Goal: Information Seeking & Learning: Learn about a topic

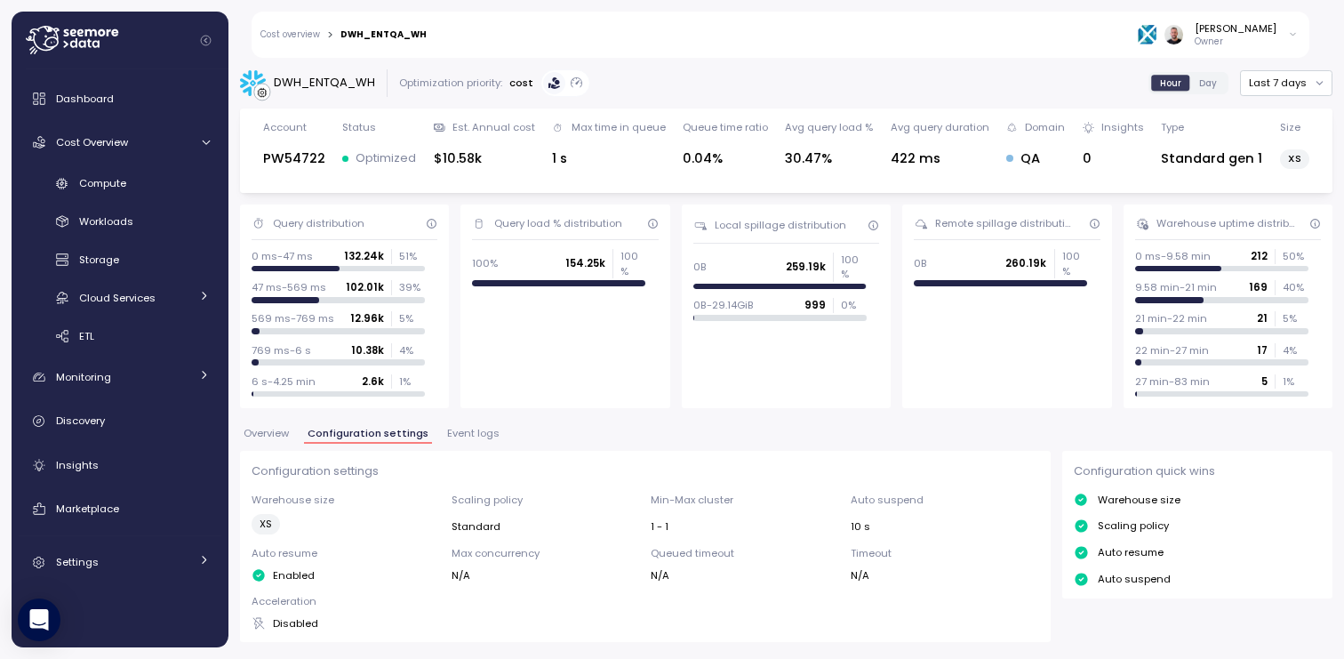
click at [57, 44] on icon at bounding box center [72, 40] width 92 height 28
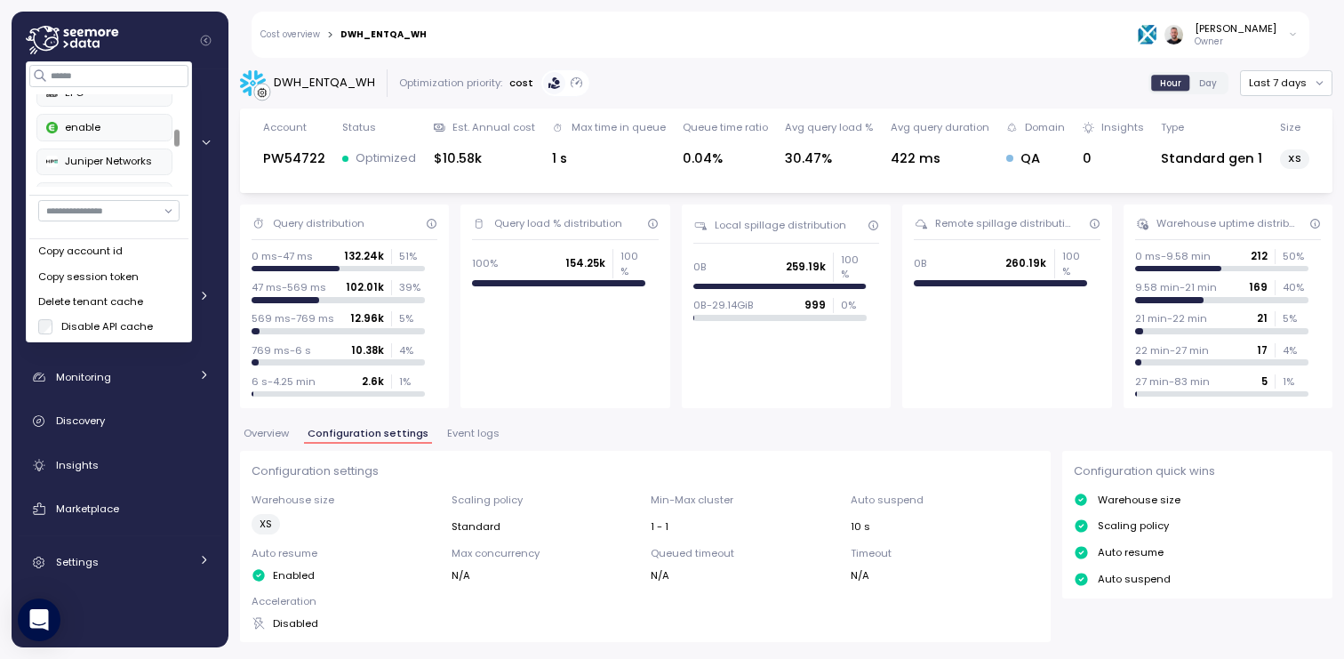
scroll to position [278, 0]
click at [85, 138] on div "PayU" at bounding box center [104, 138] width 116 height 16
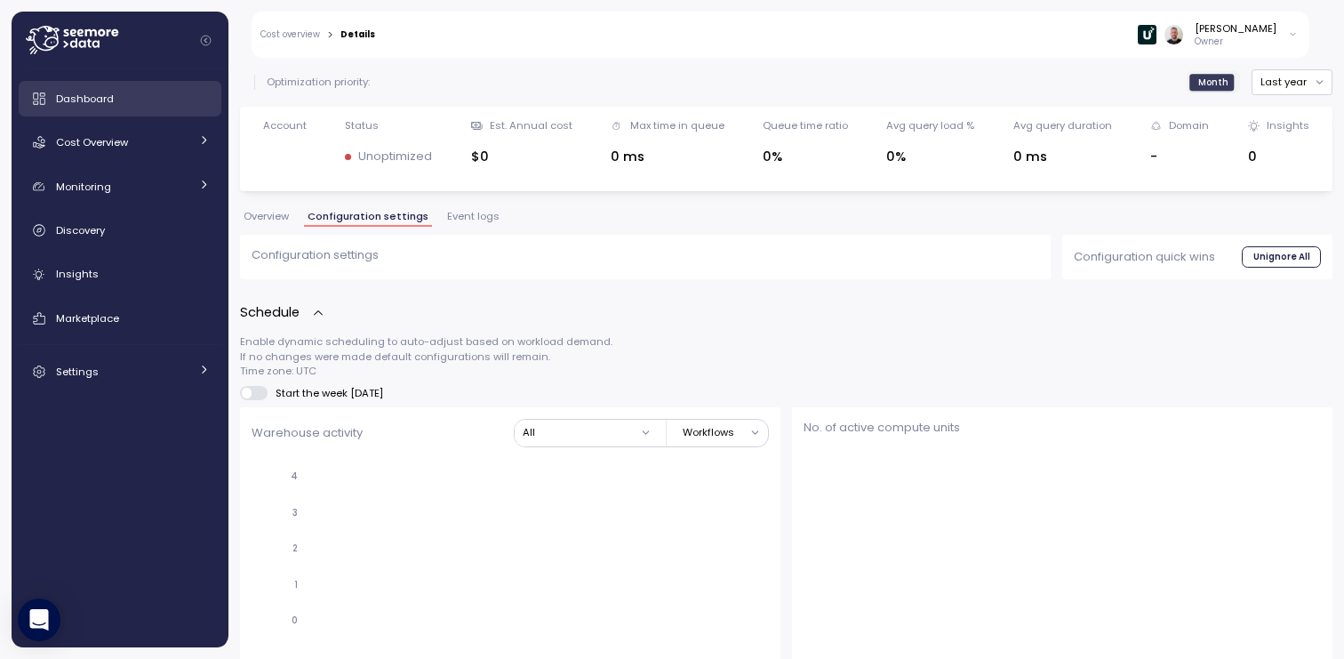
click at [103, 103] on span "Dashboard" at bounding box center [85, 99] width 58 height 14
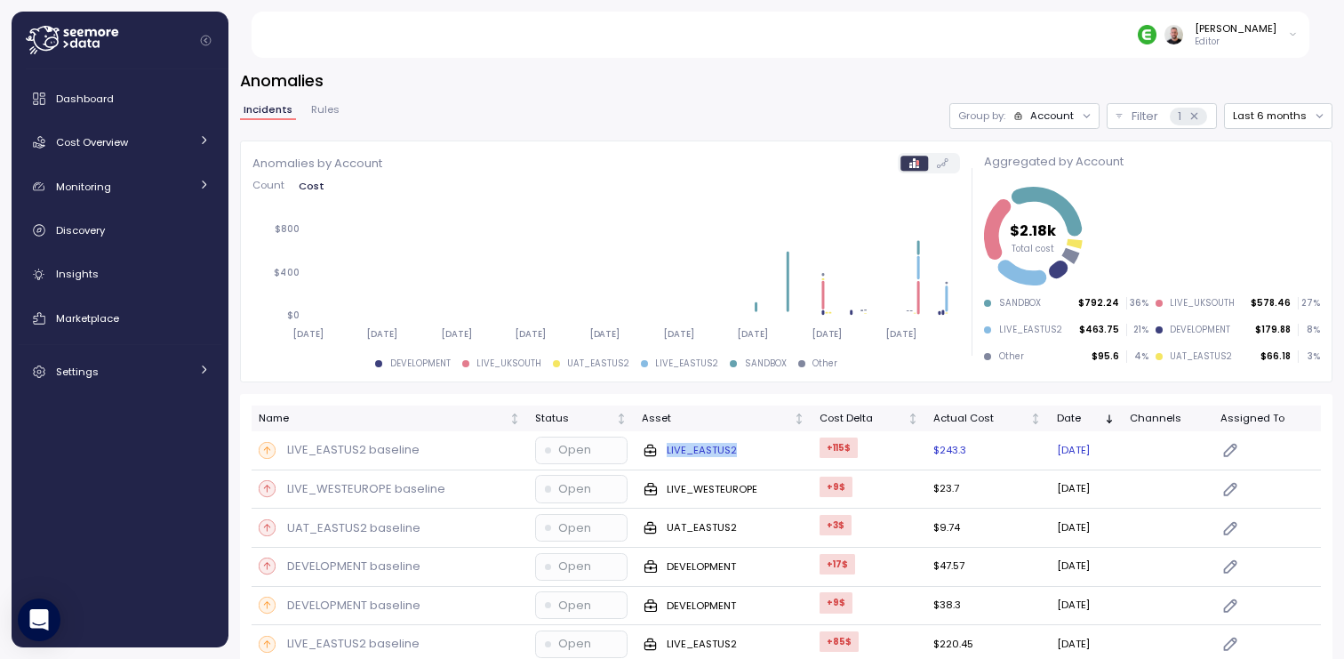
drag, startPoint x: 741, startPoint y: 452, endPoint x: 654, endPoint y: 450, distance: 87.1
click at [654, 450] on div "LIVE_EASTUS2" at bounding box center [724, 451] width 164 height 18
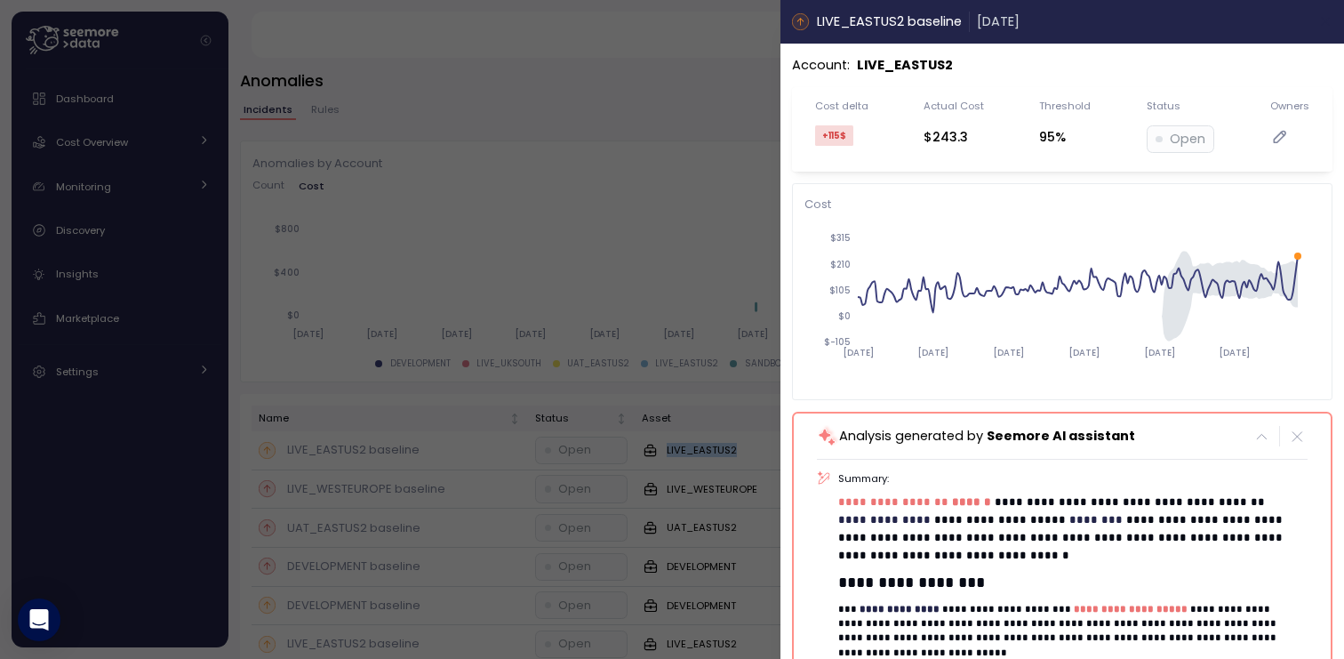
click at [1319, 27] on icon "button" at bounding box center [1326, 21] width 14 height 14
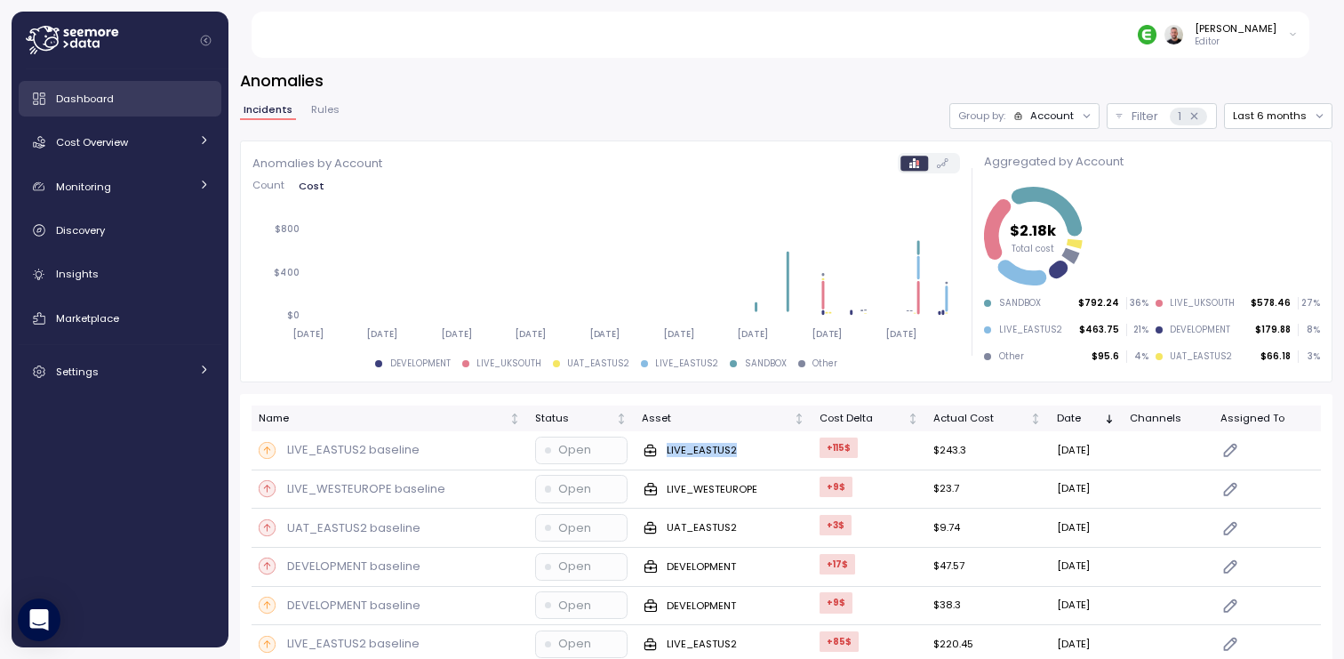
click at [107, 108] on link "Dashboard" at bounding box center [120, 99] width 203 height 36
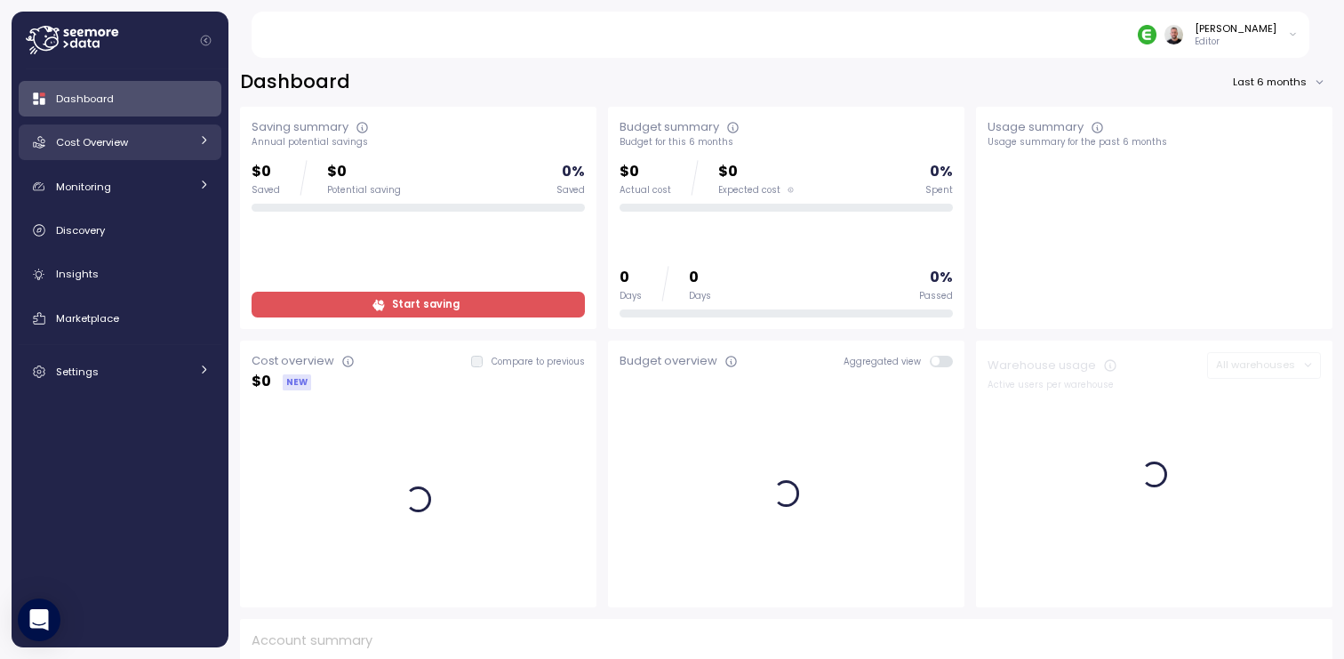
click at [106, 141] on span "Cost Overview" at bounding box center [92, 142] width 72 height 14
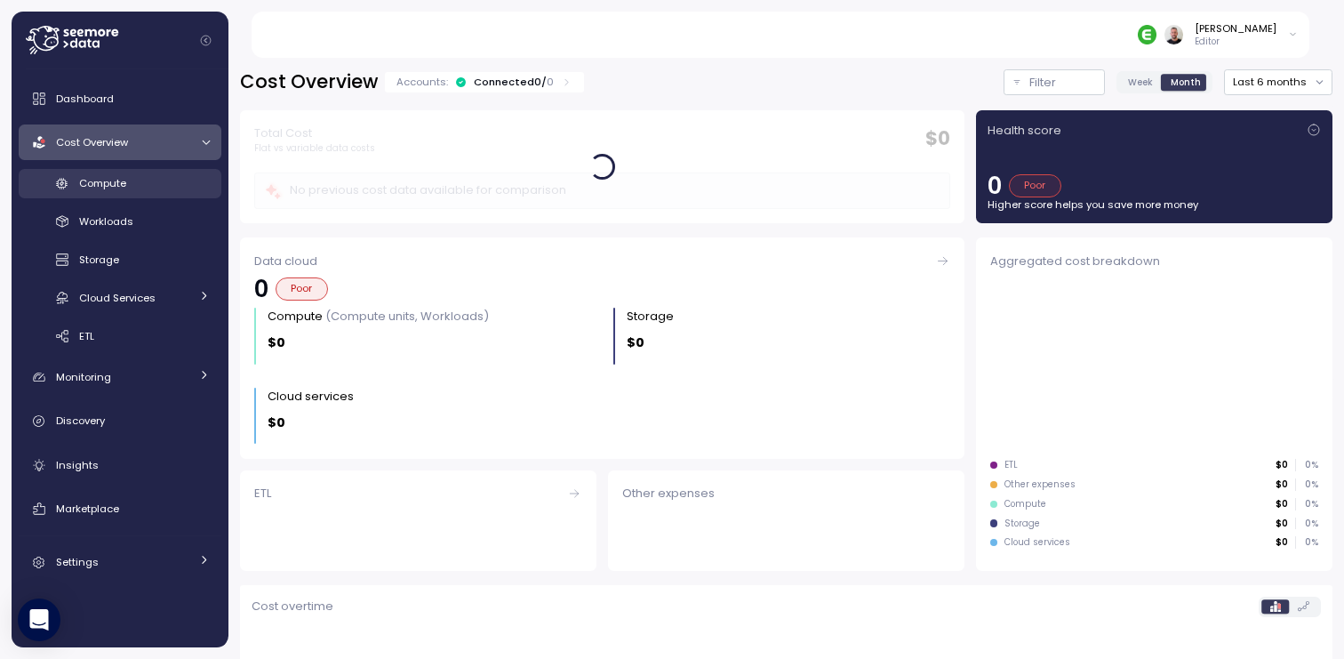
click at [127, 185] on div "Compute" at bounding box center [144, 183] width 131 height 18
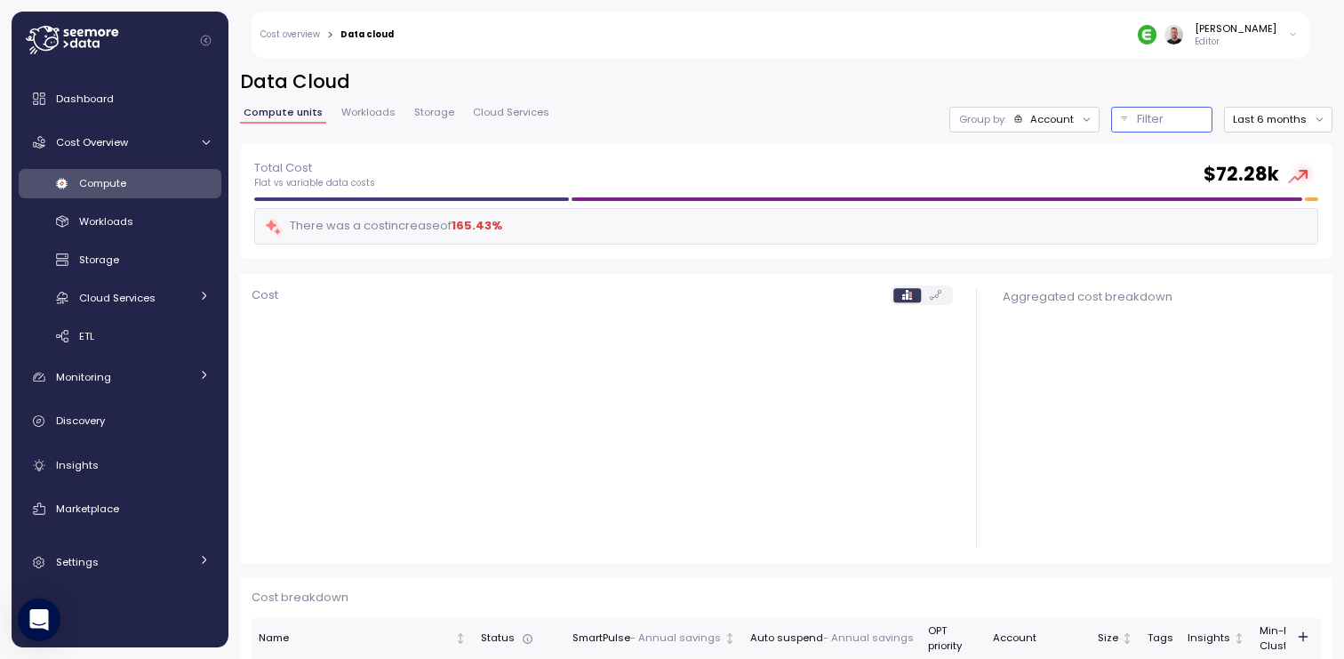
click at [1178, 124] on div "Filter" at bounding box center [1170, 119] width 66 height 18
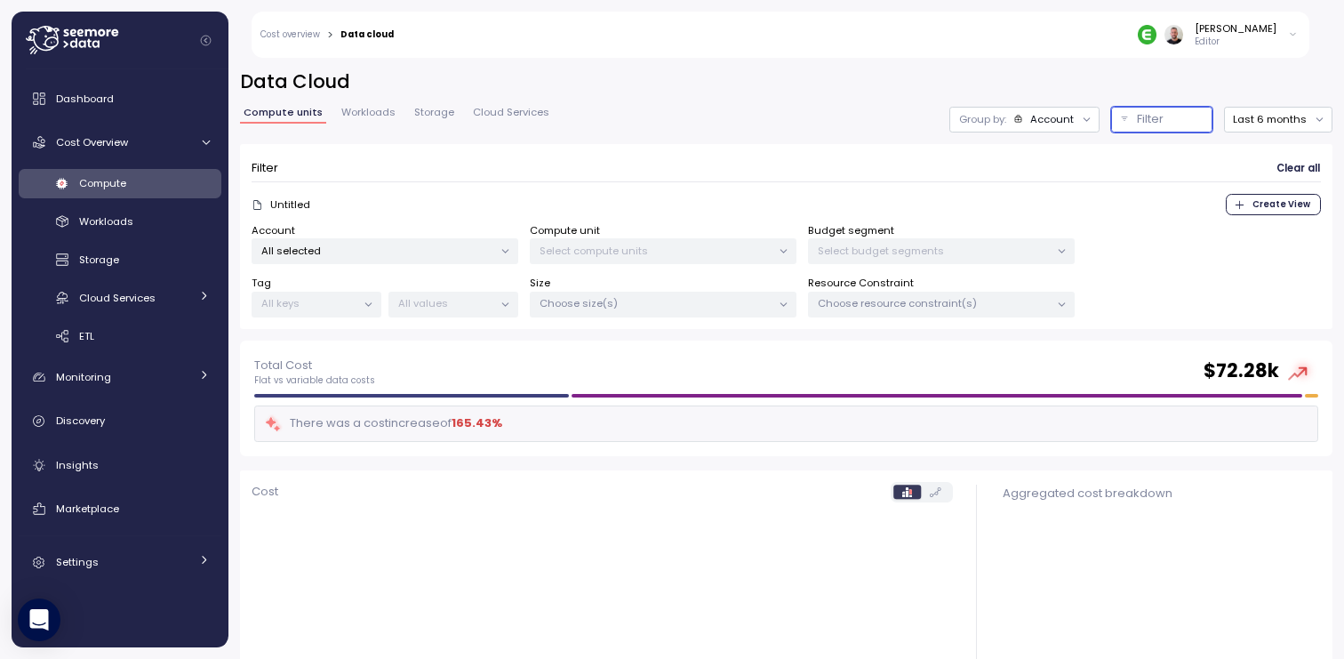
click at [657, 245] on p "Select compute units" at bounding box center [656, 251] width 232 height 14
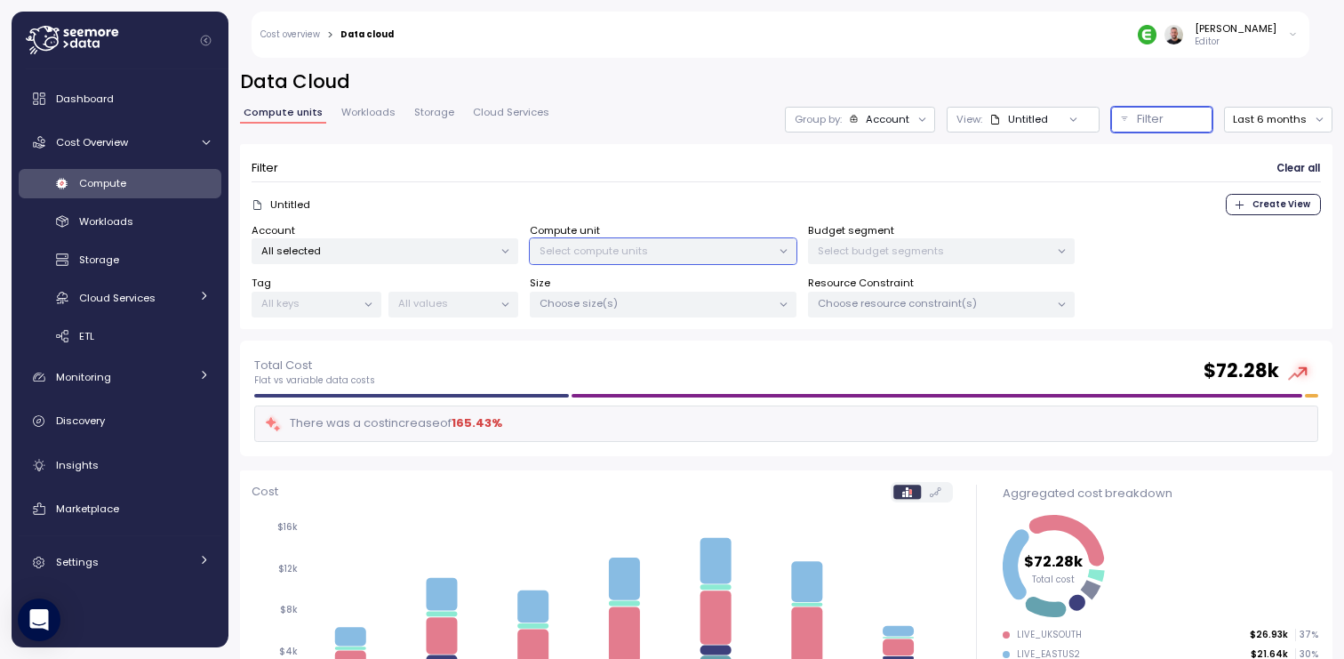
click at [638, 244] on p "Select compute units" at bounding box center [656, 251] width 232 height 14
click at [473, 248] on p "All selected" at bounding box center [377, 251] width 232 height 14
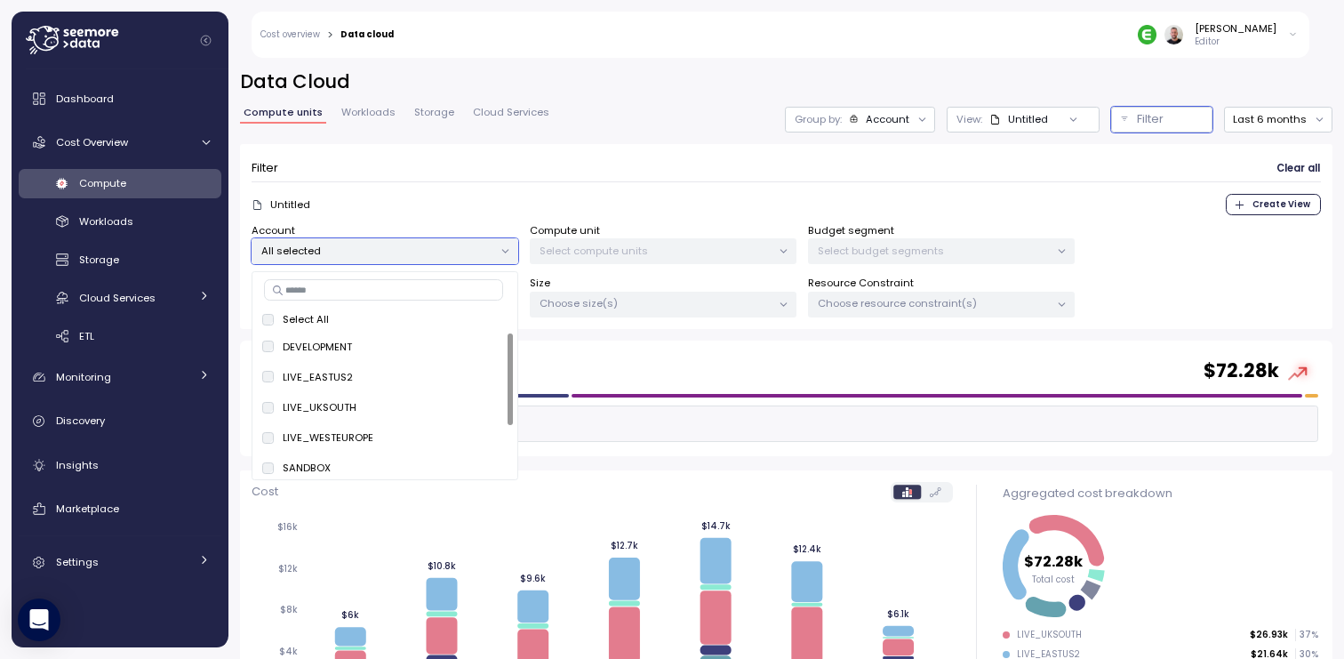
click at [408, 285] on input at bounding box center [383, 289] width 239 height 21
paste input "**********"
type input "**********"
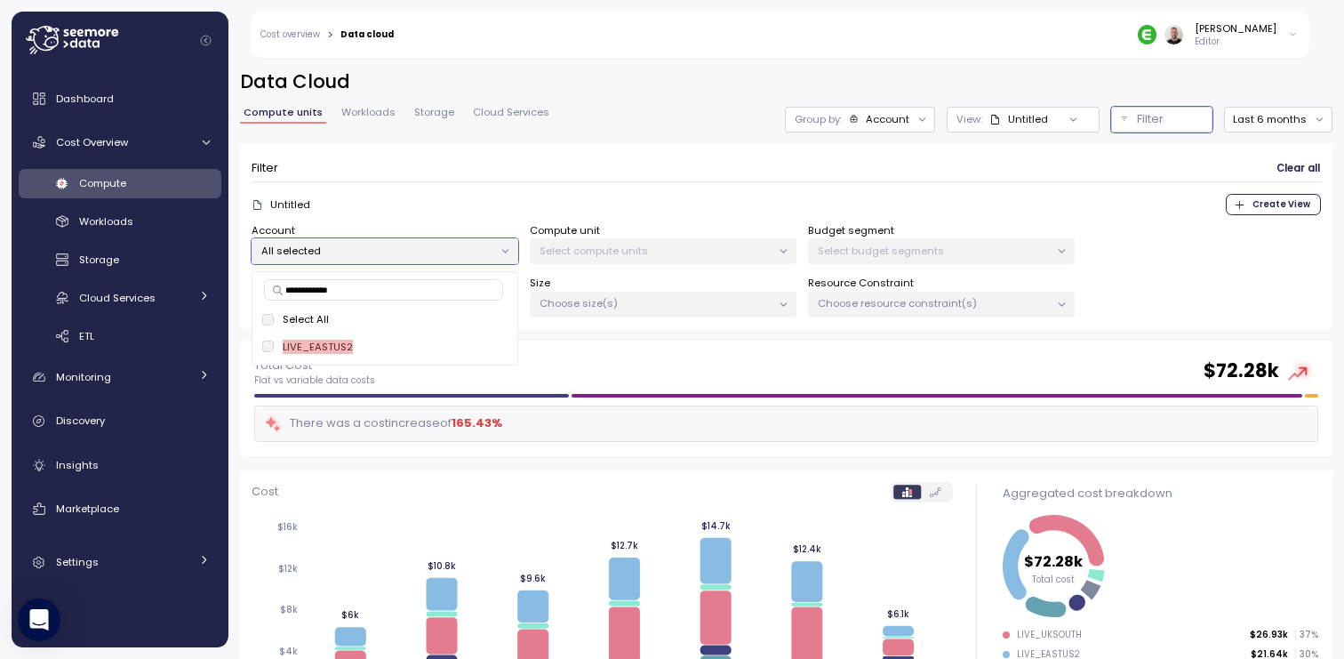
drag, startPoint x: 482, startPoint y: 346, endPoint x: 513, endPoint y: 357, distance: 33.2
click at [482, 346] on span "only" at bounding box center [486, 347] width 20 height 20
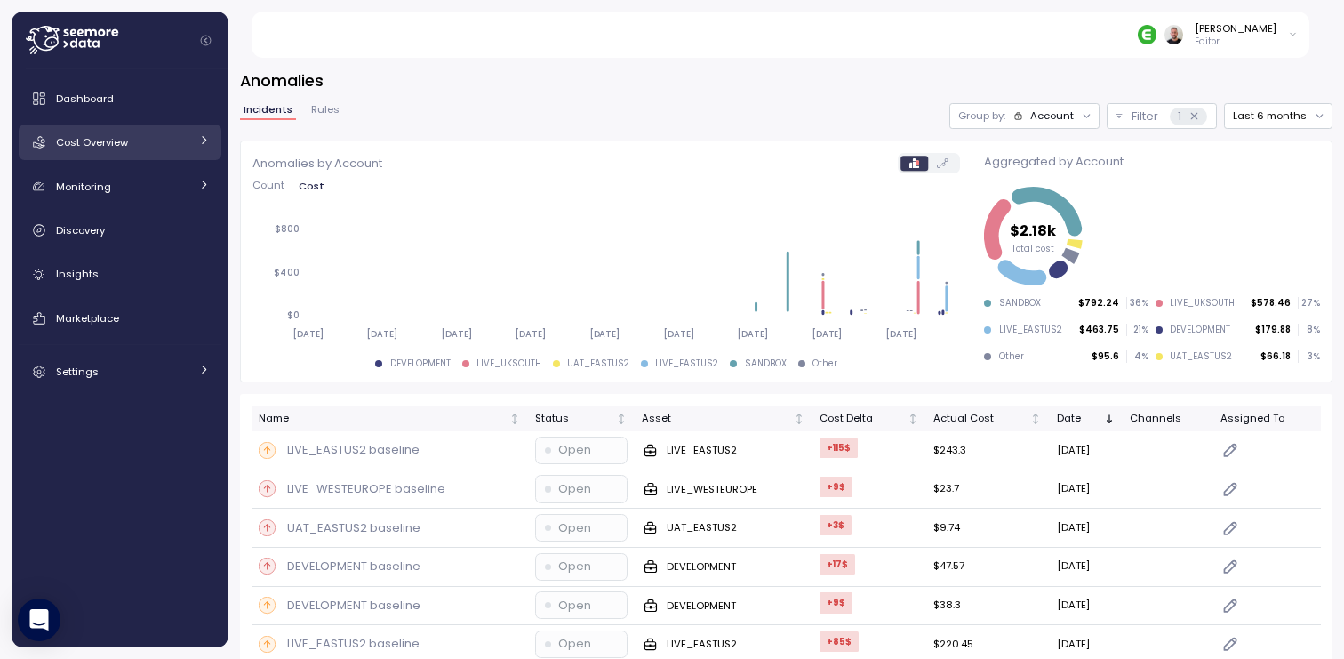
click at [169, 143] on div "Cost Overview" at bounding box center [122, 142] width 133 height 18
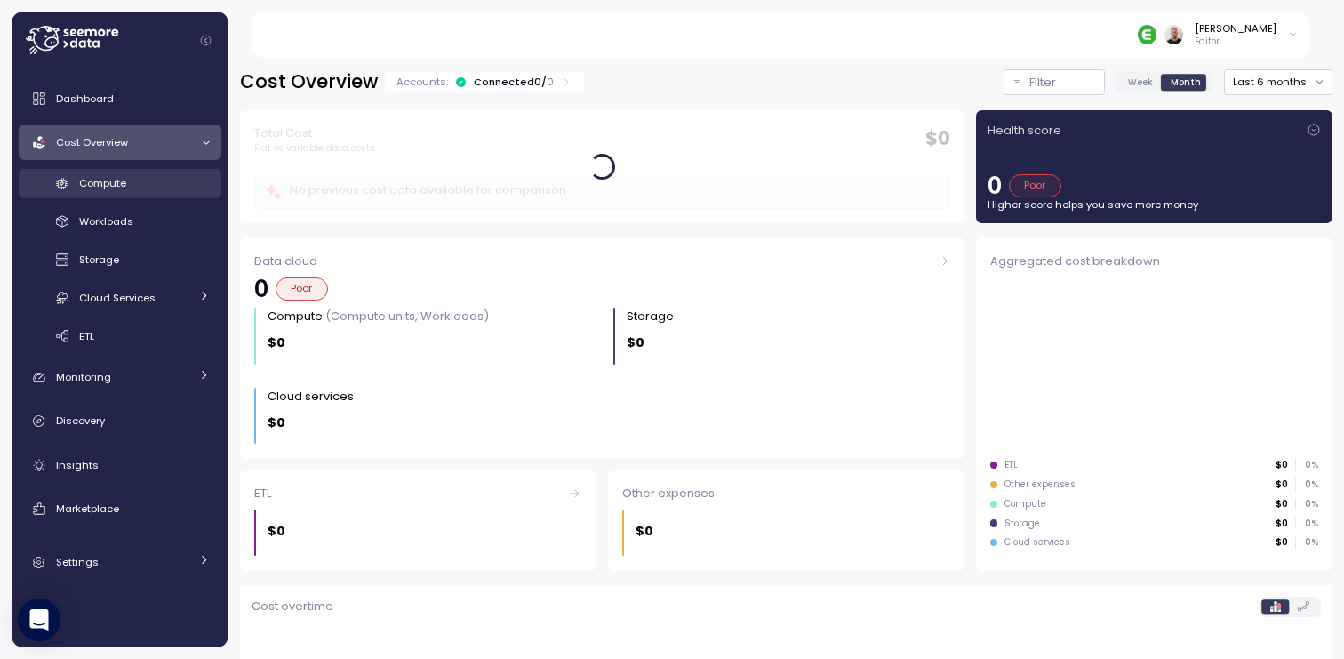
click at [132, 197] on link "Compute" at bounding box center [120, 183] width 203 height 29
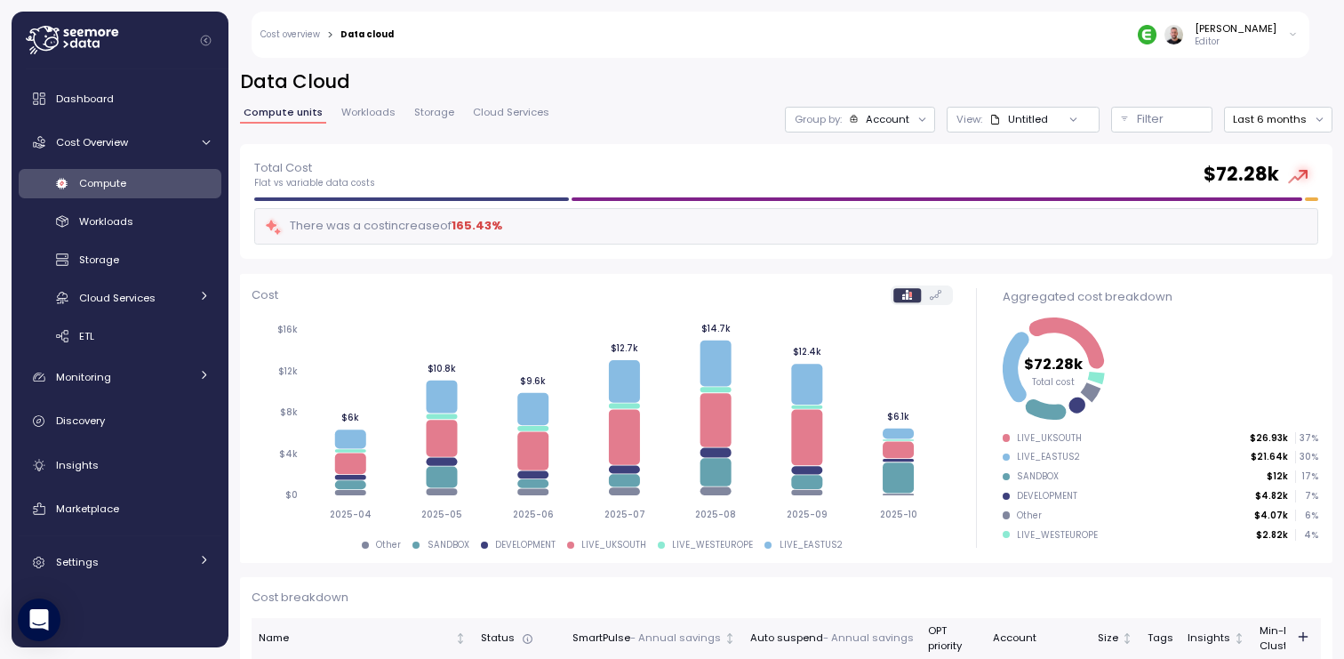
scroll to position [330, 0]
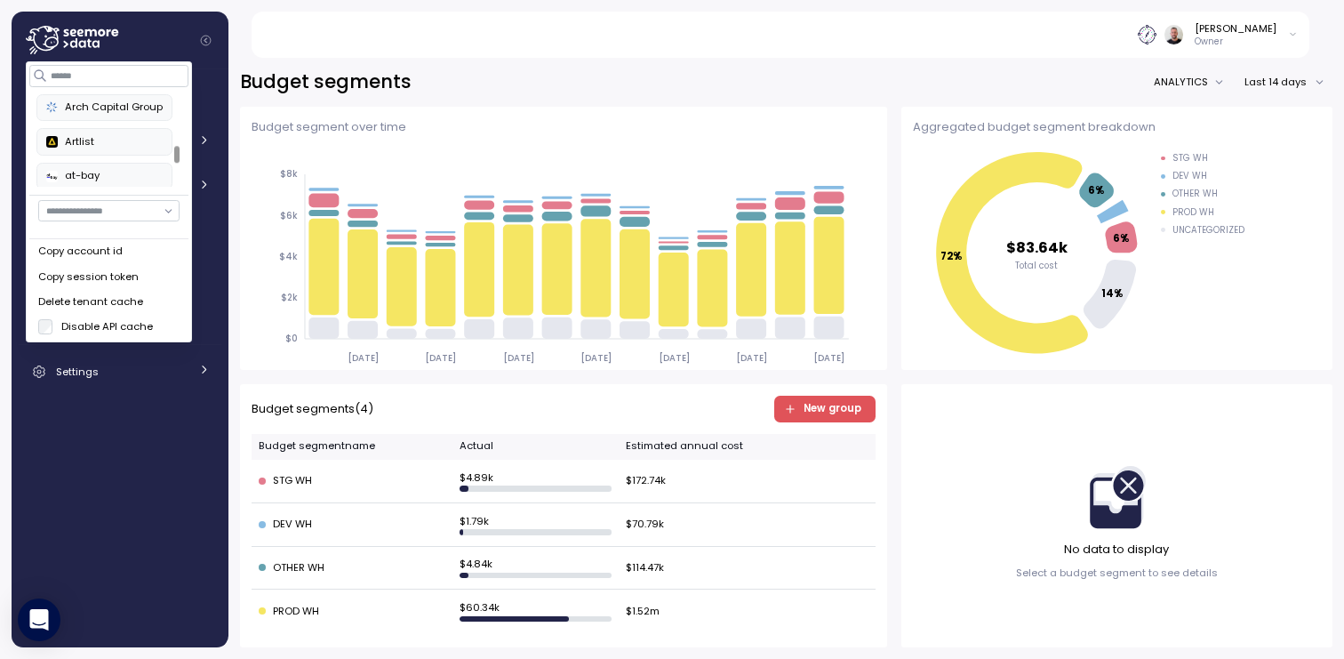
scroll to position [277, 0]
click at [96, 140] on div "PayU" at bounding box center [104, 139] width 116 height 16
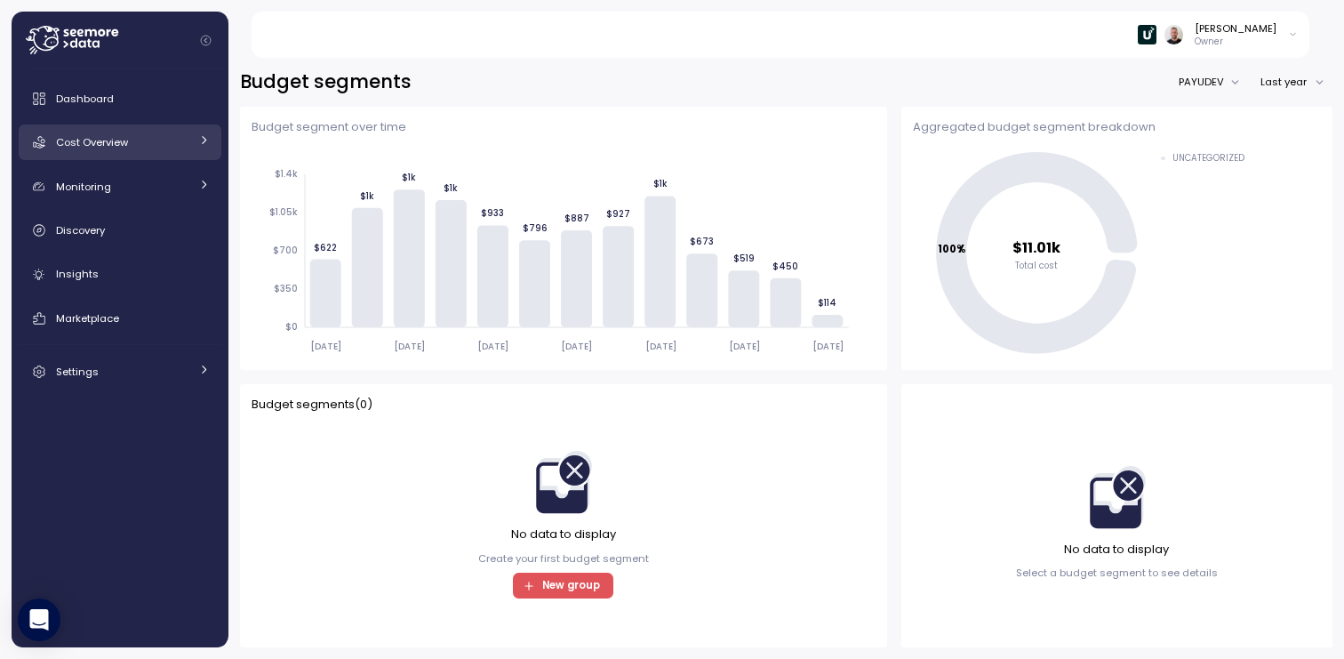
click at [128, 141] on span "Cost Overview" at bounding box center [92, 142] width 72 height 14
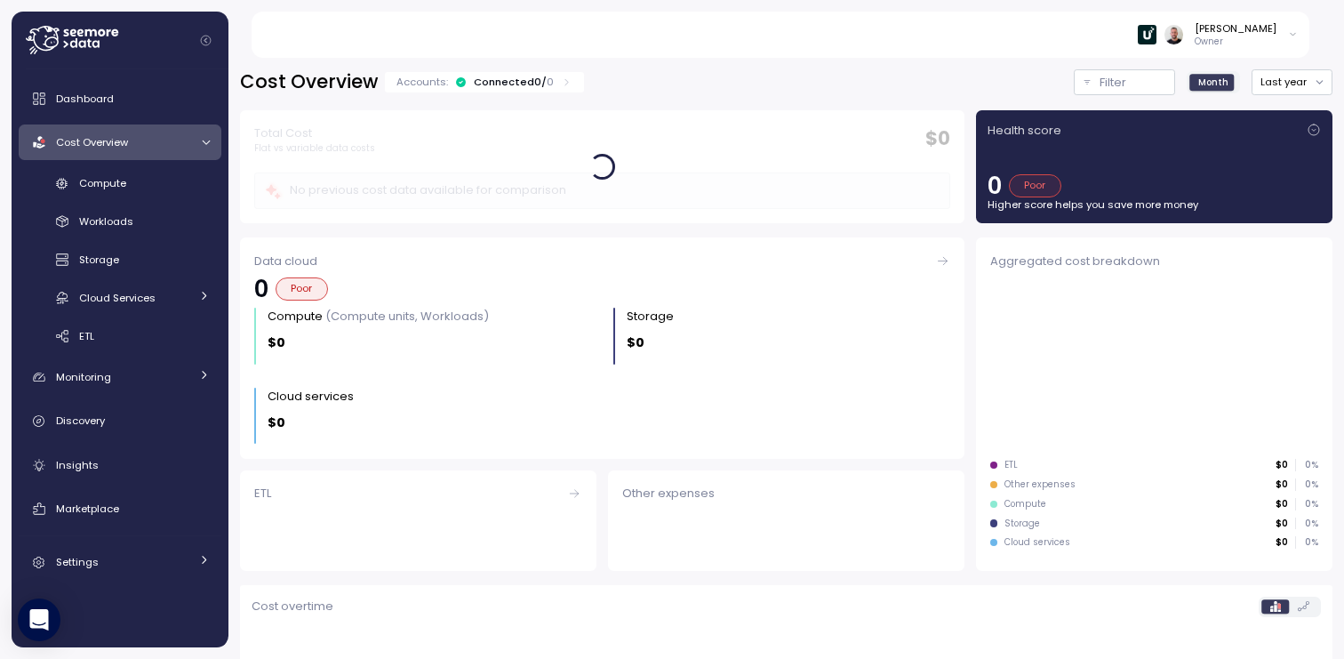
click at [132, 198] on div "Compute Workloads Storage Cloud Services Clustering columns Pipes AI Services S…" at bounding box center [120, 260] width 203 height 182
click at [121, 188] on span "Compute" at bounding box center [102, 183] width 47 height 14
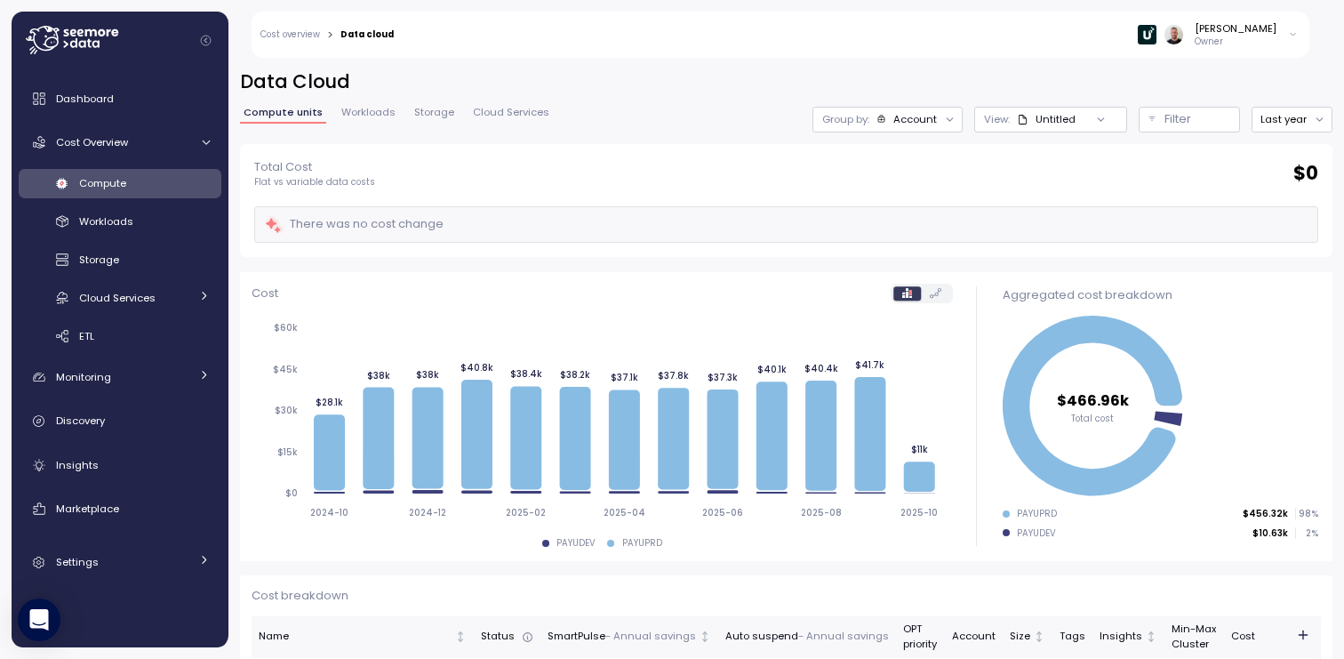
click at [73, 45] on icon at bounding box center [72, 40] width 92 height 28
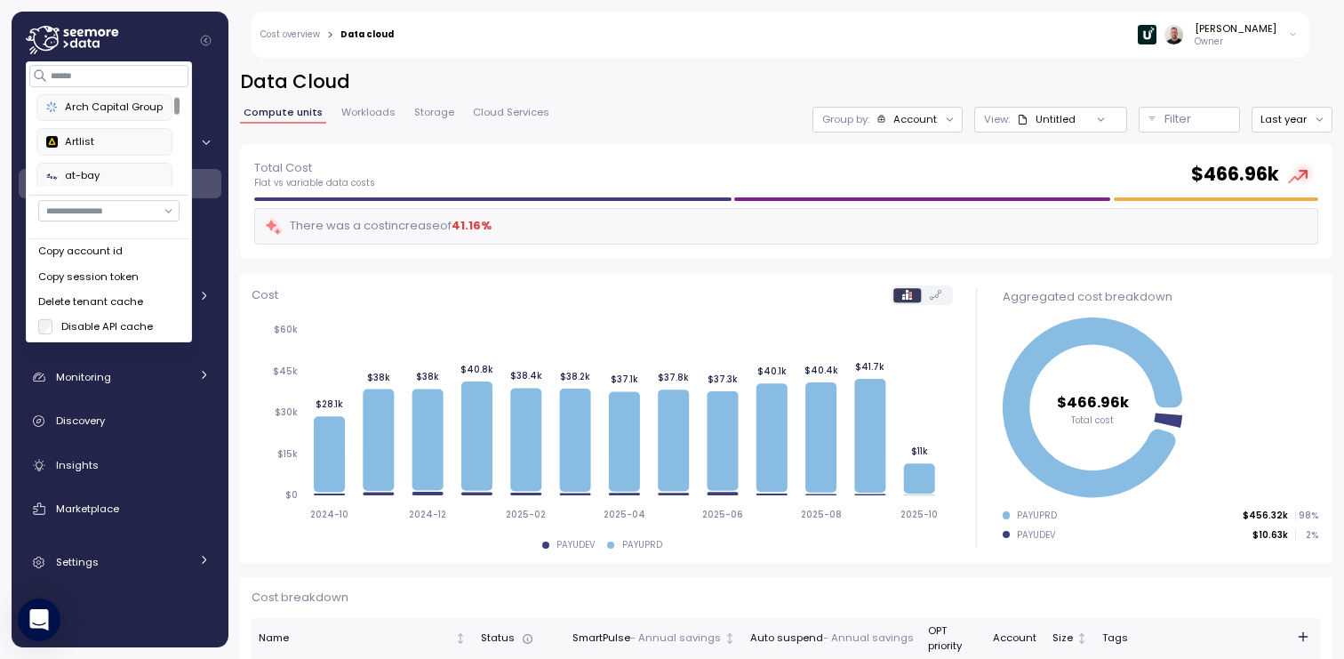
scroll to position [92, 0]
click at [108, 154] on div "Double Verify" at bounding box center [104, 152] width 116 height 16
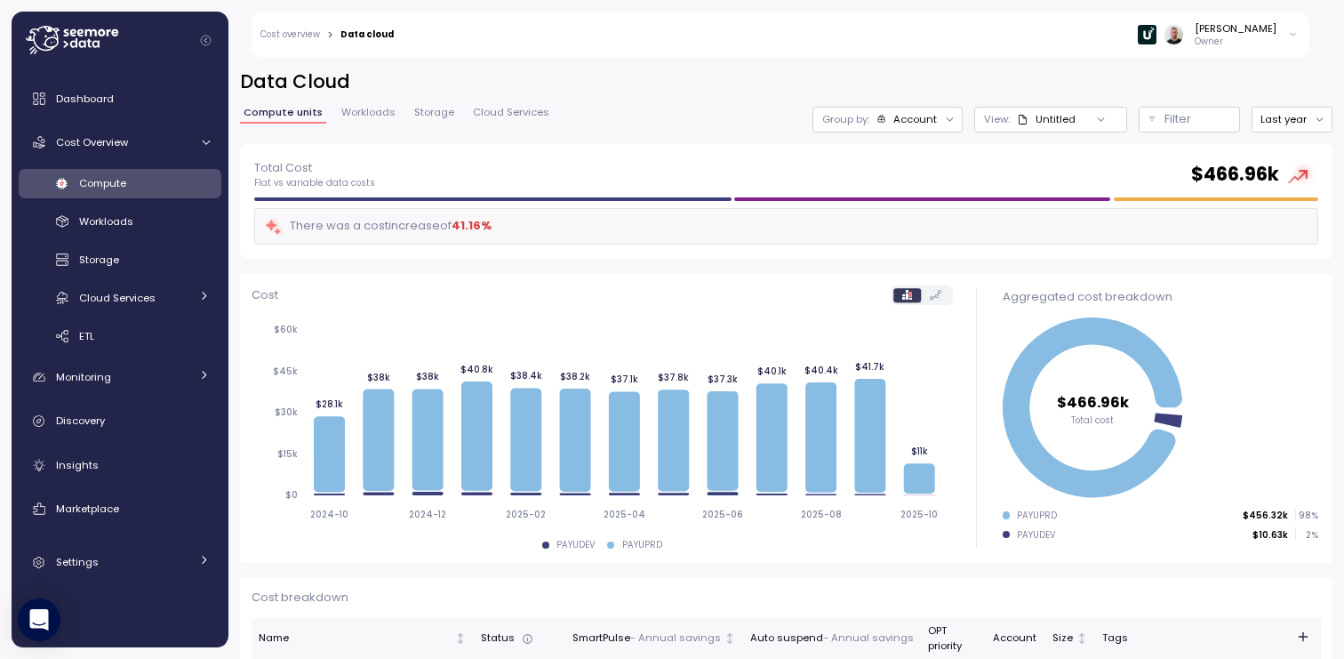
click at [323, 279] on div "Cost 2024-10 2024-12 2025-02 2025-04 2025-06 2025-08 2025-10 $0 $15k $30k $45k …" at bounding box center [602, 418] width 724 height 289
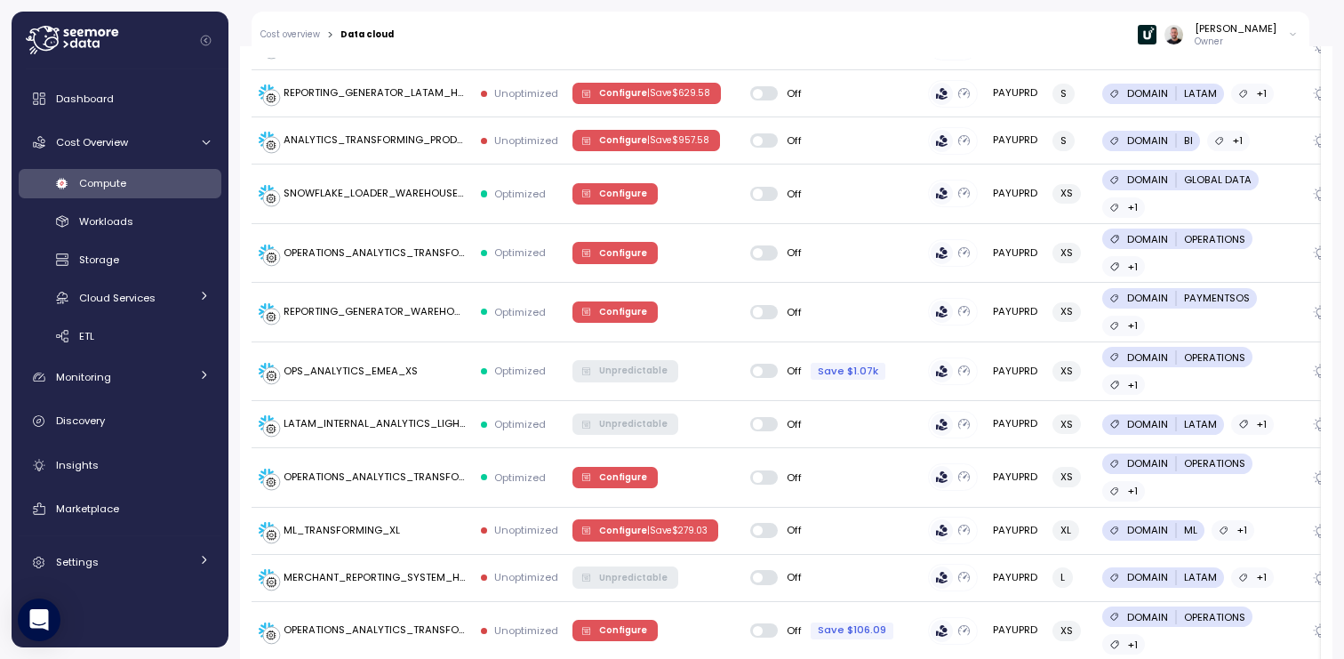
scroll to position [2583, 0]
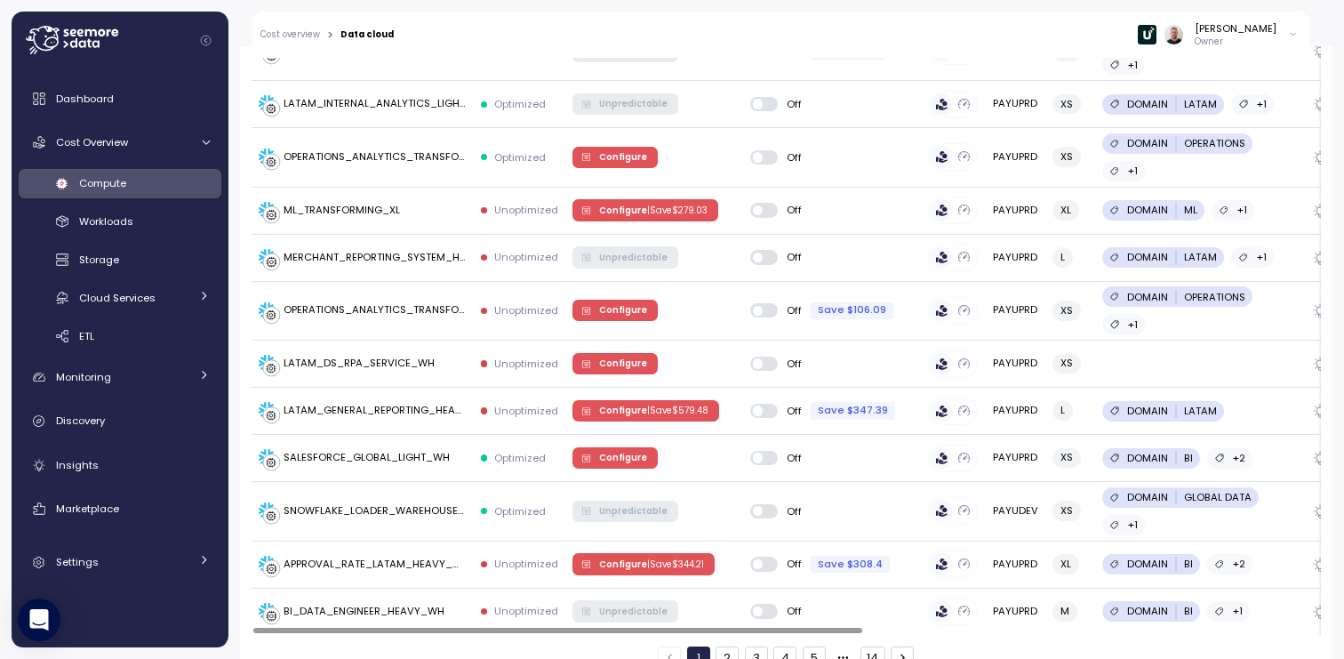
click at [721, 646] on button "2" at bounding box center [727, 657] width 23 height 23
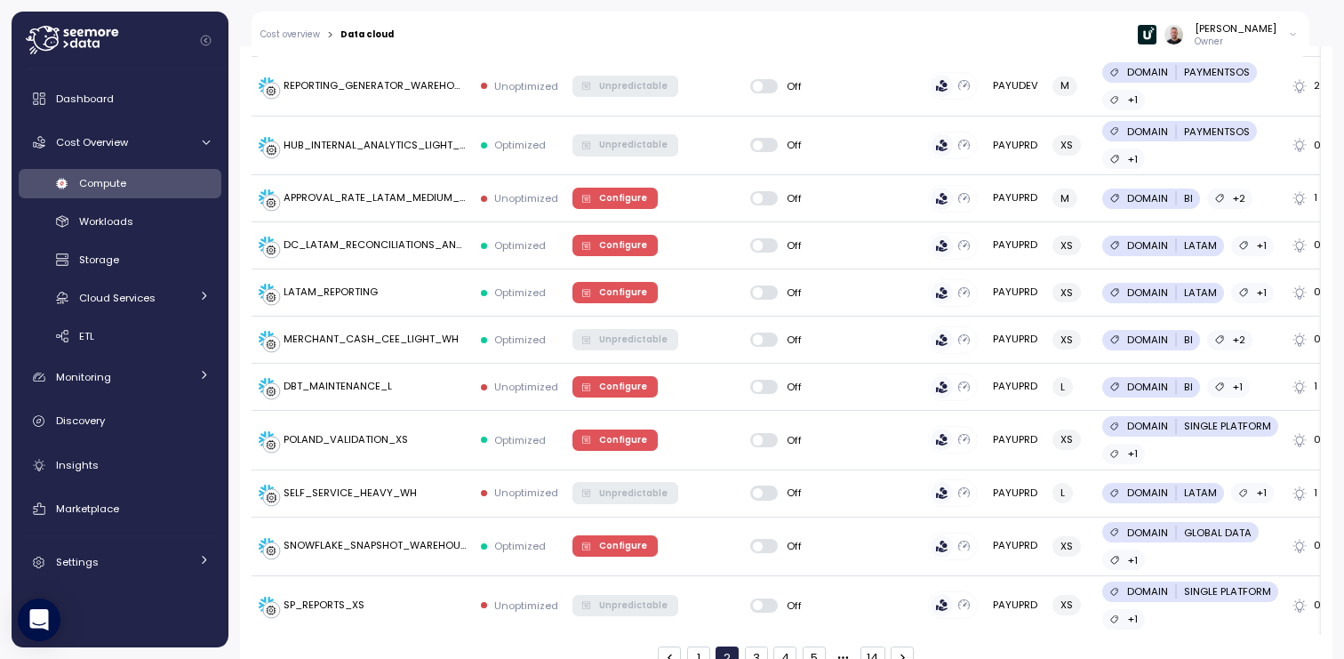
click at [751, 646] on button "3" at bounding box center [756, 657] width 23 height 23
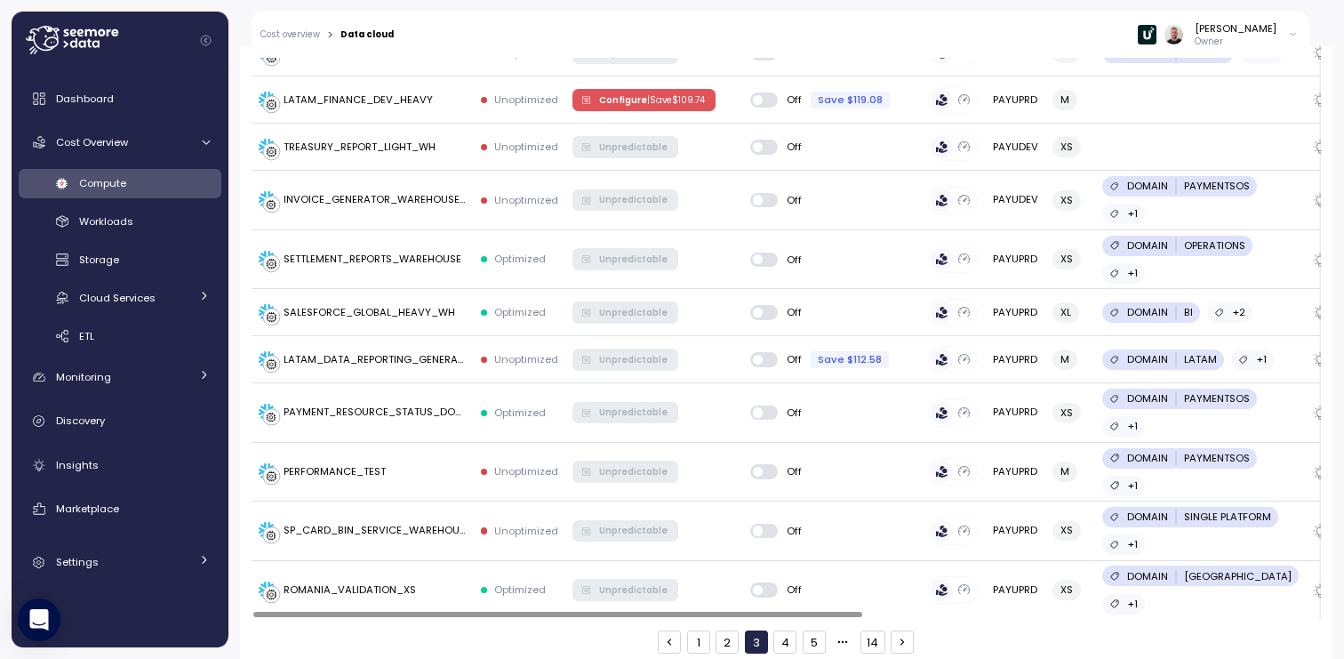
scroll to position [2715, 0]
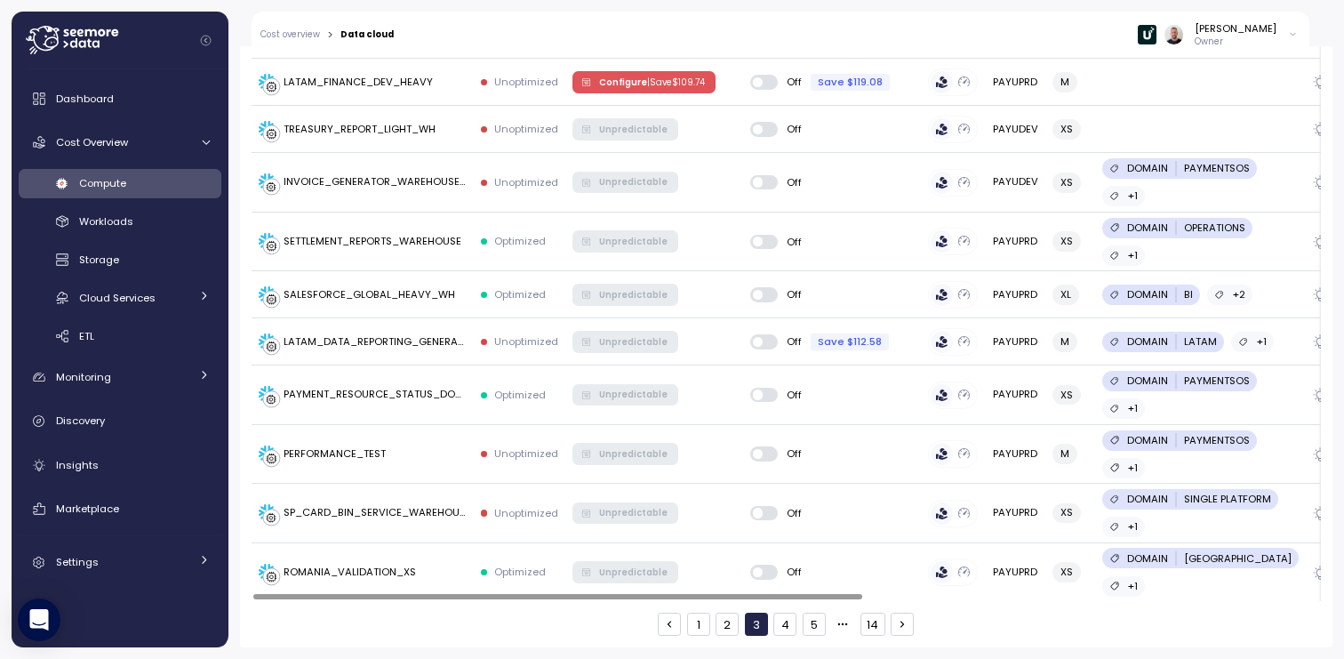
click at [896, 627] on icon "button" at bounding box center [902, 624] width 12 height 12
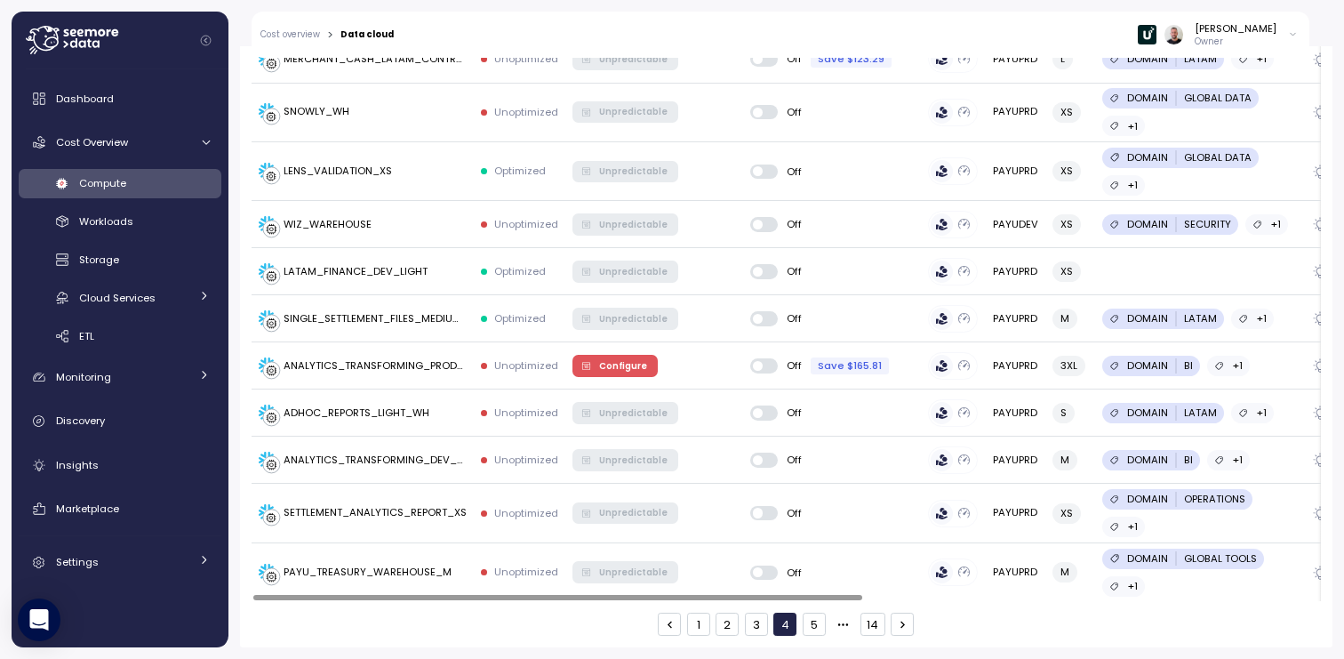
scroll to position [2643, 0]
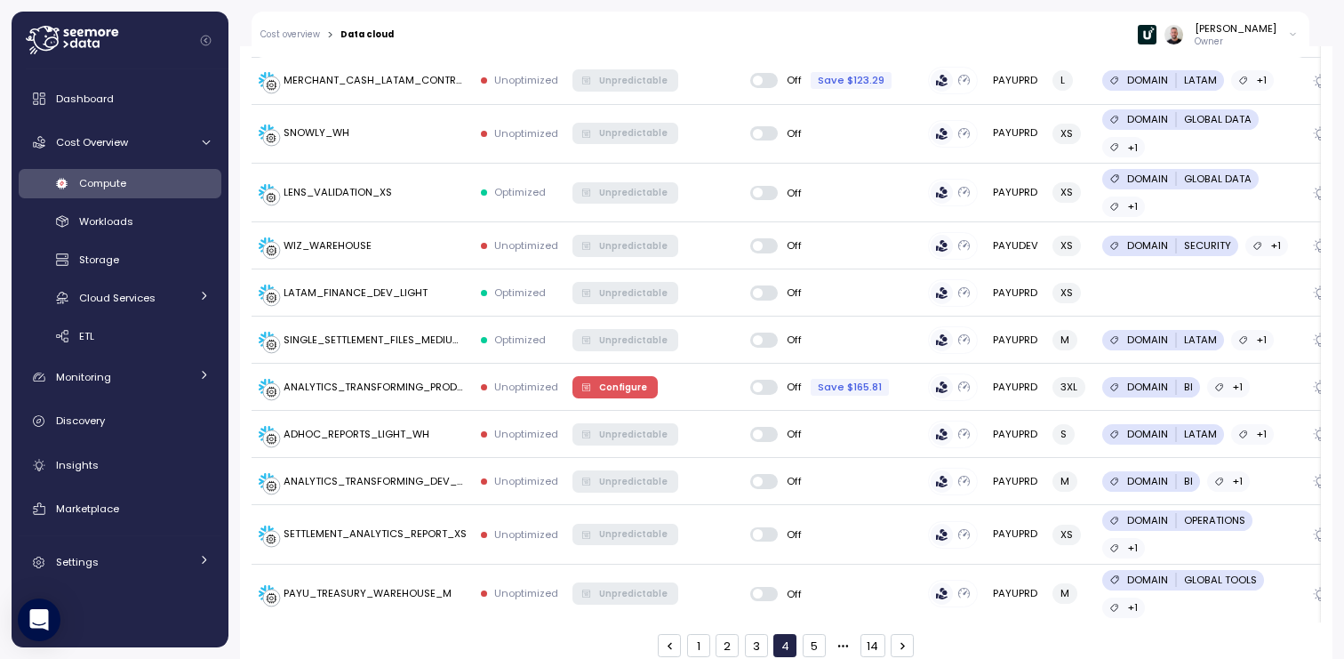
click at [893, 634] on button "button" at bounding box center [902, 645] width 23 height 23
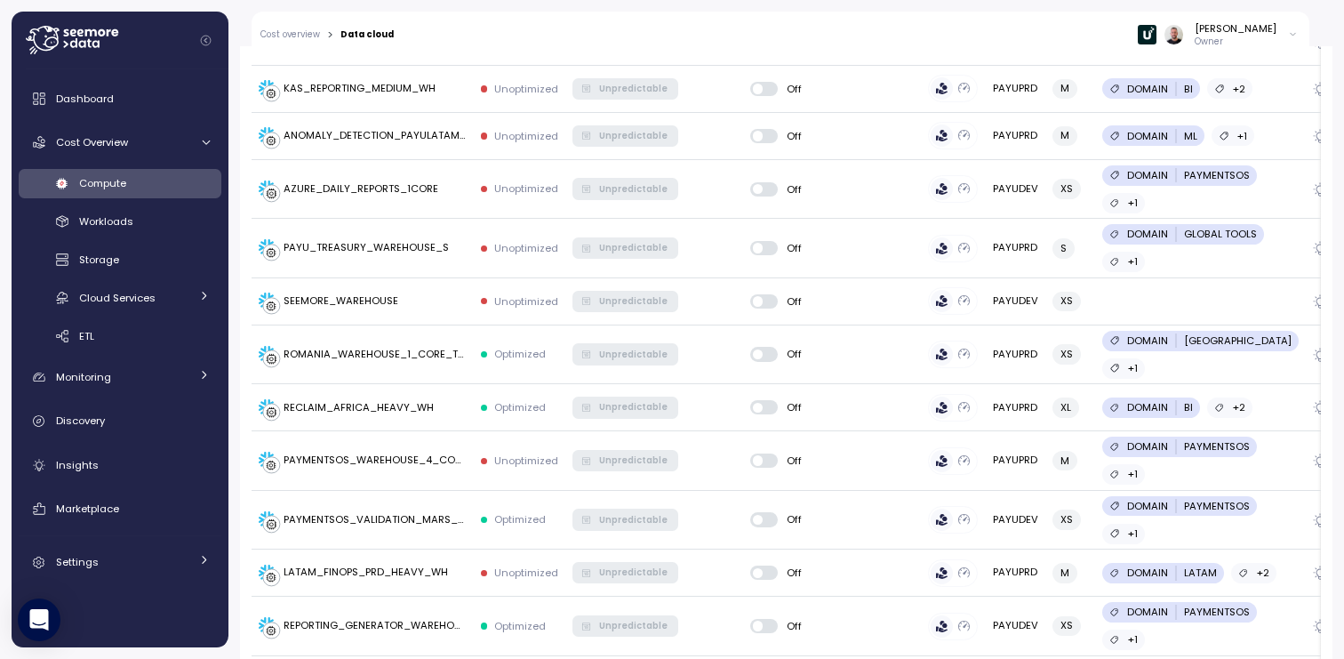
scroll to position [225, 0]
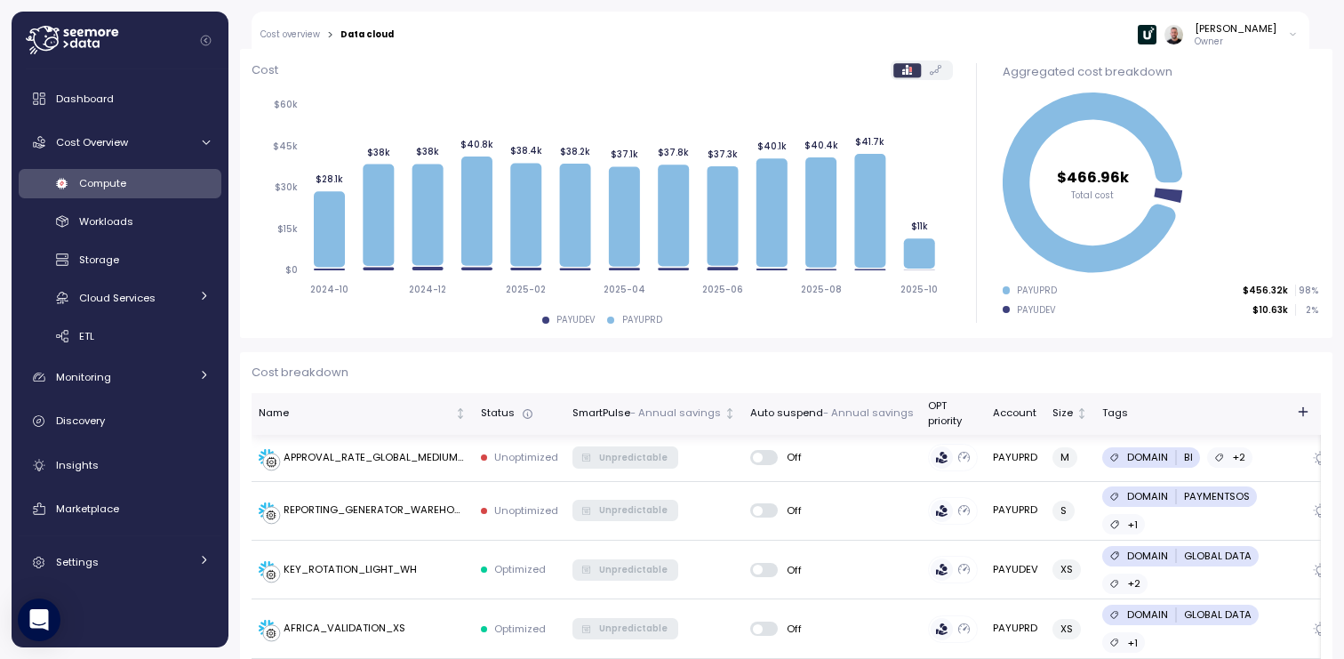
click at [776, 409] on div "Auto suspend - Annual savings" at bounding box center [832, 413] width 164 height 16
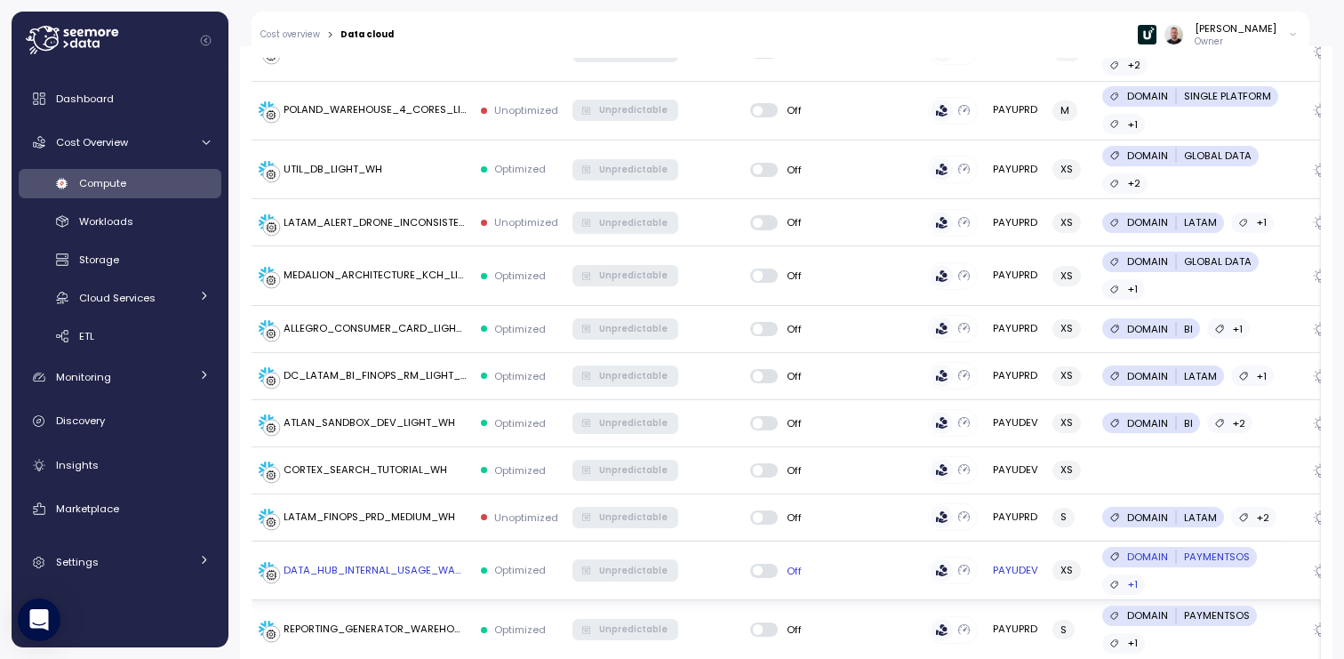
scroll to position [2678, 0]
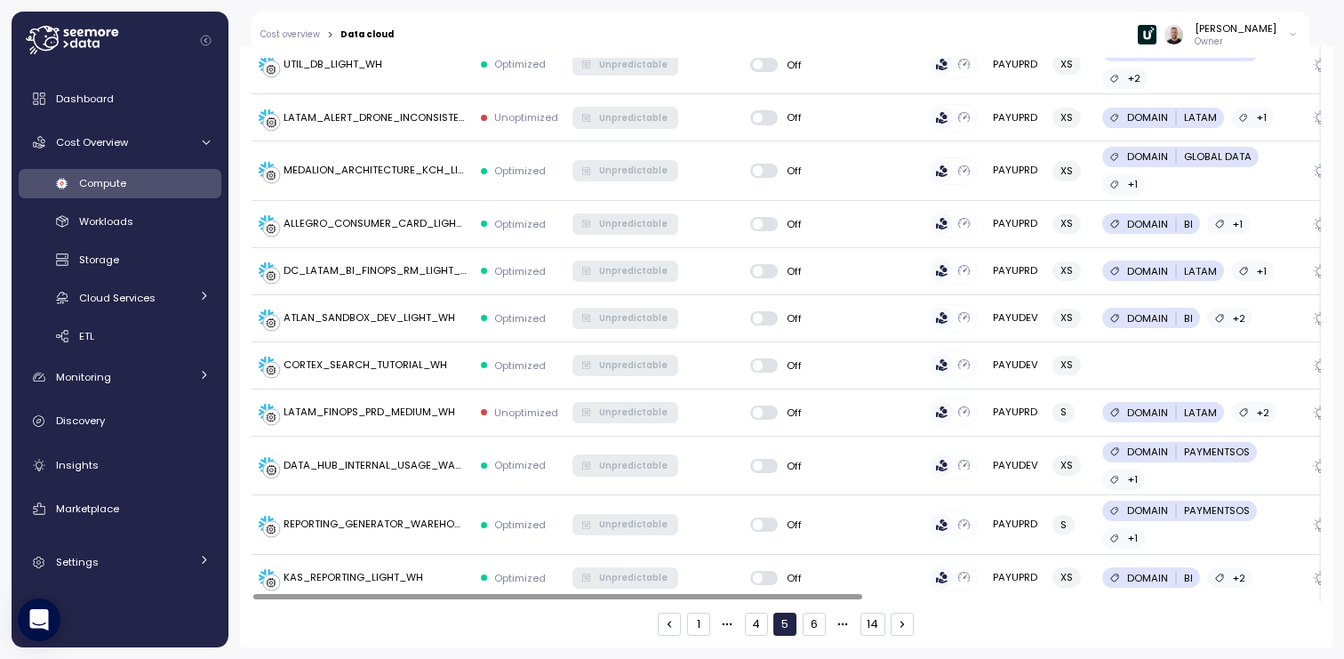
click at [815, 623] on button "6" at bounding box center [814, 623] width 23 height 23
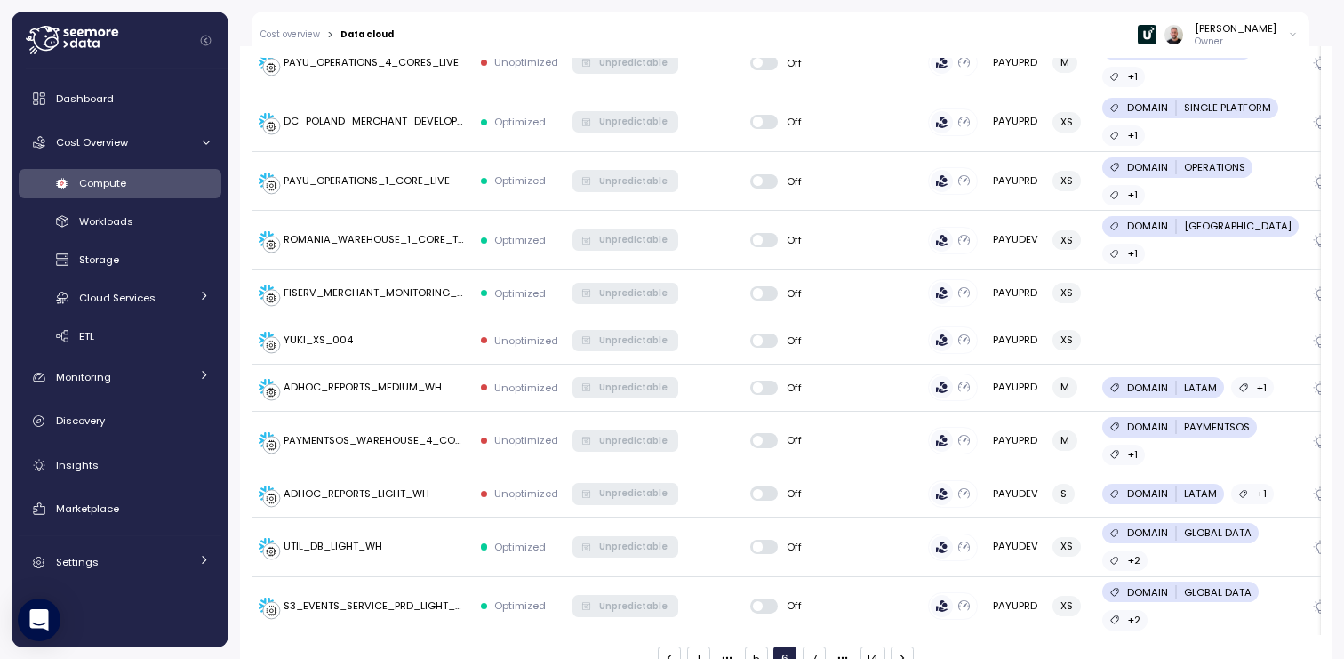
scroll to position [2654, 0]
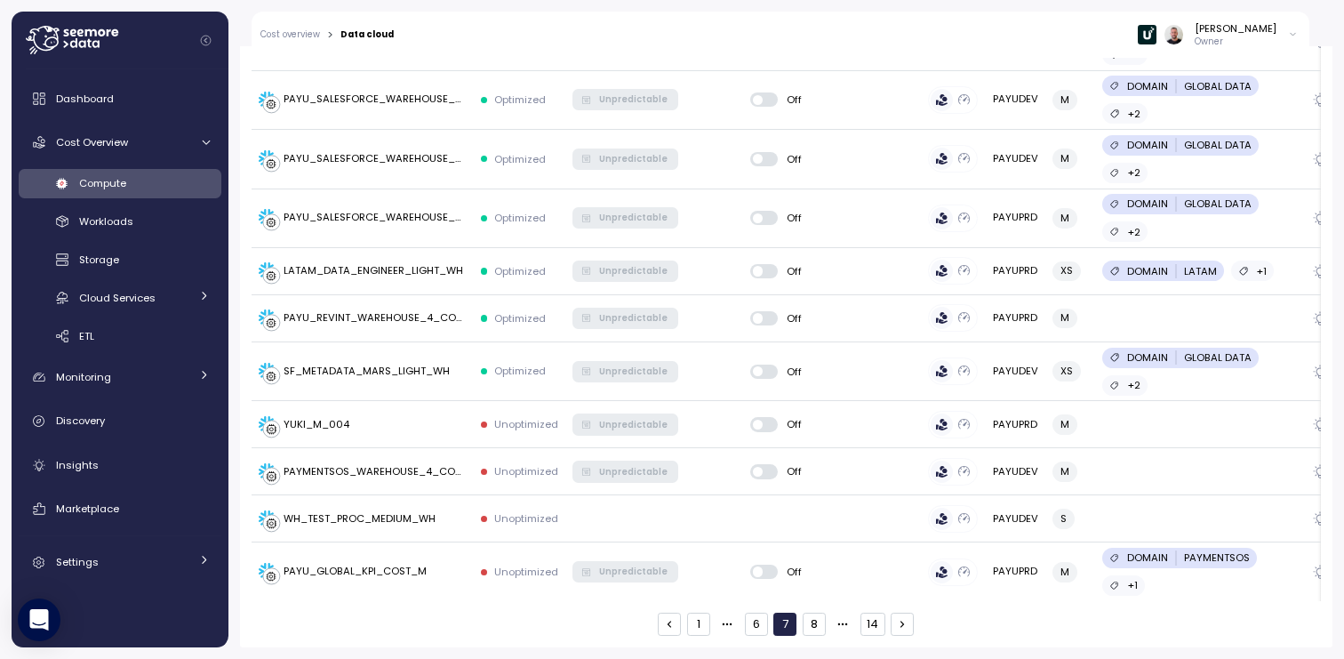
scroll to position [2630, 0]
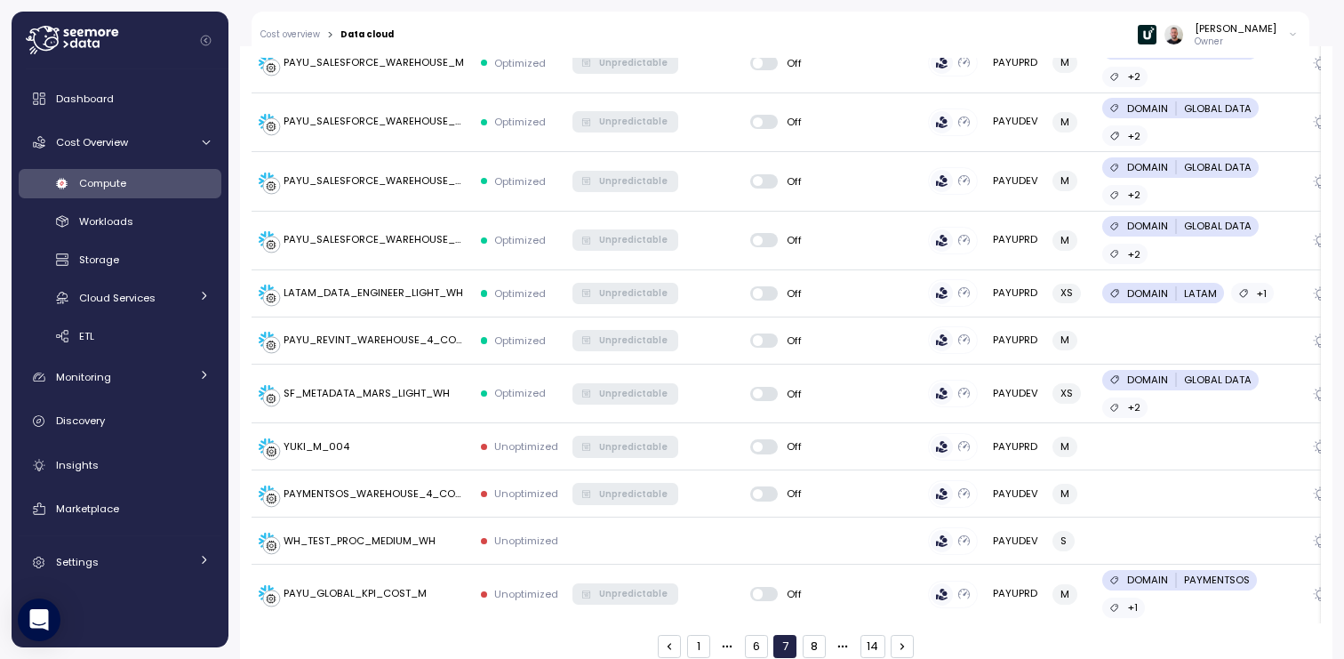
click at [807, 635] on button "8" at bounding box center [814, 646] width 23 height 23
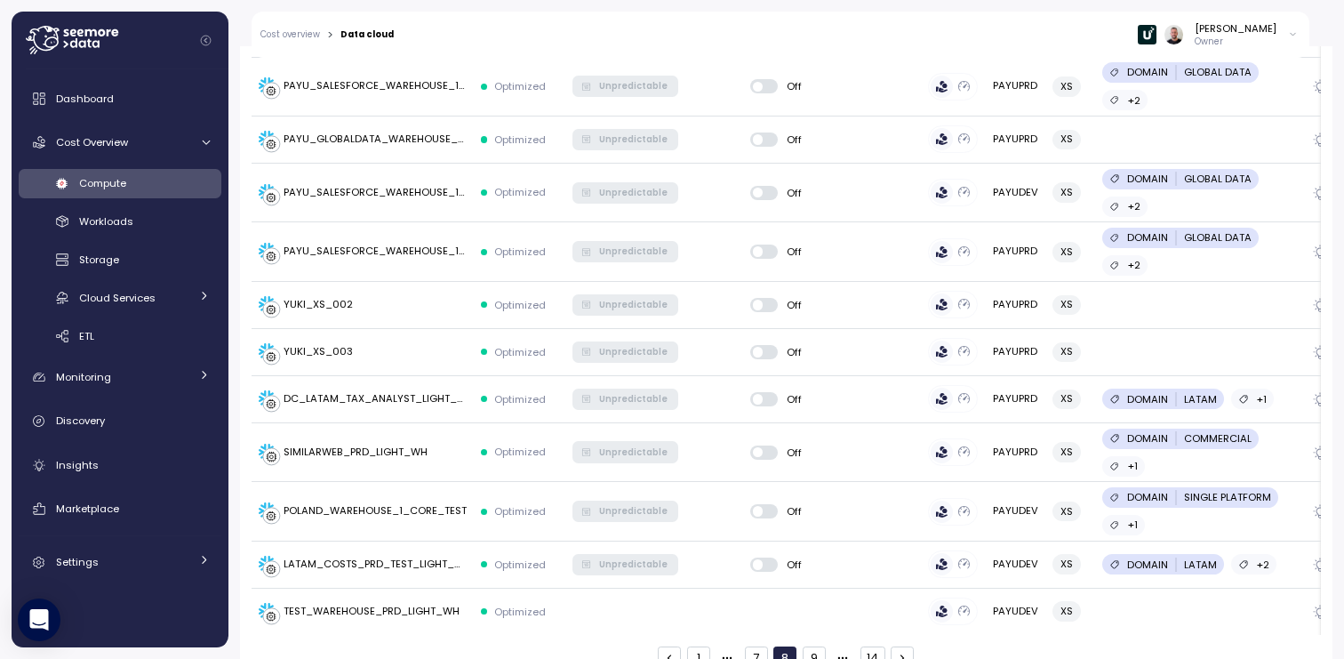
click at [816, 646] on button "9" at bounding box center [814, 657] width 23 height 23
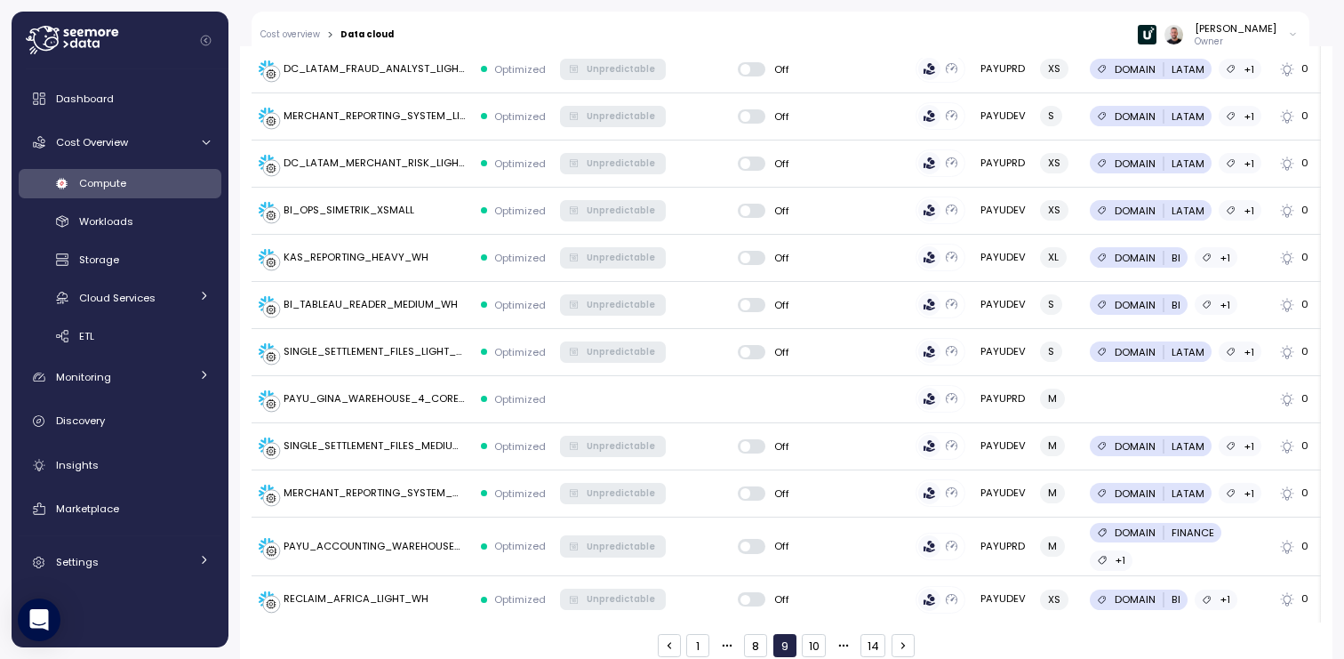
click at [816, 634] on button "10" at bounding box center [814, 645] width 24 height 23
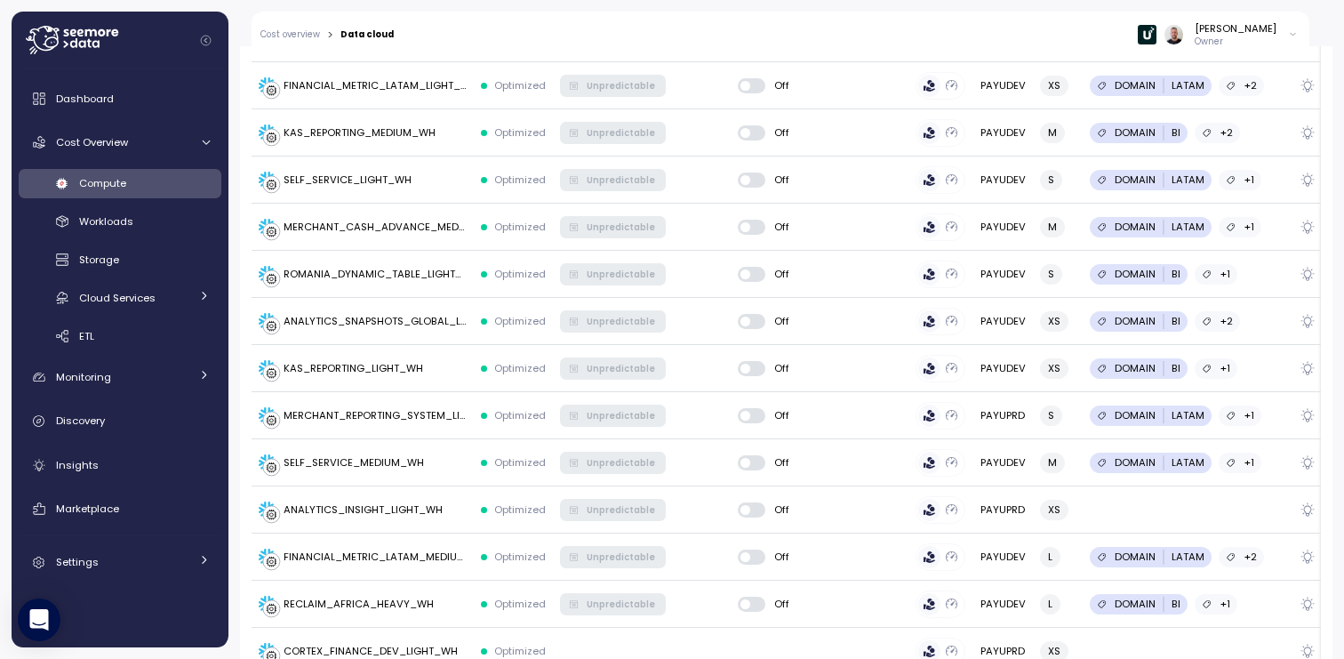
scroll to position [1980, 0]
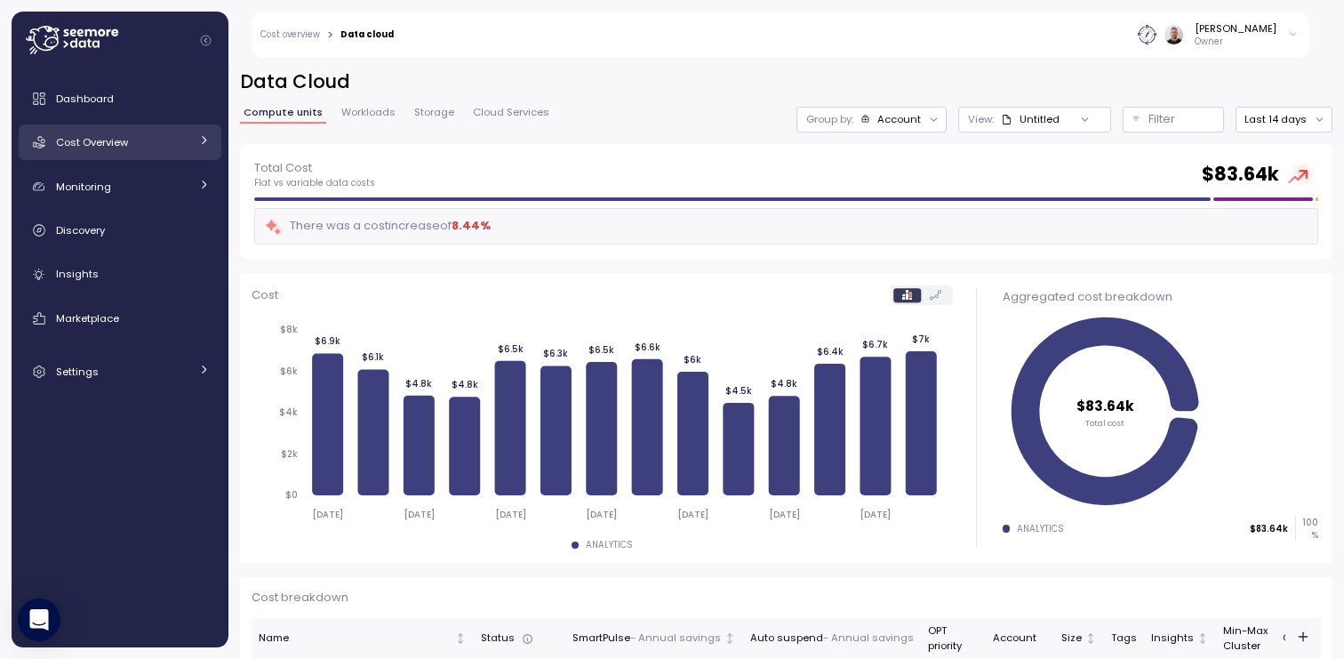
click at [155, 142] on div "Cost Overview" at bounding box center [122, 142] width 133 height 18
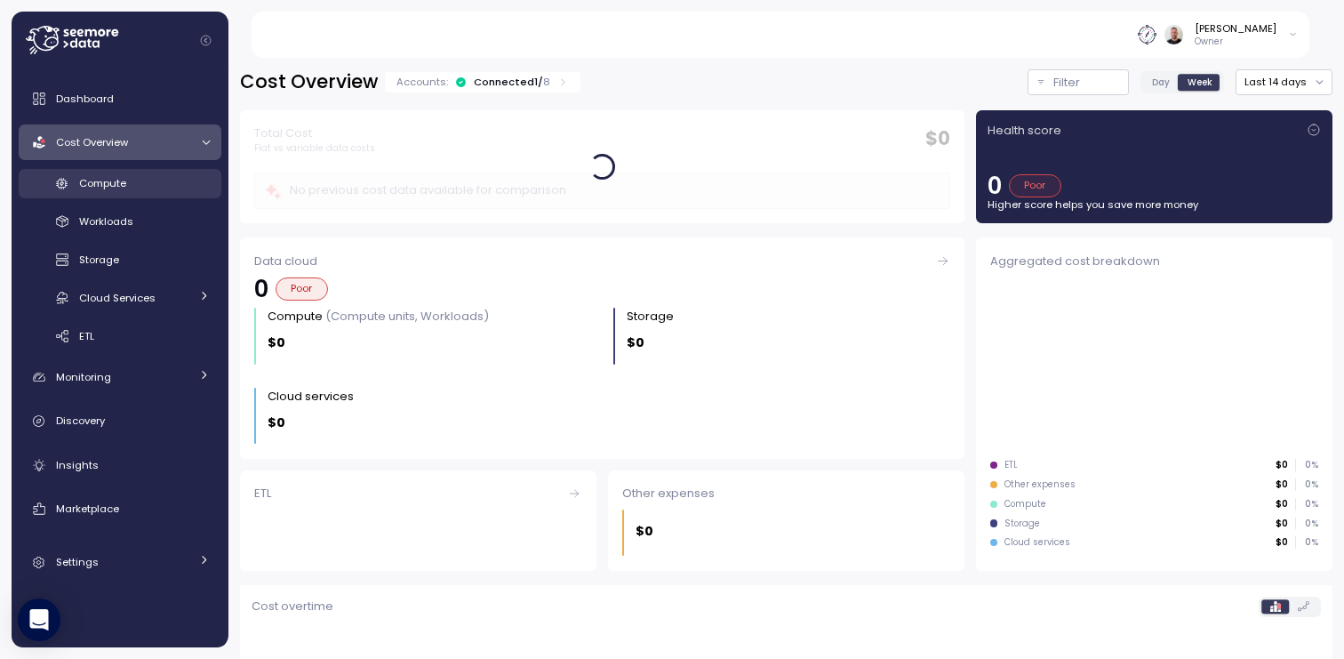
click at [135, 180] on div "Compute" at bounding box center [144, 183] width 131 height 18
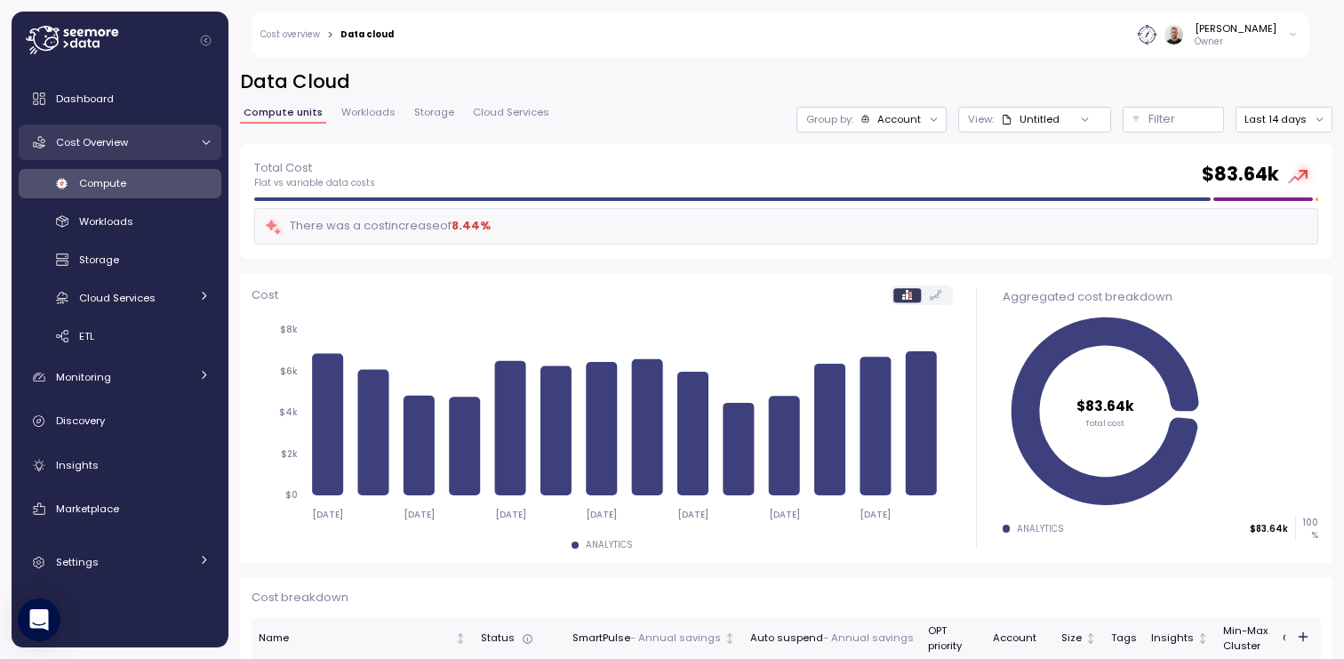
click at [129, 146] on div "Cost Overview" at bounding box center [122, 142] width 133 height 18
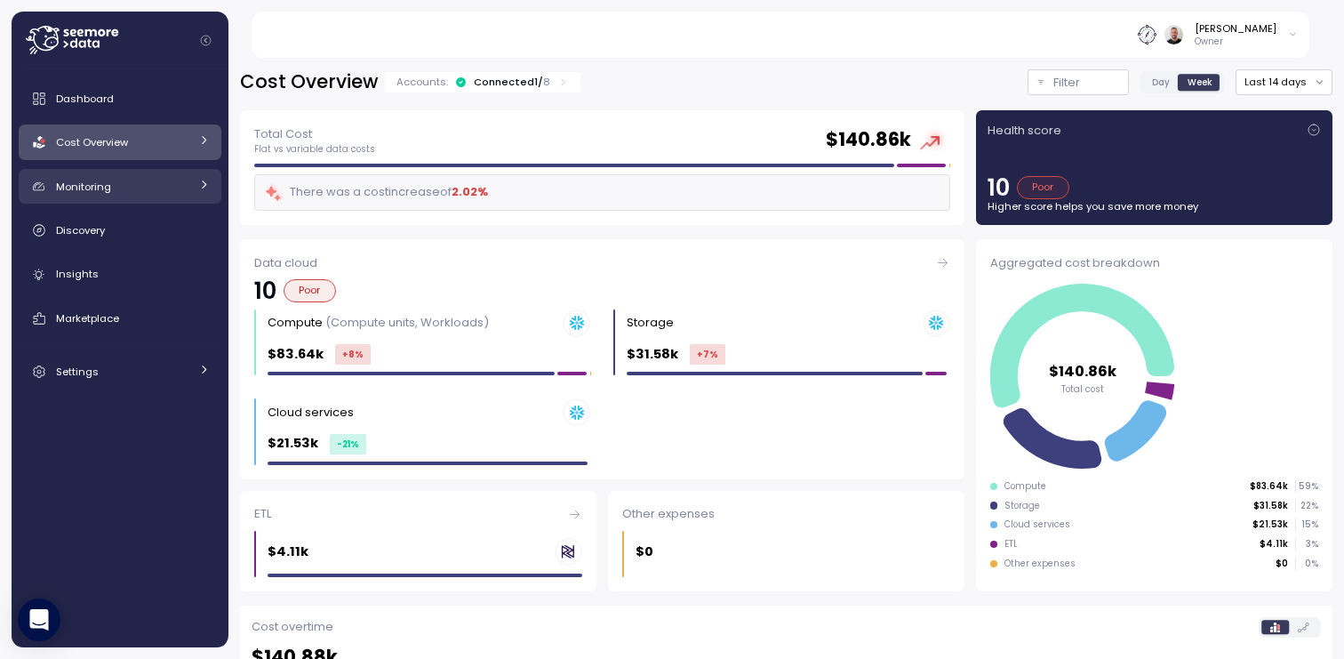
click at [186, 188] on div "Monitoring" at bounding box center [122, 187] width 133 height 18
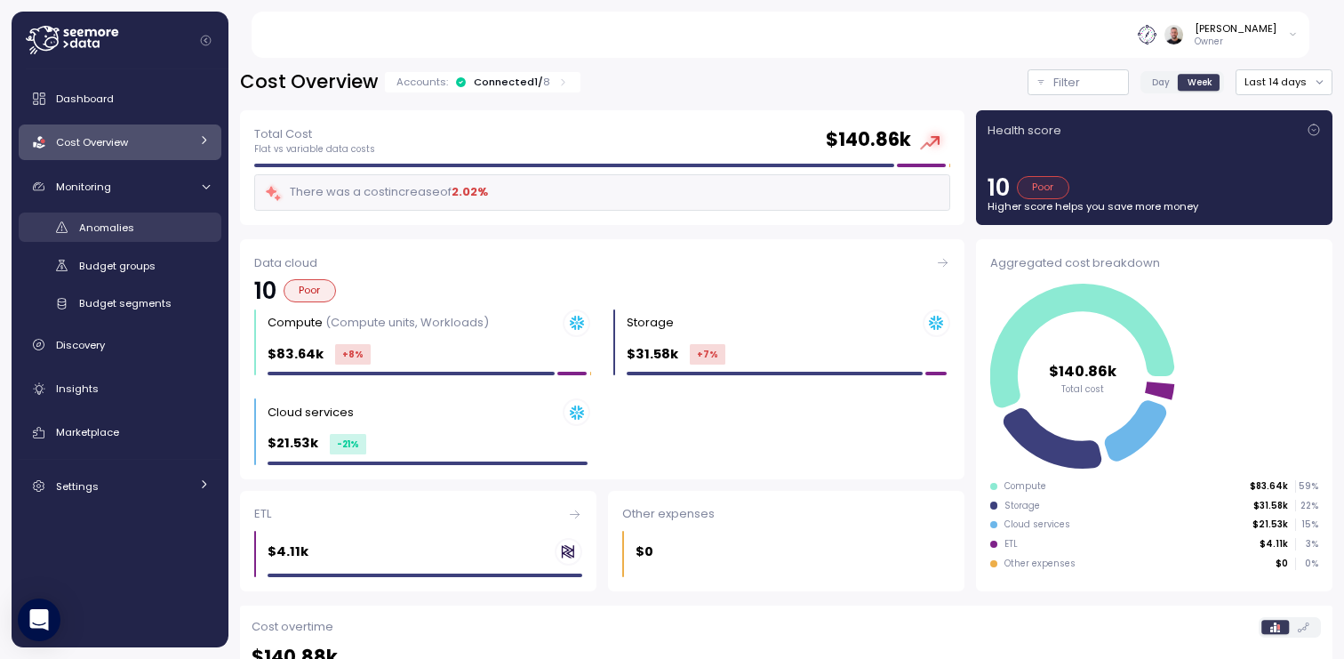
click at [154, 225] on div "Anomalies" at bounding box center [144, 228] width 131 height 18
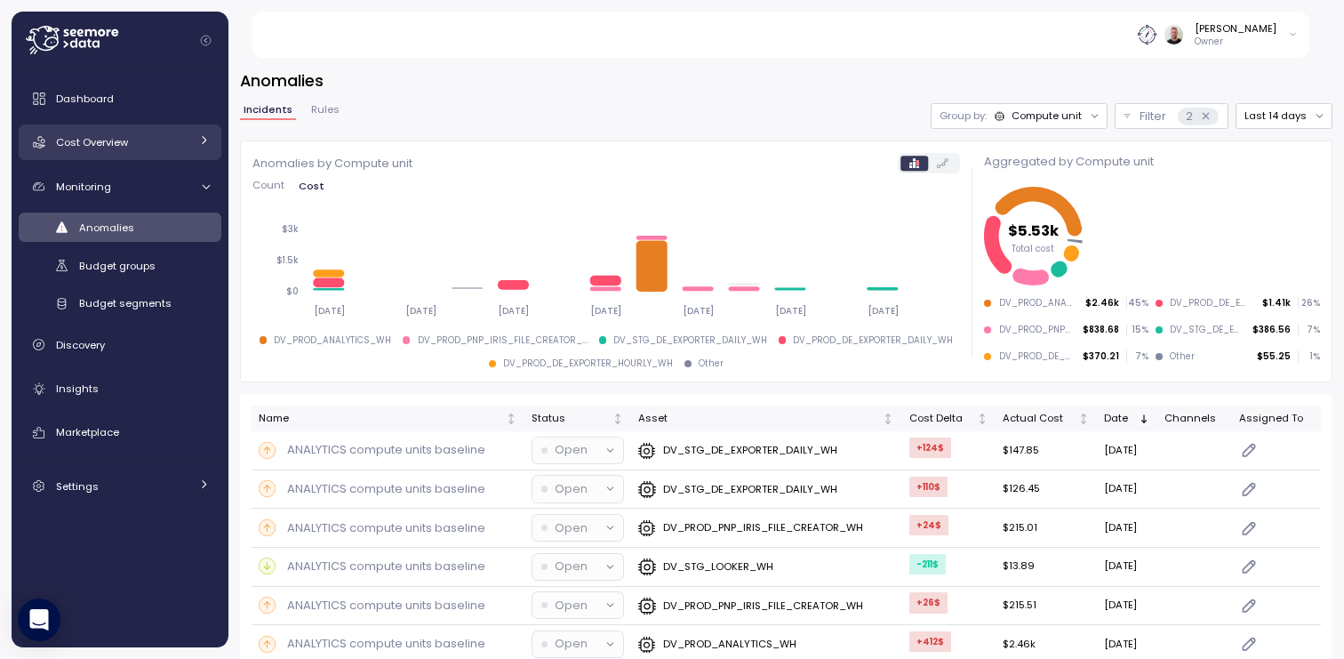
click at [145, 143] on div "Cost Overview" at bounding box center [122, 142] width 133 height 18
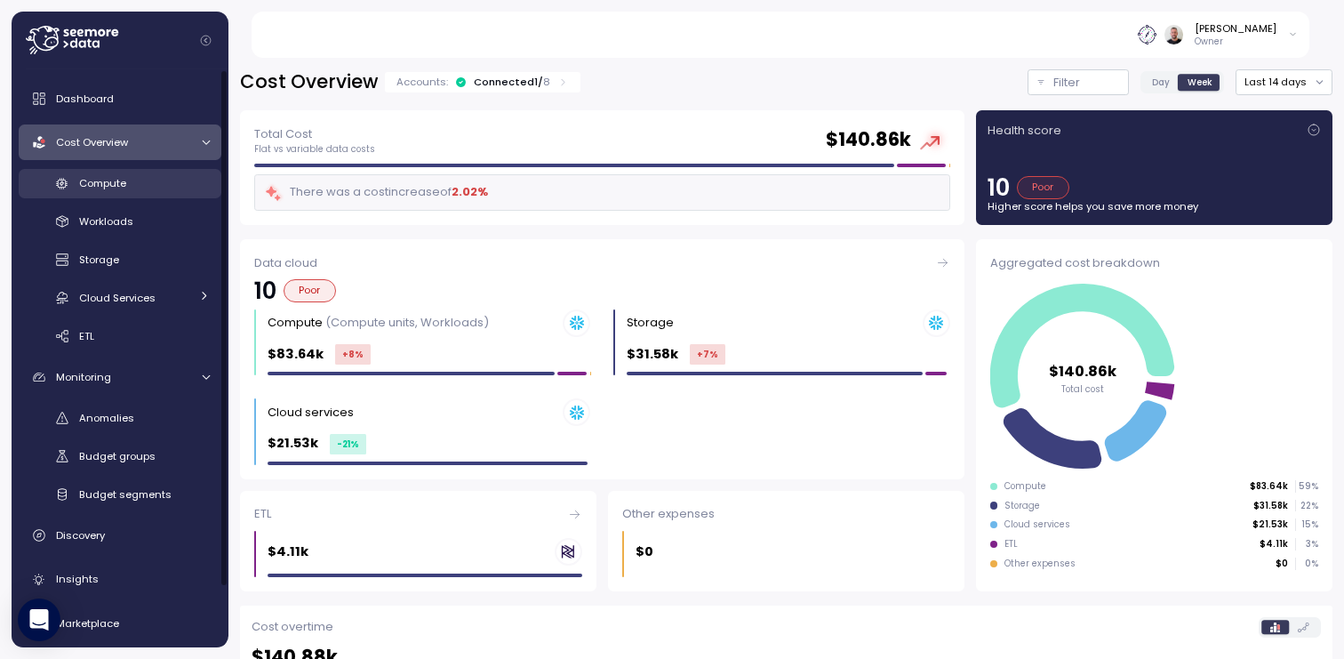
click at [132, 181] on div "Compute" at bounding box center [144, 183] width 131 height 18
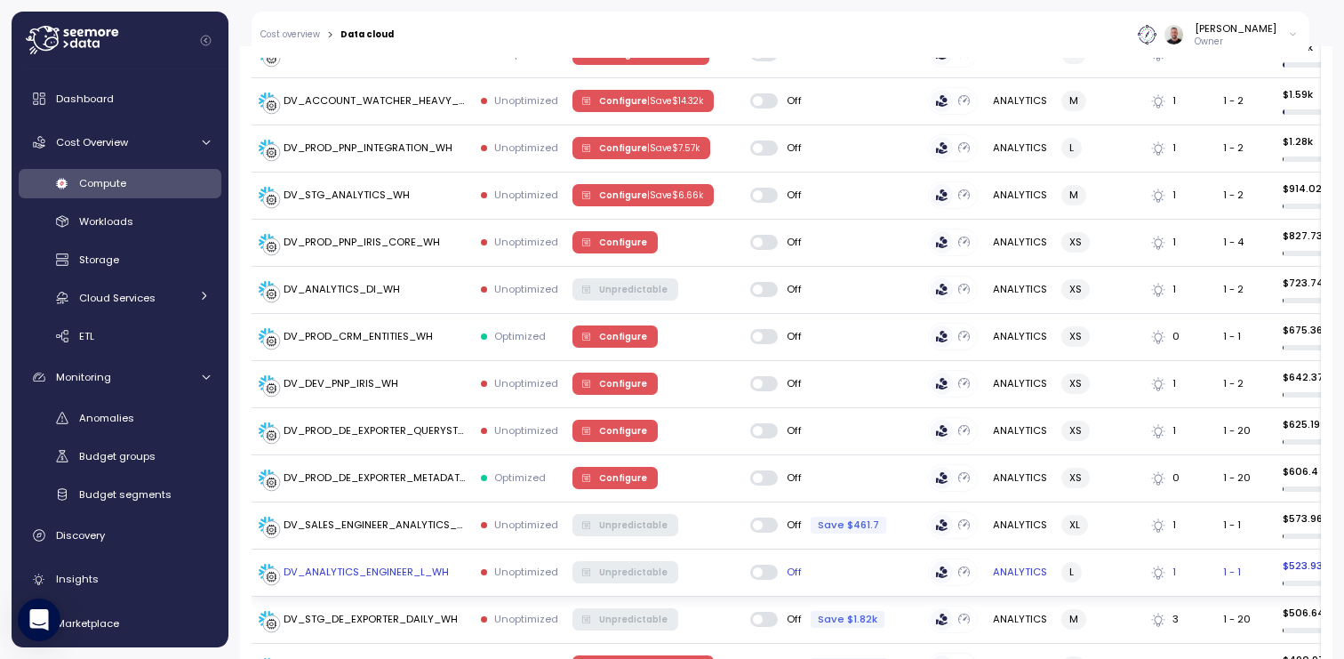
scroll to position [1004, 0]
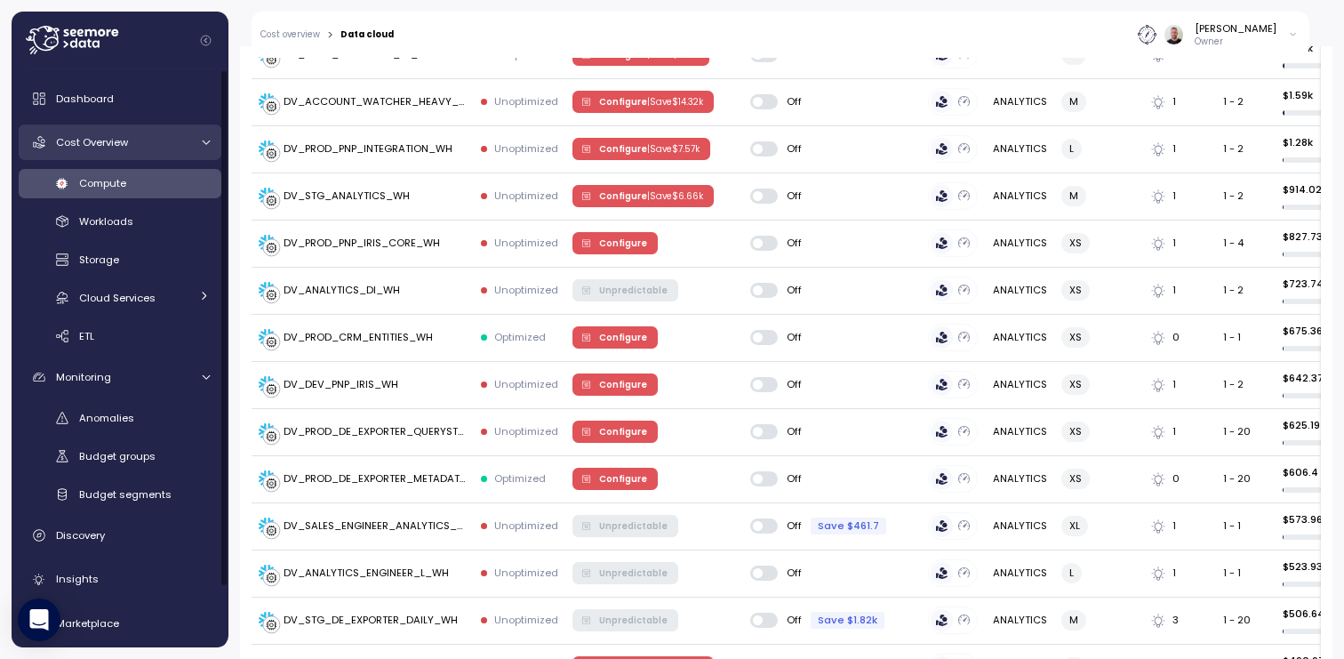
click at [100, 144] on span "Cost Overview" at bounding box center [92, 142] width 72 height 14
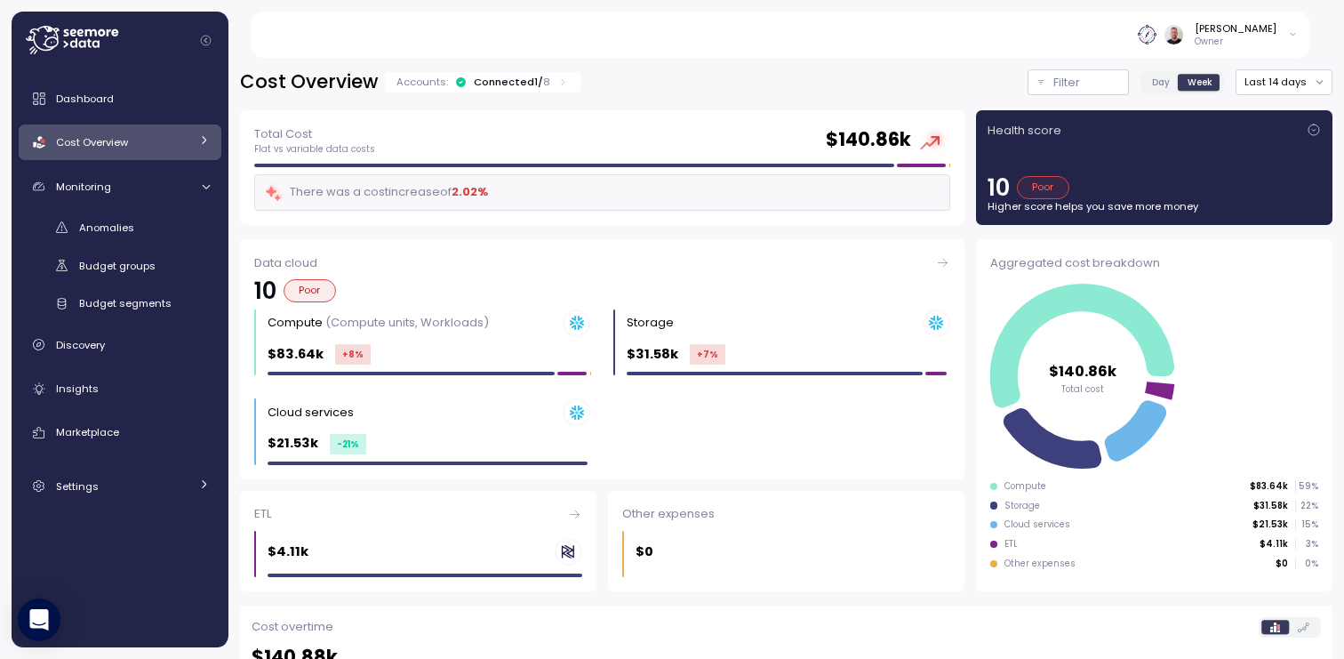
click at [95, 76] on div "Dashboard Cost Overview Compute Workloads Storage Cloud Services Clustering col…" at bounding box center [120, 358] width 217 height 578
click at [92, 90] on div "Dashboard" at bounding box center [133, 99] width 154 height 18
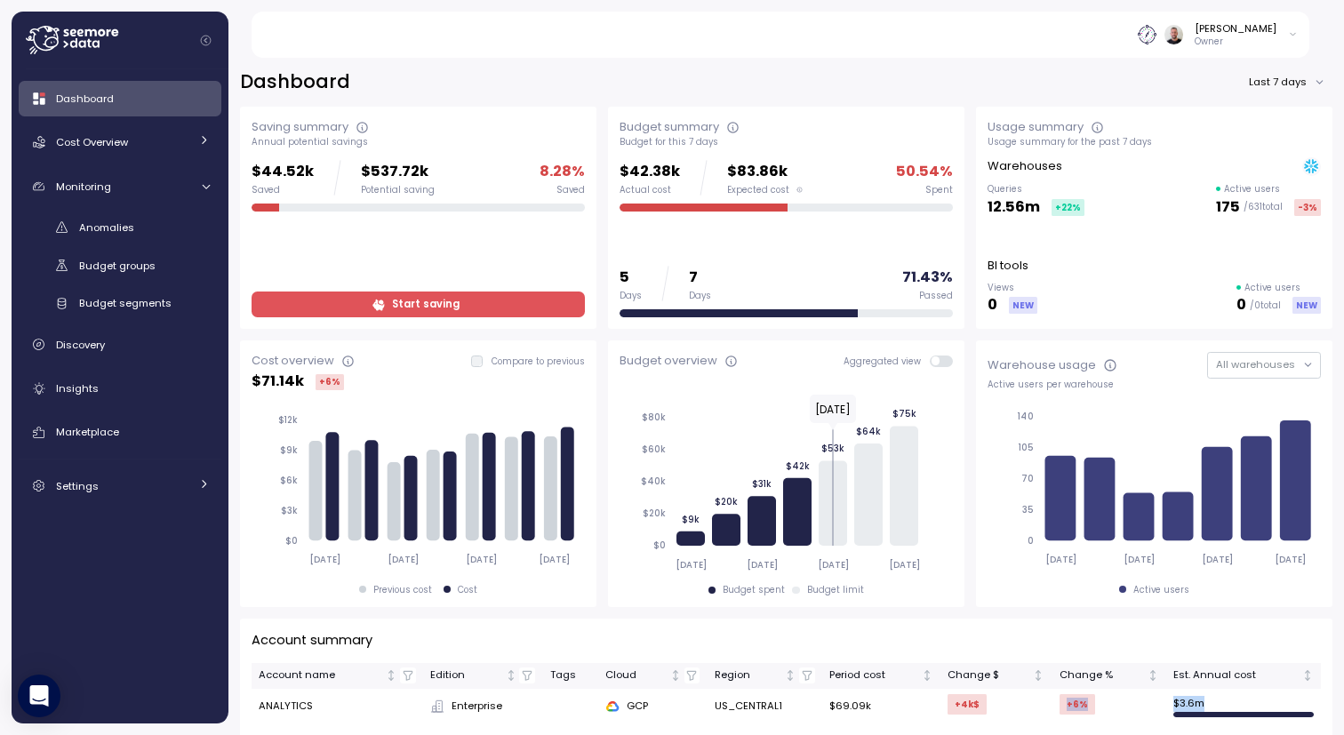
drag, startPoint x: 1236, startPoint y: 715, endPoint x: 1039, endPoint y: 703, distance: 197.7
click at [1039, 658] on tr "ANALYTICS Enterprise GCP US_CENTRAL1 $69.09k +4k $ +6 % $ 3.6m" at bounding box center [786, 707] width 1069 height 36
drag, startPoint x: 1229, startPoint y: 716, endPoint x: 1146, endPoint y: 716, distance: 83.6
click at [1146, 658] on tr "ANALYTICS Enterprise GCP US_CENTRAL1 $69.09k +4k $ +6 % $ 3.6m" at bounding box center [786, 707] width 1069 height 36
click at [536, 63] on div "Dashboard Last 7 days Saving summary Annual potential savings $44.52k Saved $53…" at bounding box center [786, 390] width 1116 height 689
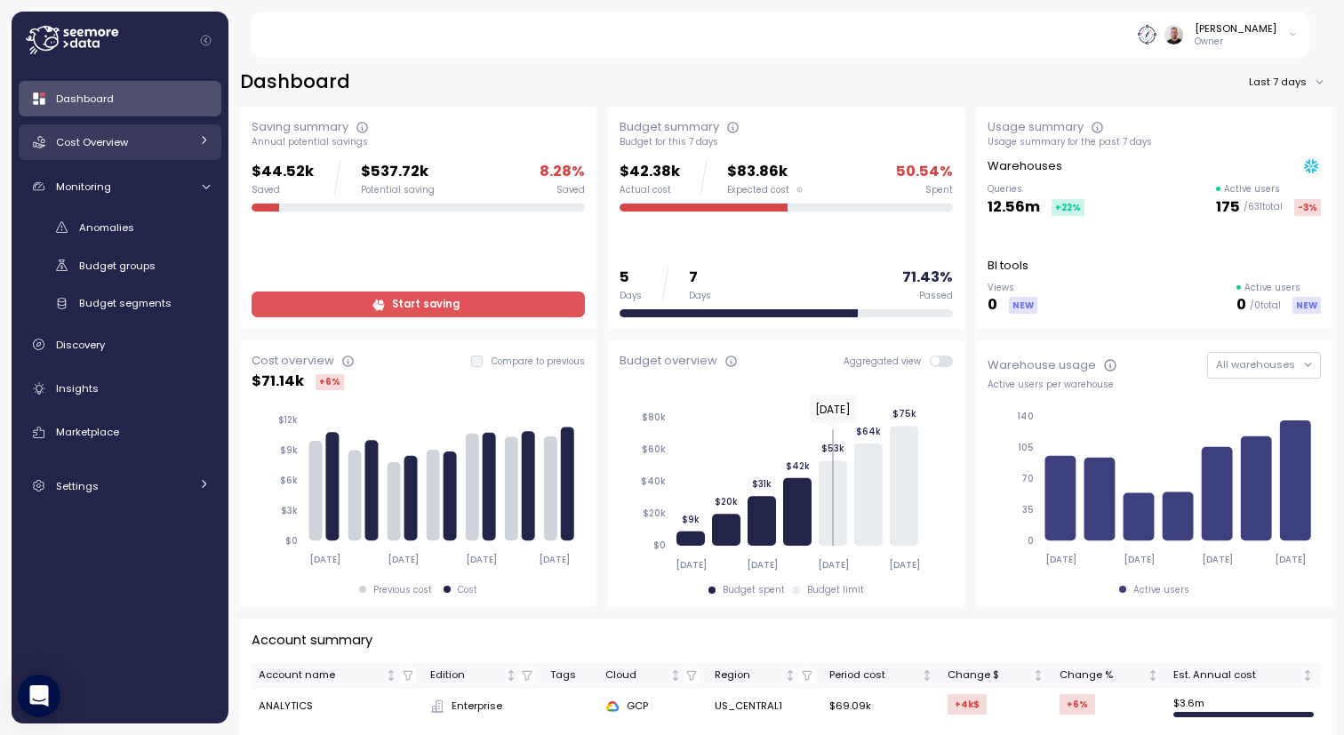
click at [164, 142] on div "Cost Overview" at bounding box center [122, 142] width 133 height 18
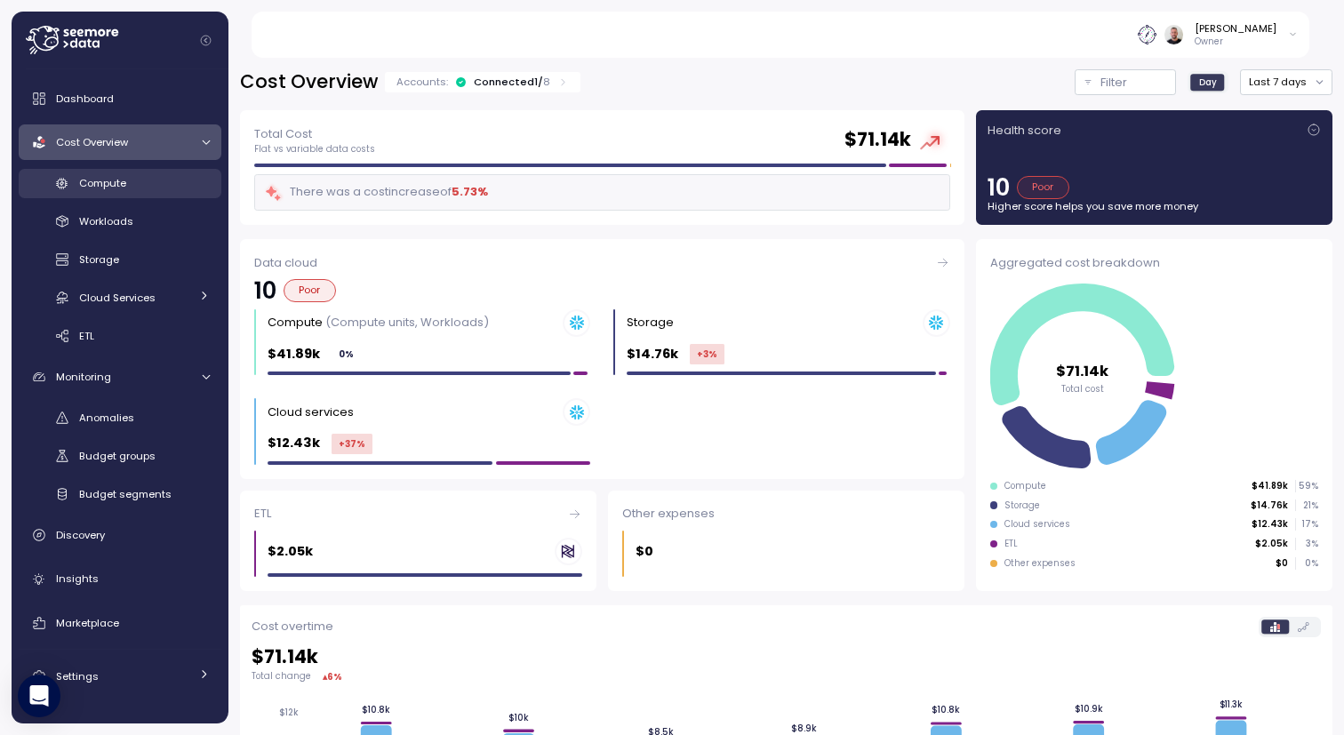
click at [154, 186] on div "Compute" at bounding box center [144, 183] width 131 height 18
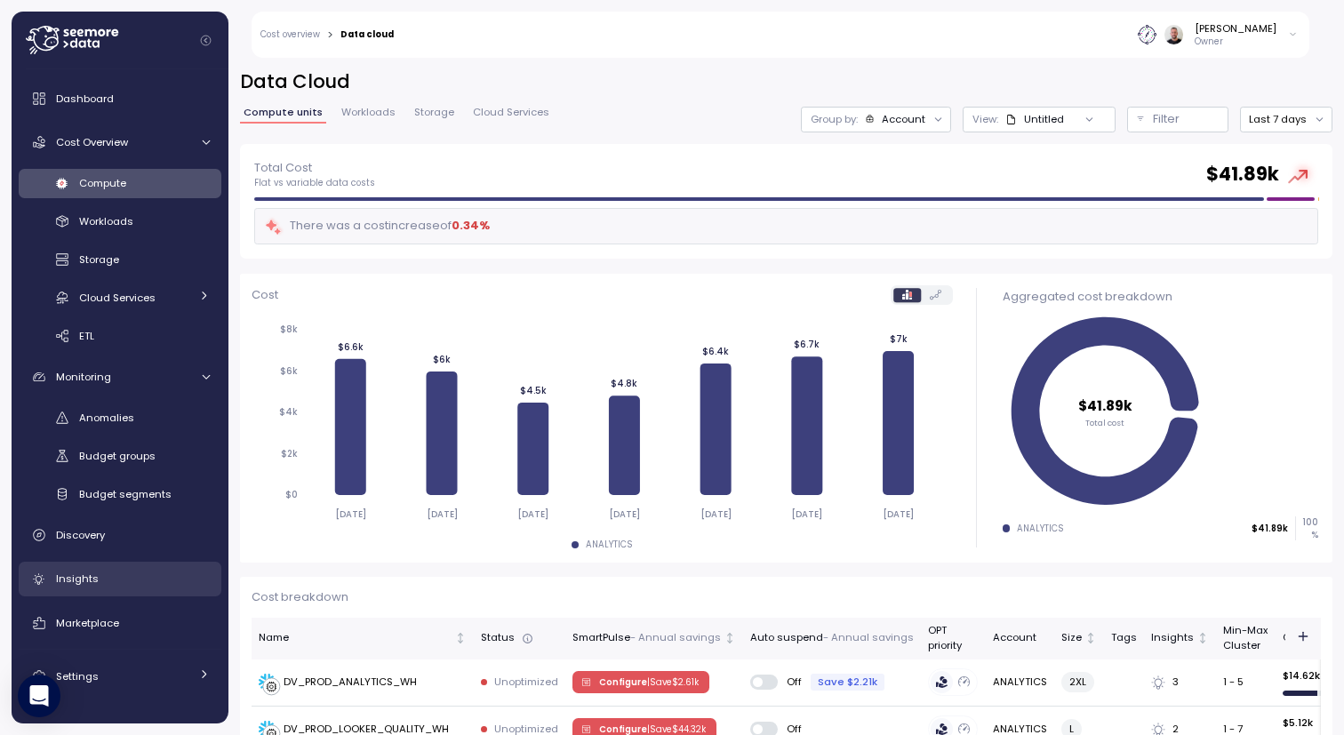
click at [108, 581] on div "Insights" at bounding box center [133, 579] width 154 height 18
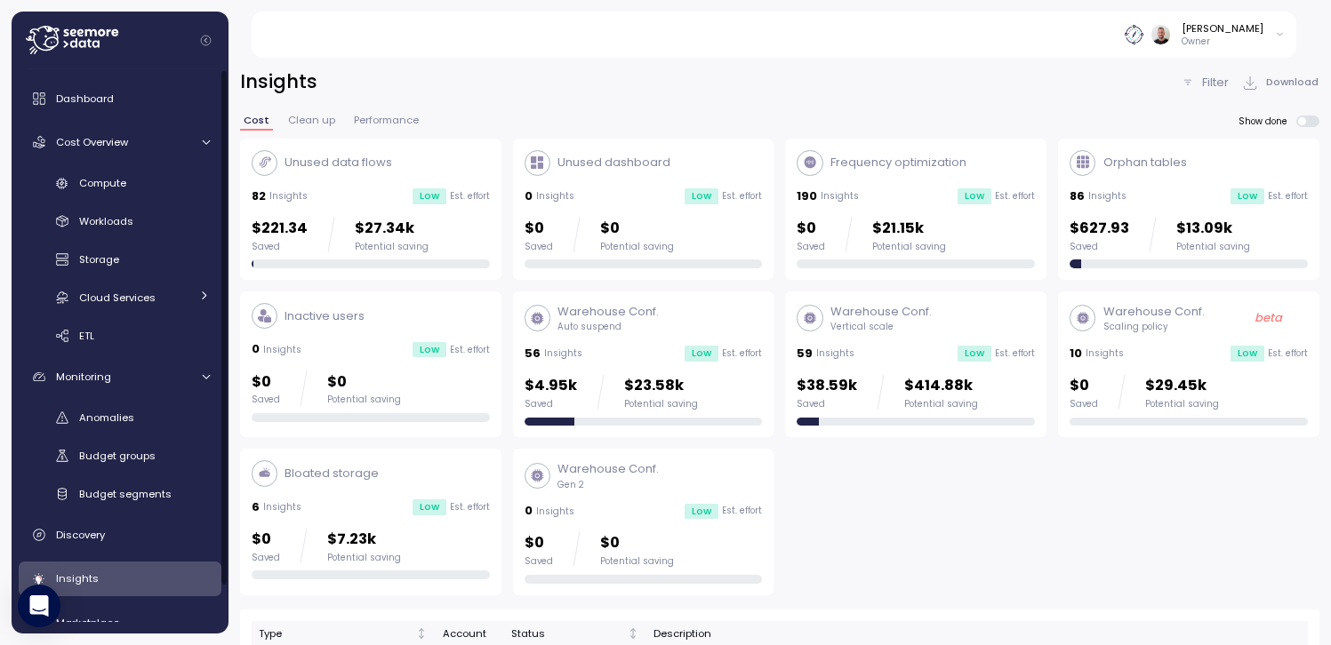
click at [88, 434] on div "Anomalies Budget groups Budget segments" at bounding box center [120, 457] width 203 height 106
click at [95, 423] on span "Anomalies" at bounding box center [106, 418] width 55 height 14
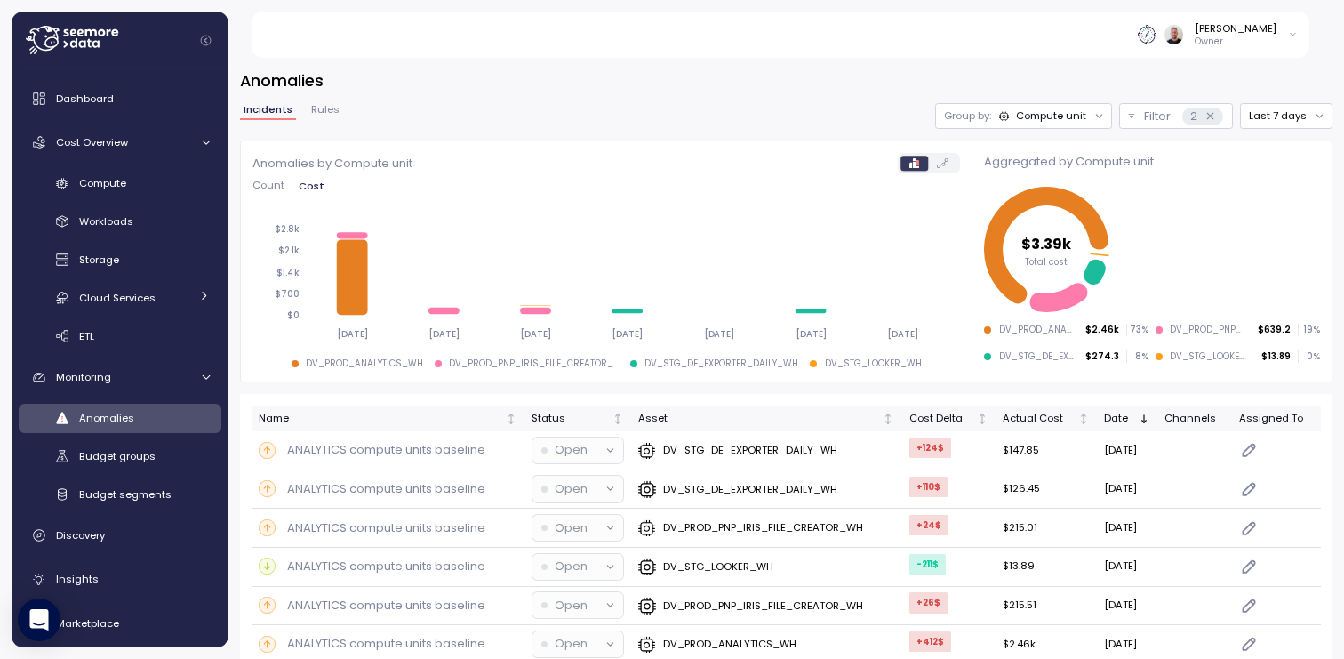
click at [325, 113] on span "Rules" at bounding box center [325, 110] width 28 height 10
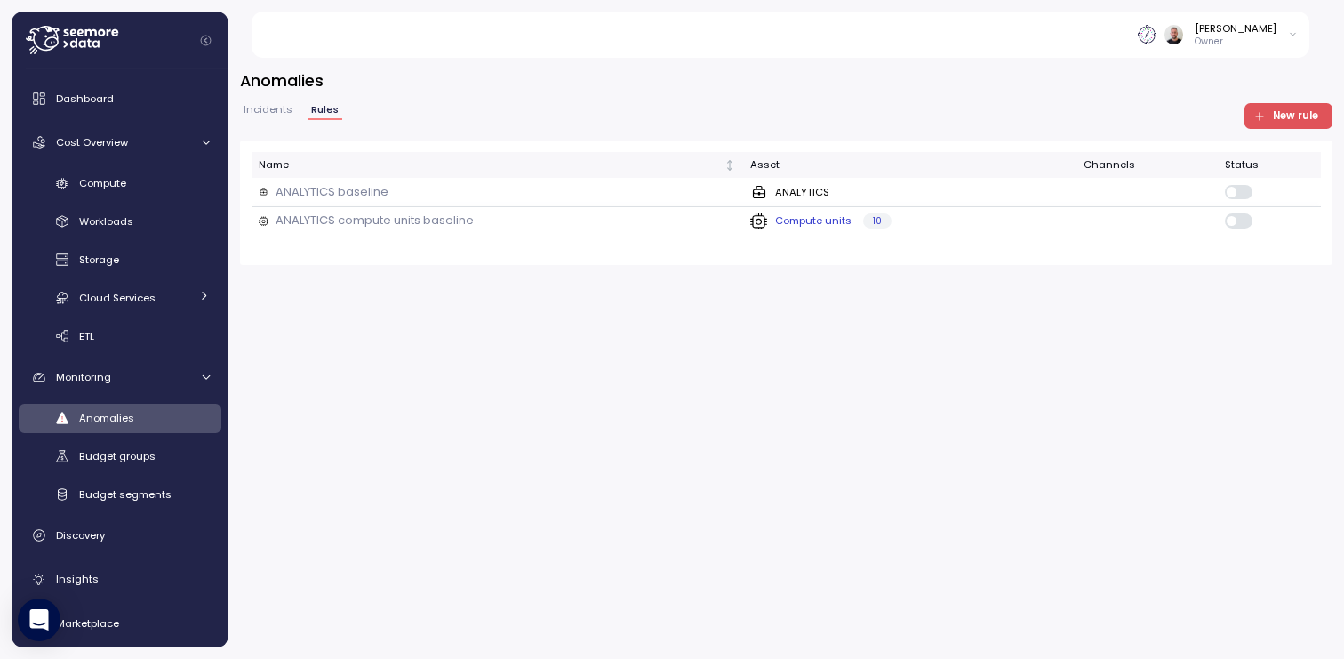
click at [622, 220] on div "ANALYTICS compute units baseline" at bounding box center [497, 221] width 477 height 18
click at [636, 196] on div "ANALYTICS baseline" at bounding box center [497, 192] width 477 height 18
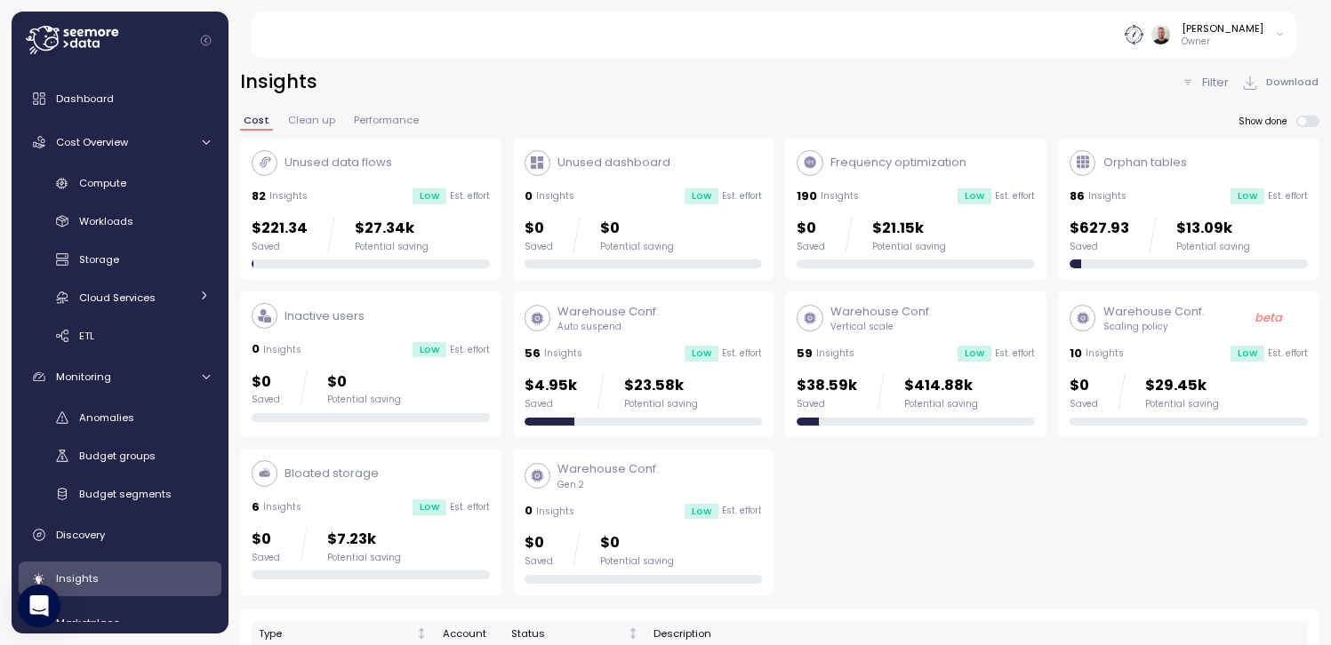
click at [630, 330] on p "Auto suspend" at bounding box center [607, 327] width 101 height 12
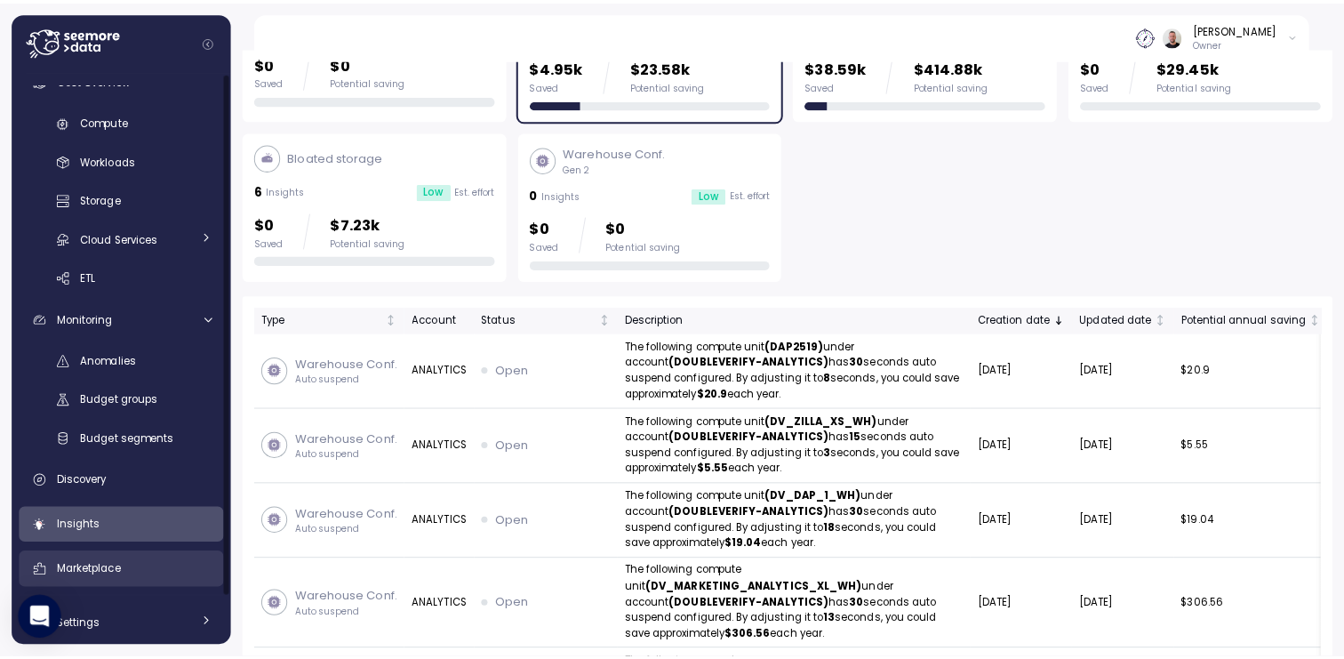
scroll to position [67, 0]
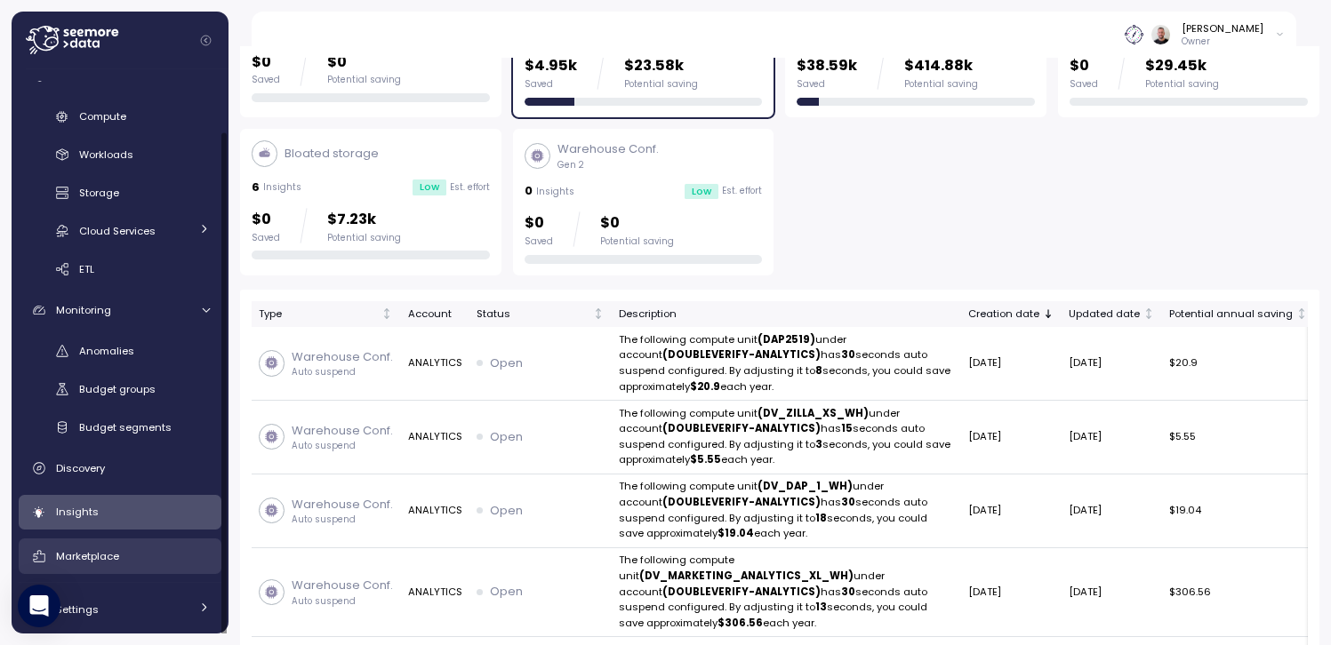
click at [100, 556] on span "Marketplace" at bounding box center [87, 556] width 63 height 14
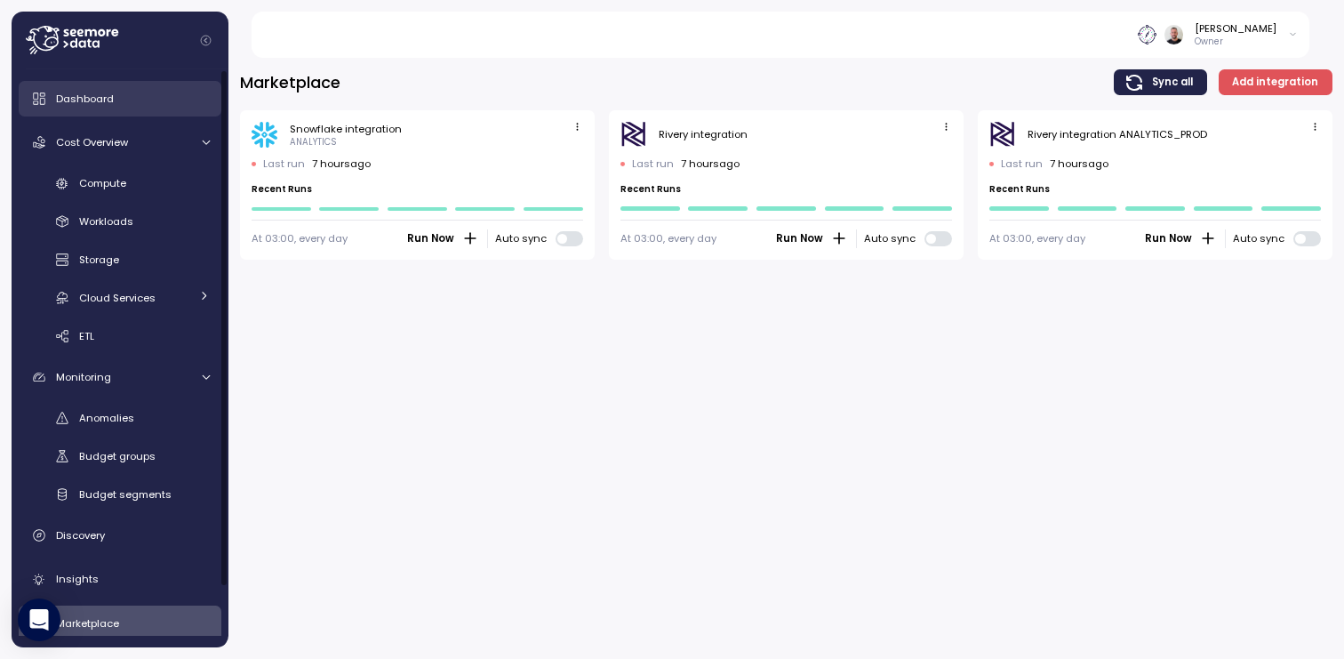
click at [109, 100] on span "Dashboard" at bounding box center [85, 99] width 58 height 14
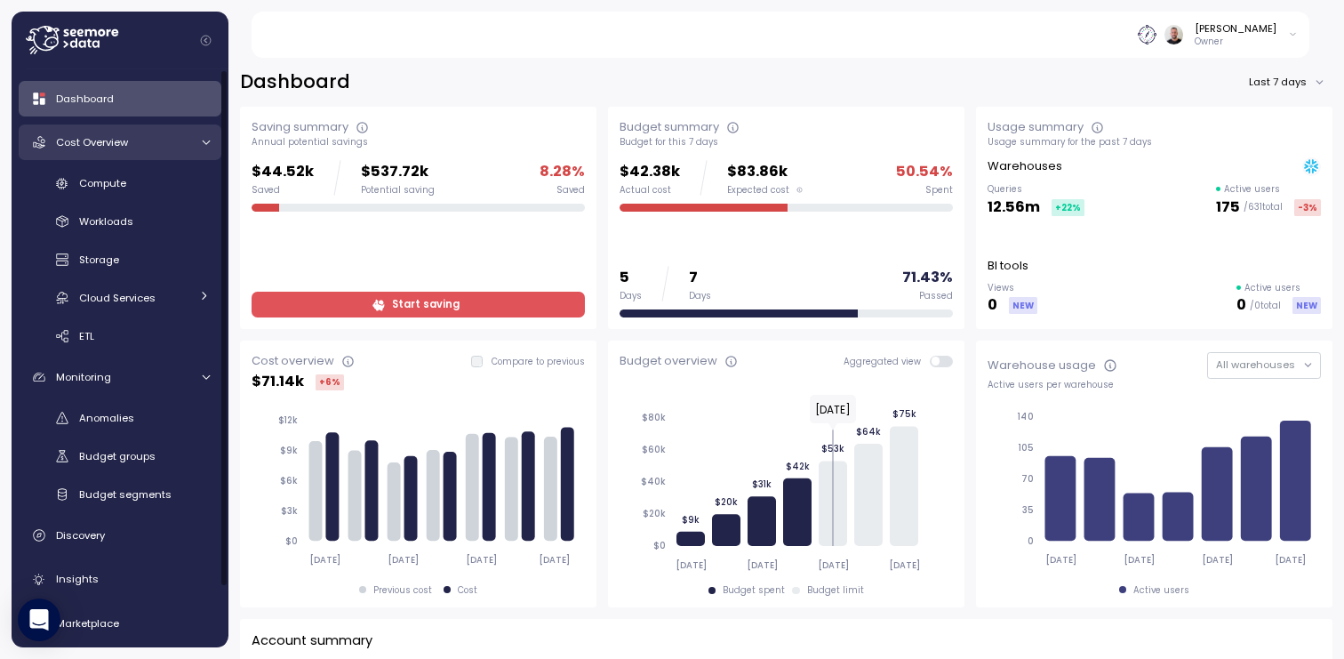
click at [108, 144] on span "Cost Overview" at bounding box center [92, 142] width 72 height 14
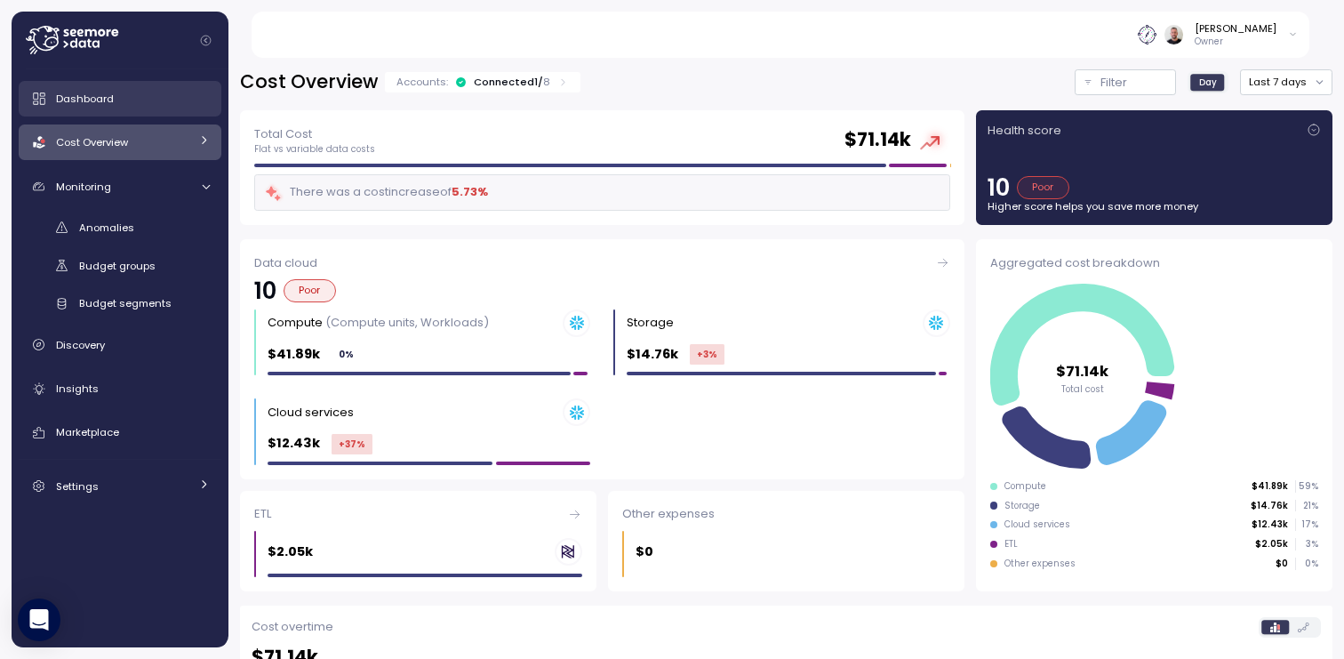
click at [89, 100] on span "Dashboard" at bounding box center [85, 99] width 58 height 14
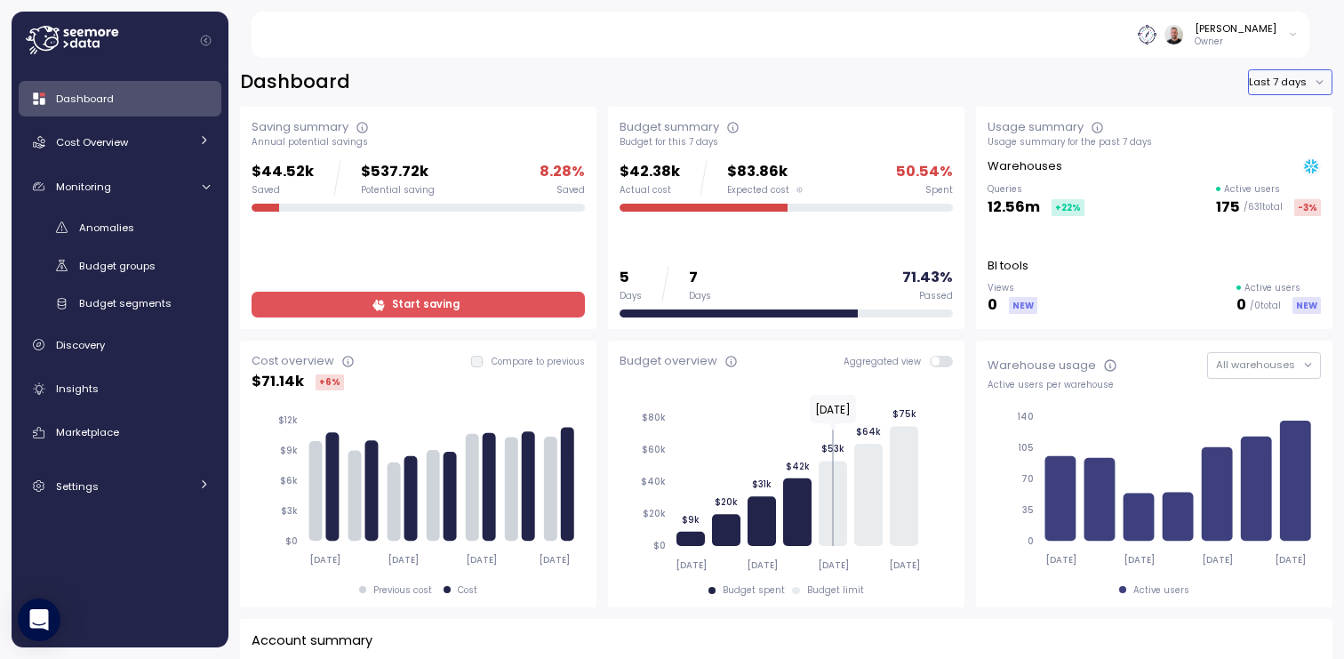
click at [1289, 76] on button "Last 7 days" at bounding box center [1290, 82] width 84 height 26
click at [1280, 187] on div "Last year" at bounding box center [1275, 187] width 46 height 14
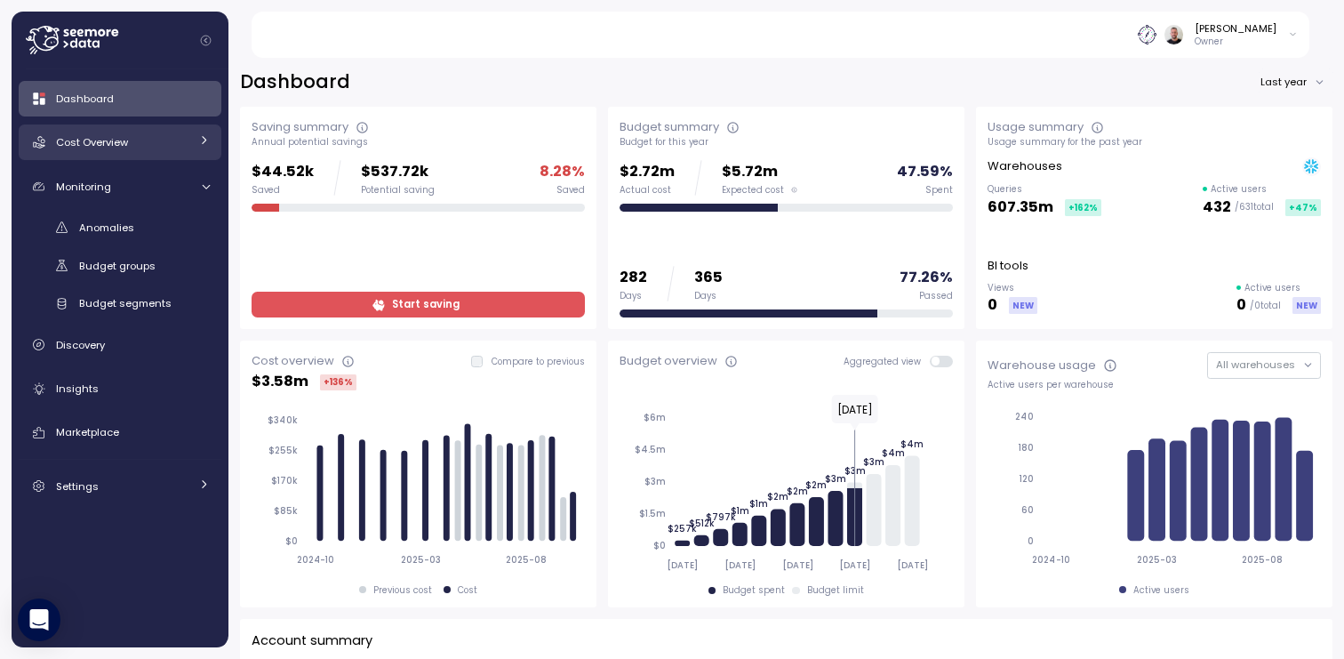
click at [126, 130] on link "Cost Overview" at bounding box center [120, 142] width 203 height 36
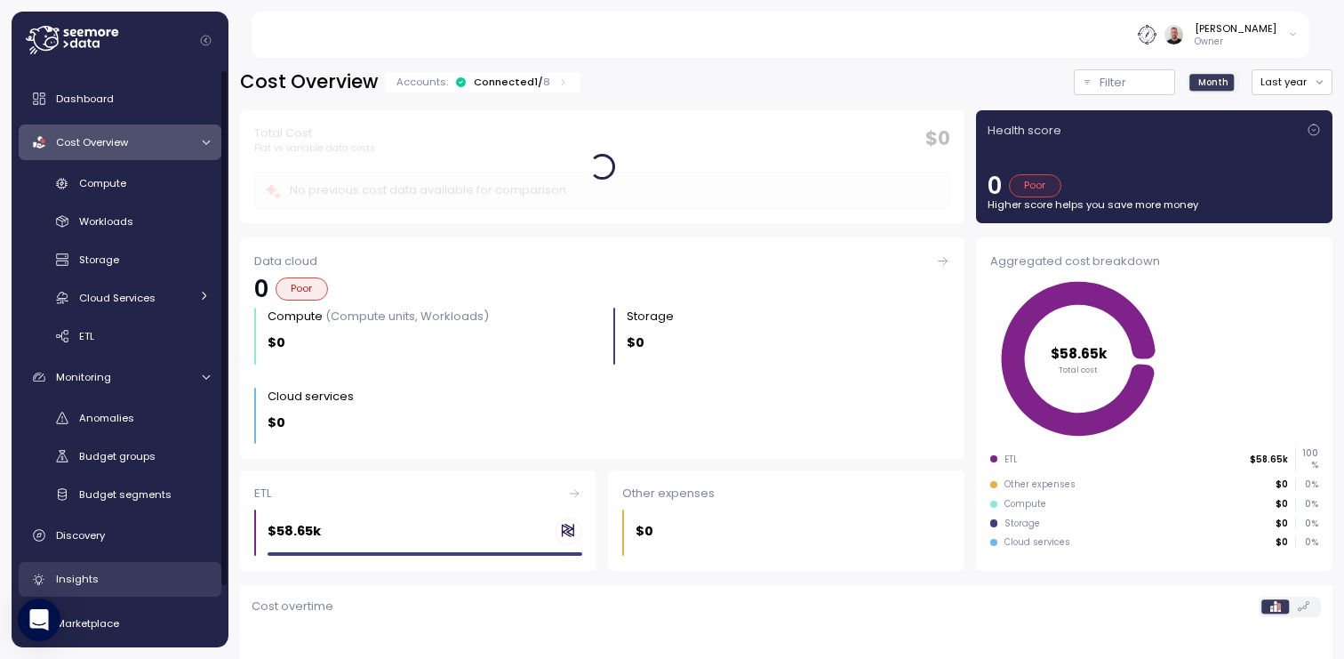
click at [128, 580] on div "Insights" at bounding box center [133, 579] width 154 height 18
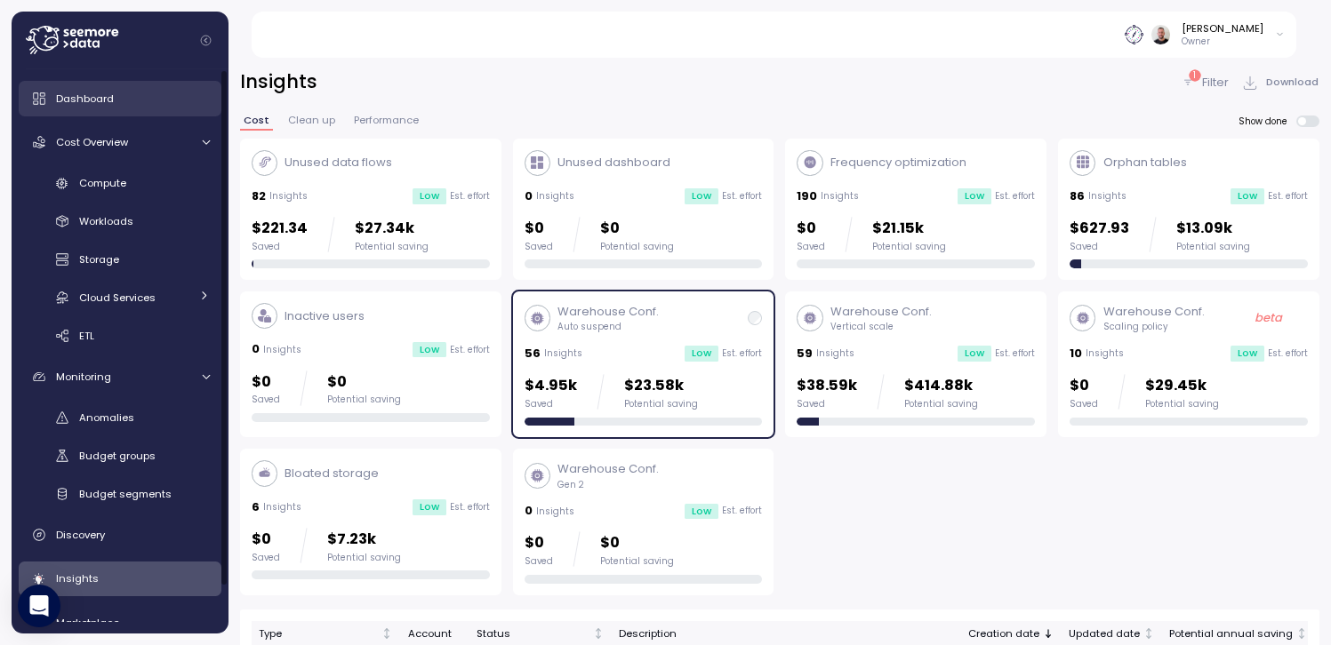
click at [112, 100] on span "Dashboard" at bounding box center [85, 99] width 58 height 14
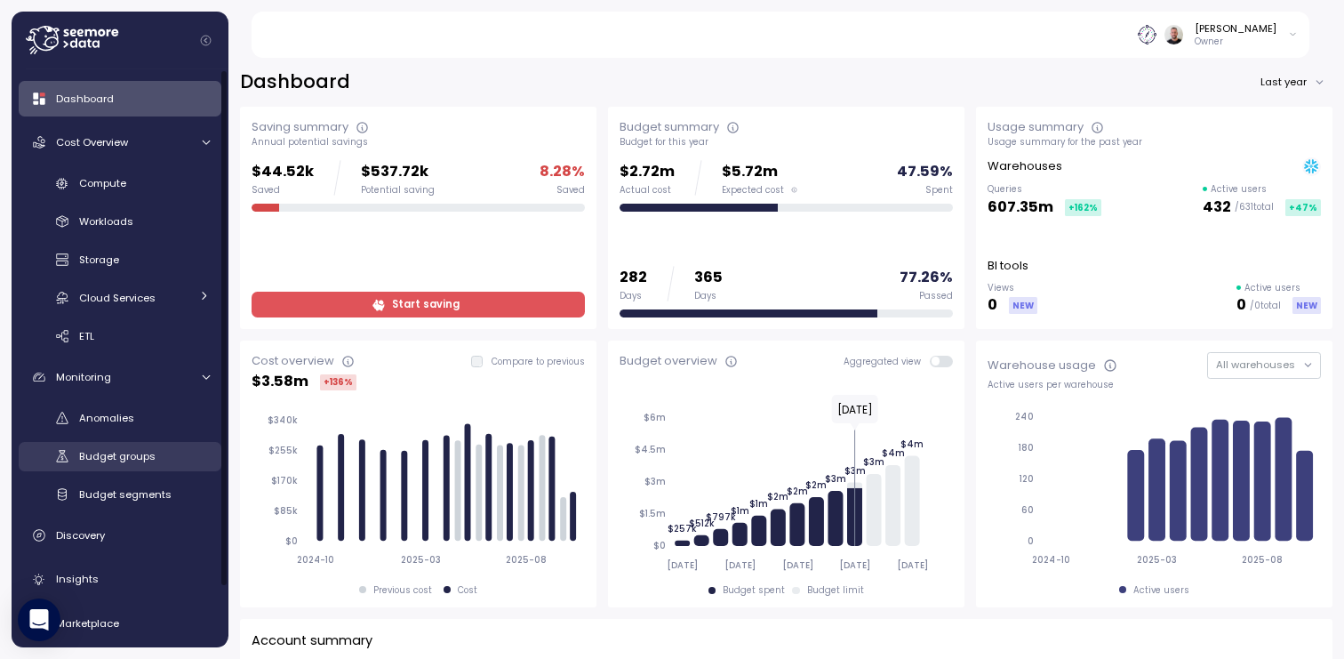
click at [135, 463] on div "Budget groups" at bounding box center [144, 456] width 131 height 18
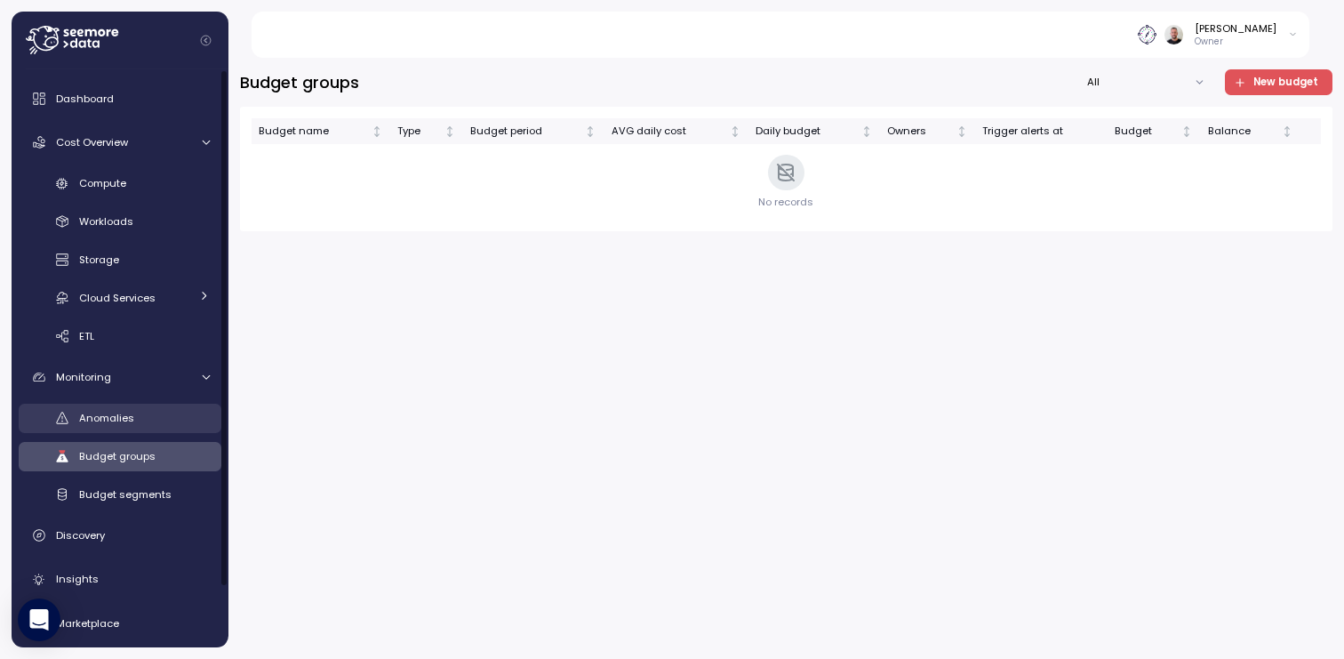
click at [129, 424] on span "Anomalies" at bounding box center [106, 418] width 55 height 14
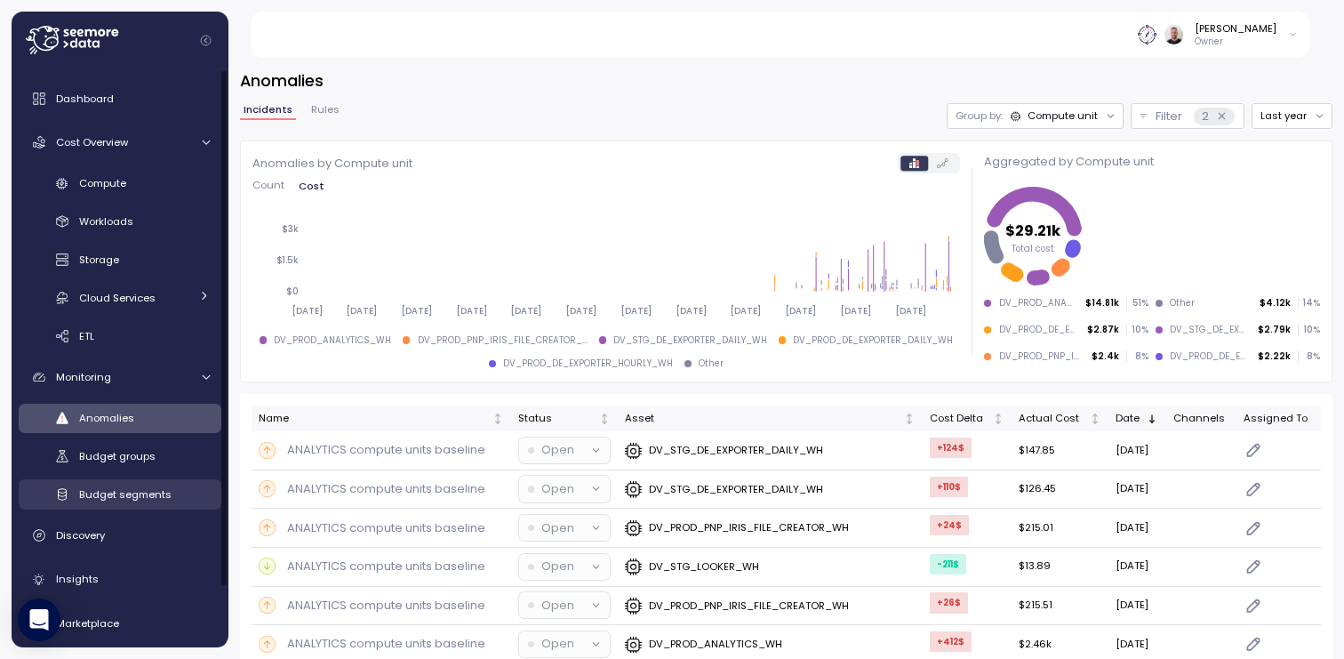
click at [135, 491] on span "Budget segments" at bounding box center [125, 494] width 92 height 14
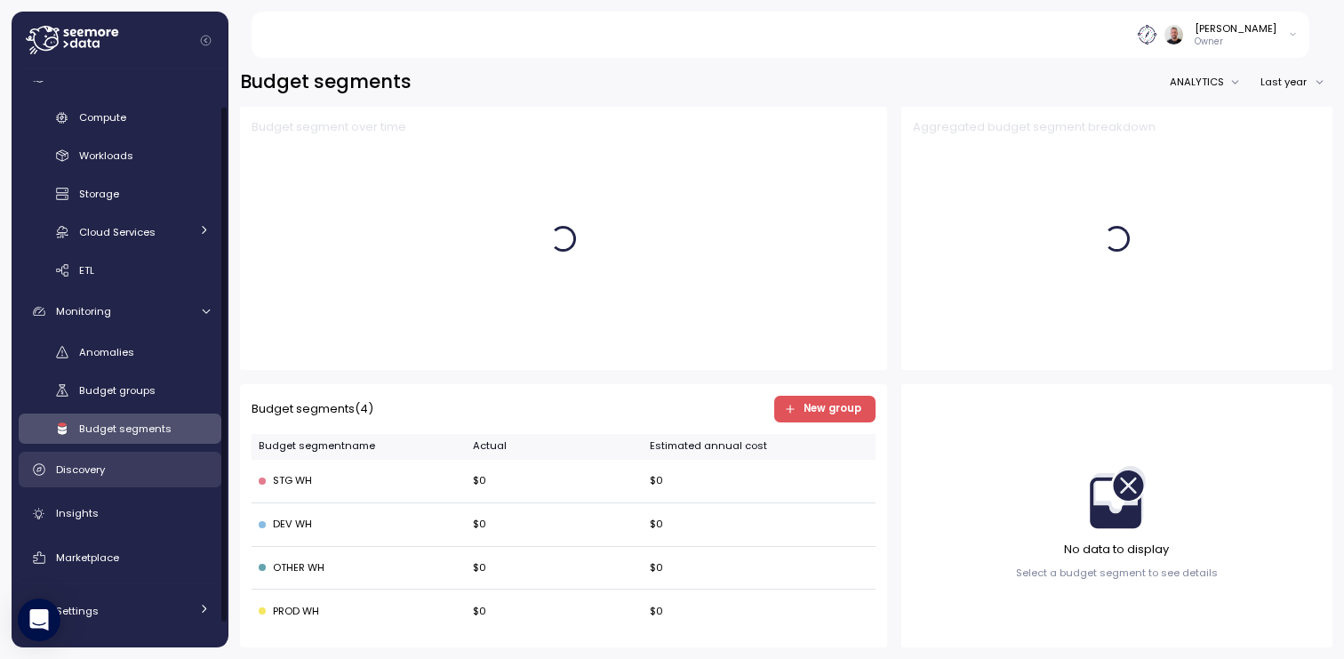
scroll to position [67, 0]
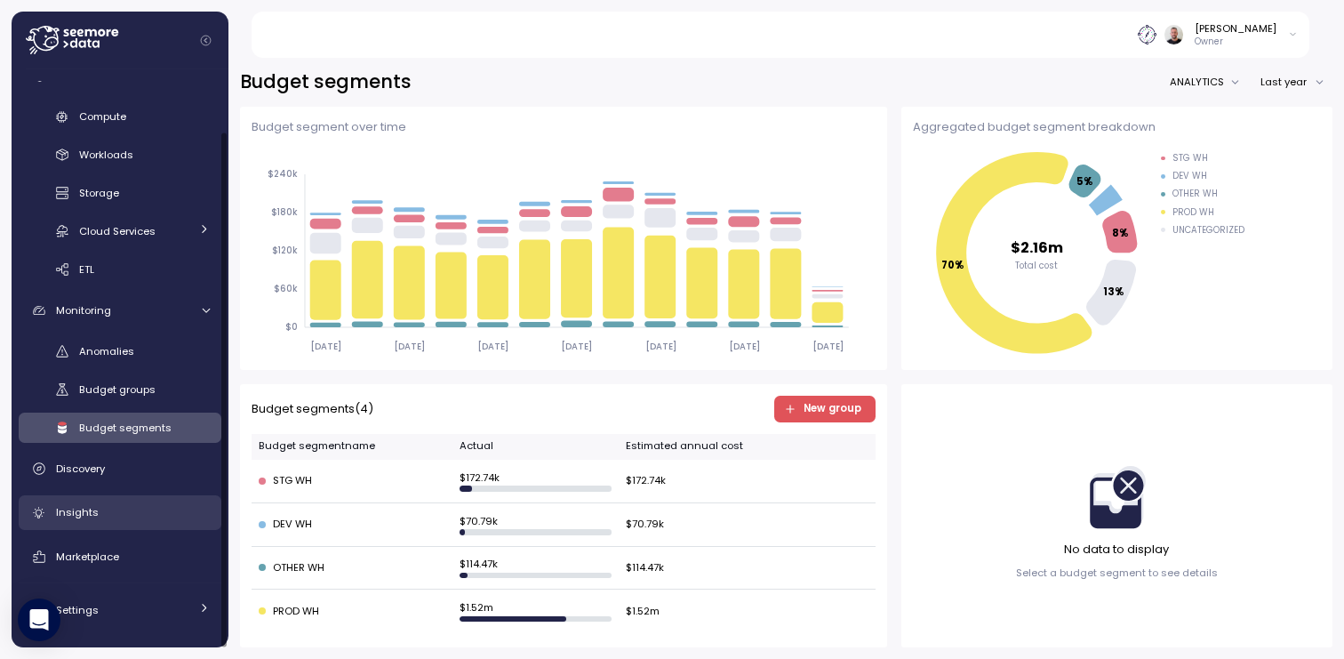
click at [101, 508] on div "Insights" at bounding box center [133, 512] width 154 height 18
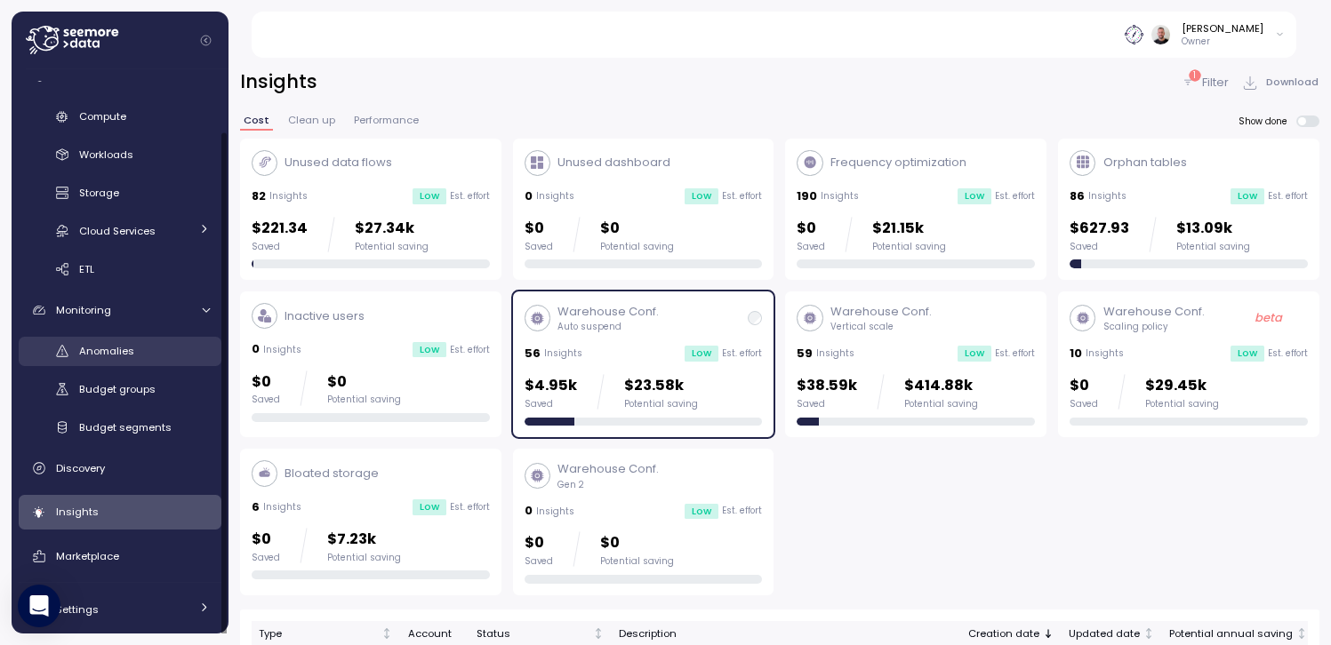
click at [132, 346] on span "Anomalies" at bounding box center [106, 351] width 55 height 14
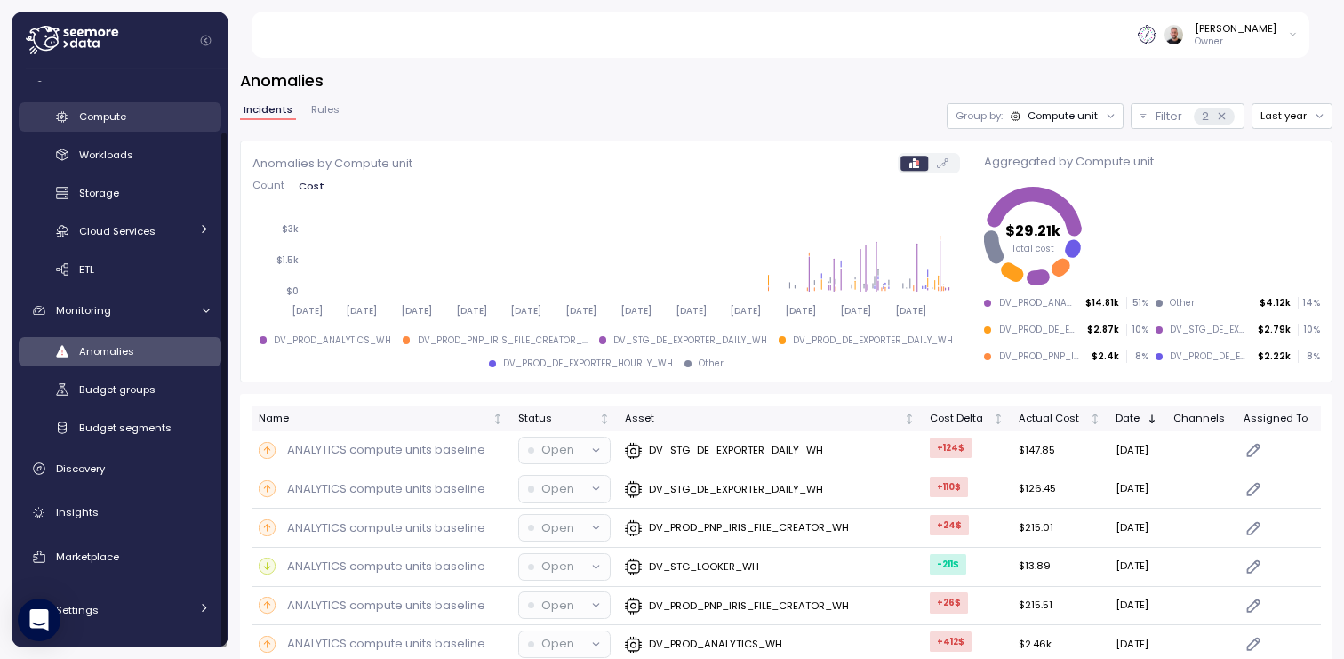
click at [156, 116] on div "Compute" at bounding box center [144, 117] width 131 height 18
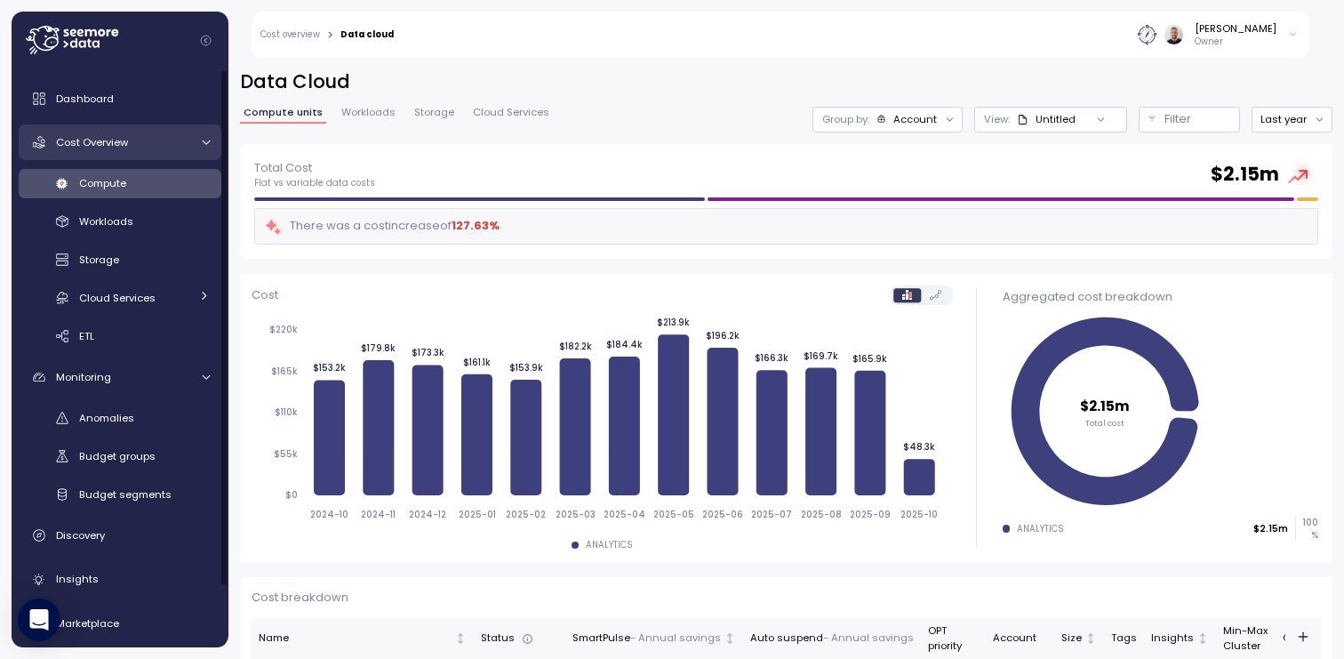
click at [100, 156] on link "Cost Overview" at bounding box center [120, 142] width 203 height 36
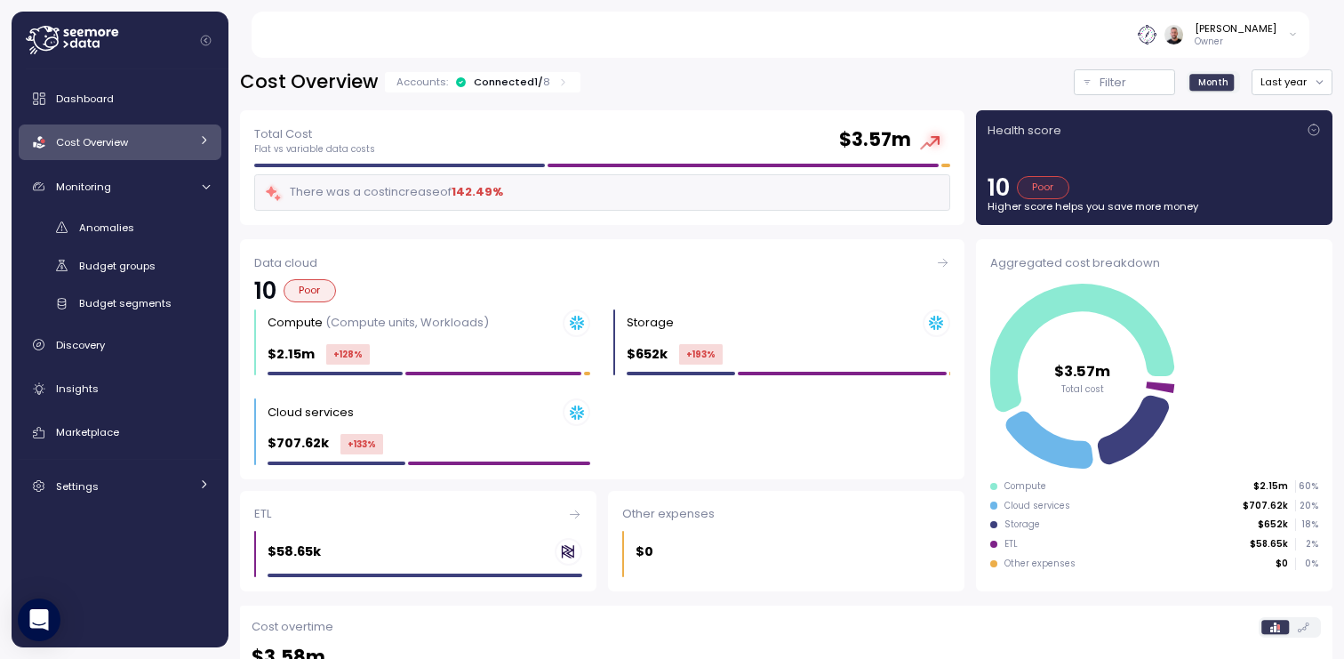
click at [101, 147] on span "Cost Overview" at bounding box center [92, 142] width 72 height 14
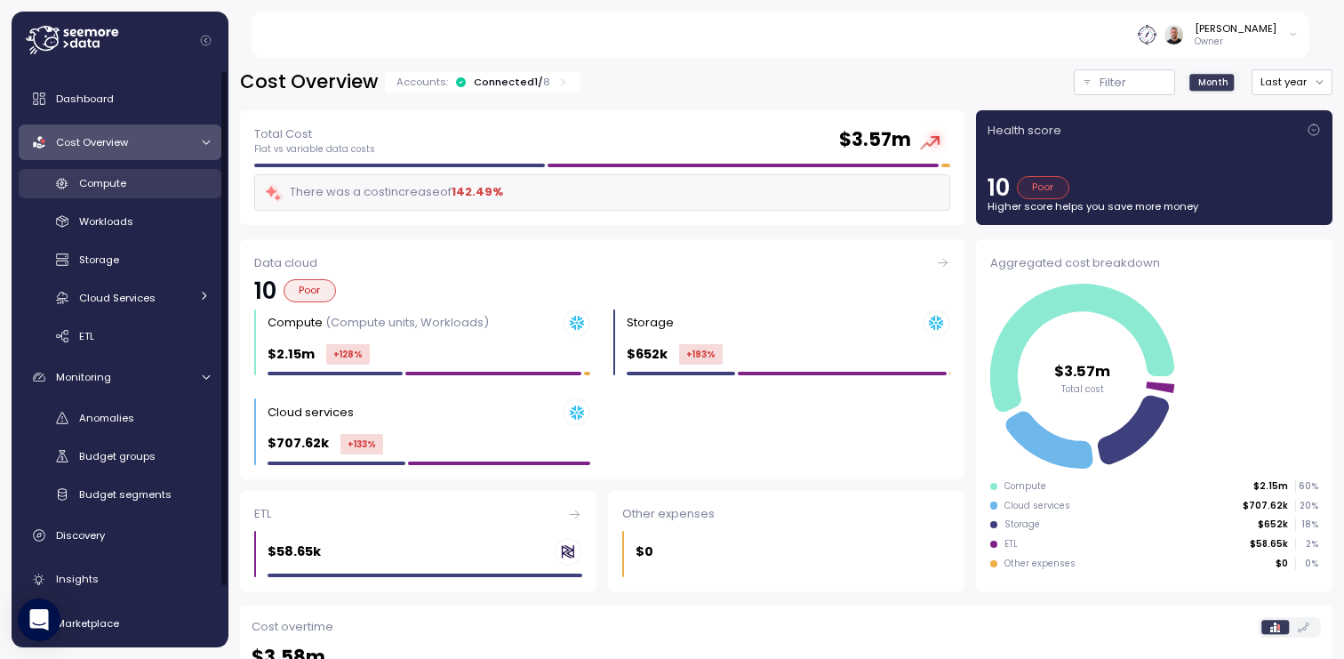
click at [107, 188] on span "Compute" at bounding box center [102, 183] width 47 height 14
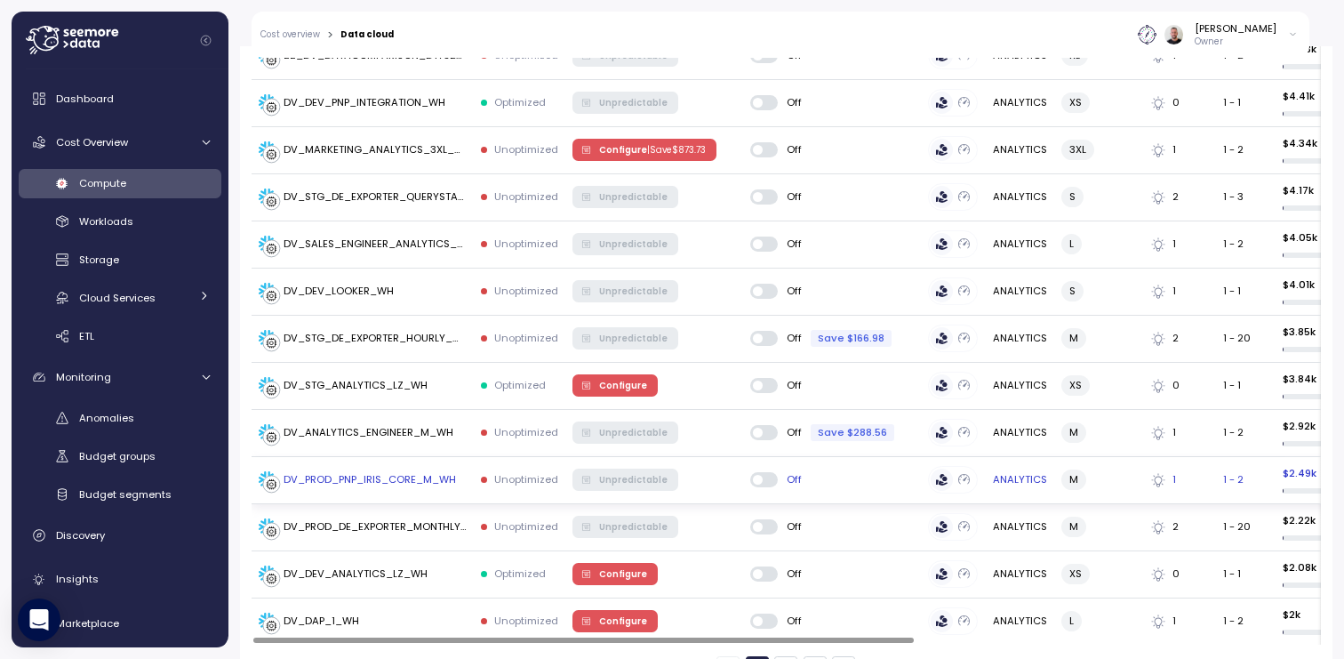
scroll to position [2391, 0]
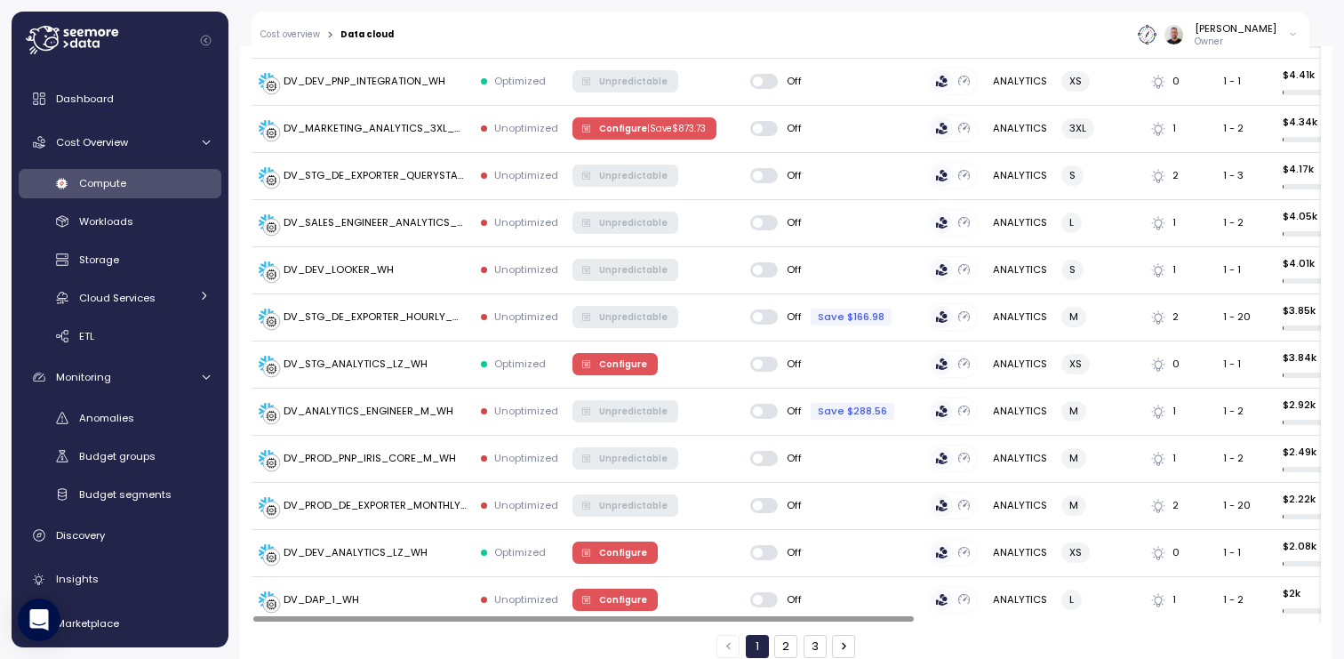
click at [781, 635] on button "2" at bounding box center [785, 646] width 23 height 23
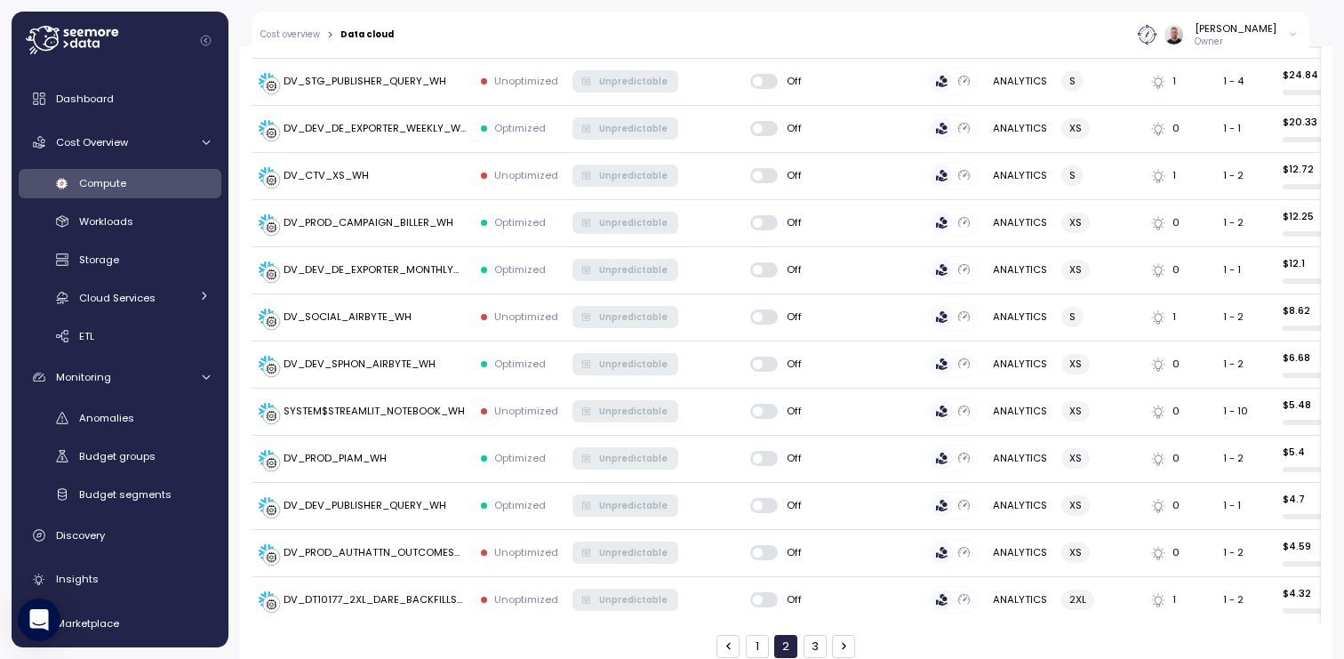
click at [807, 635] on button "3" at bounding box center [815, 646] width 23 height 23
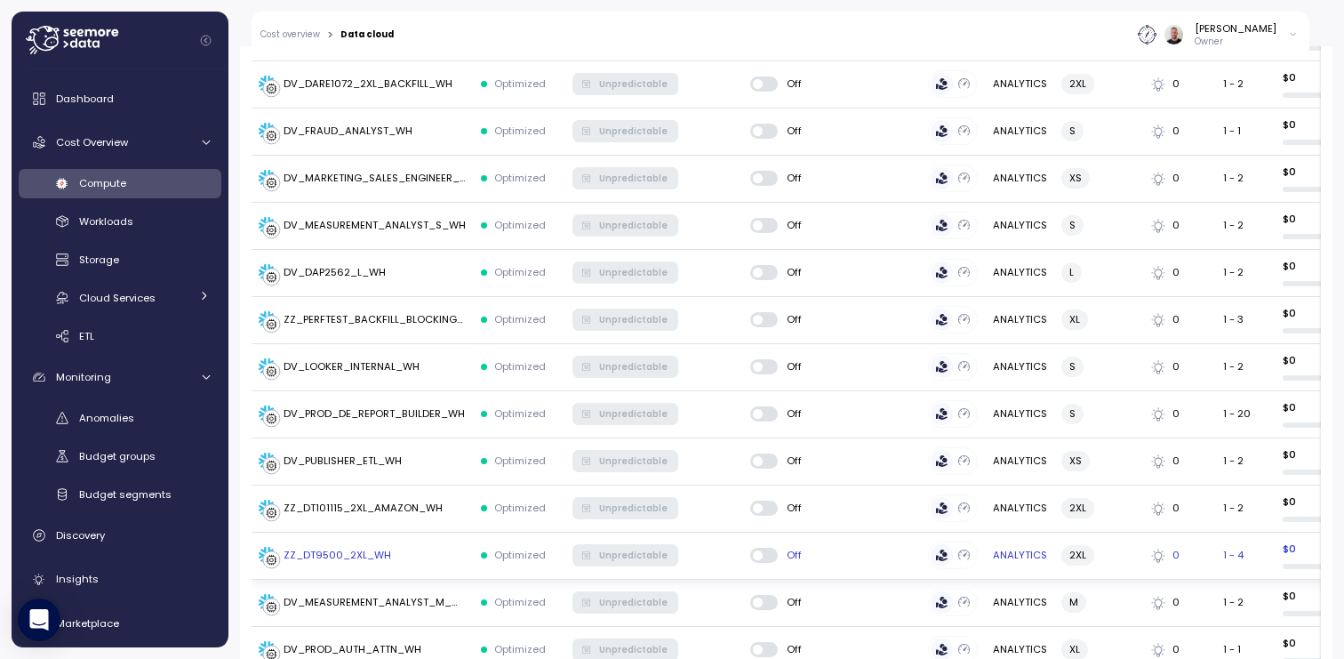
scroll to position [1691, 0]
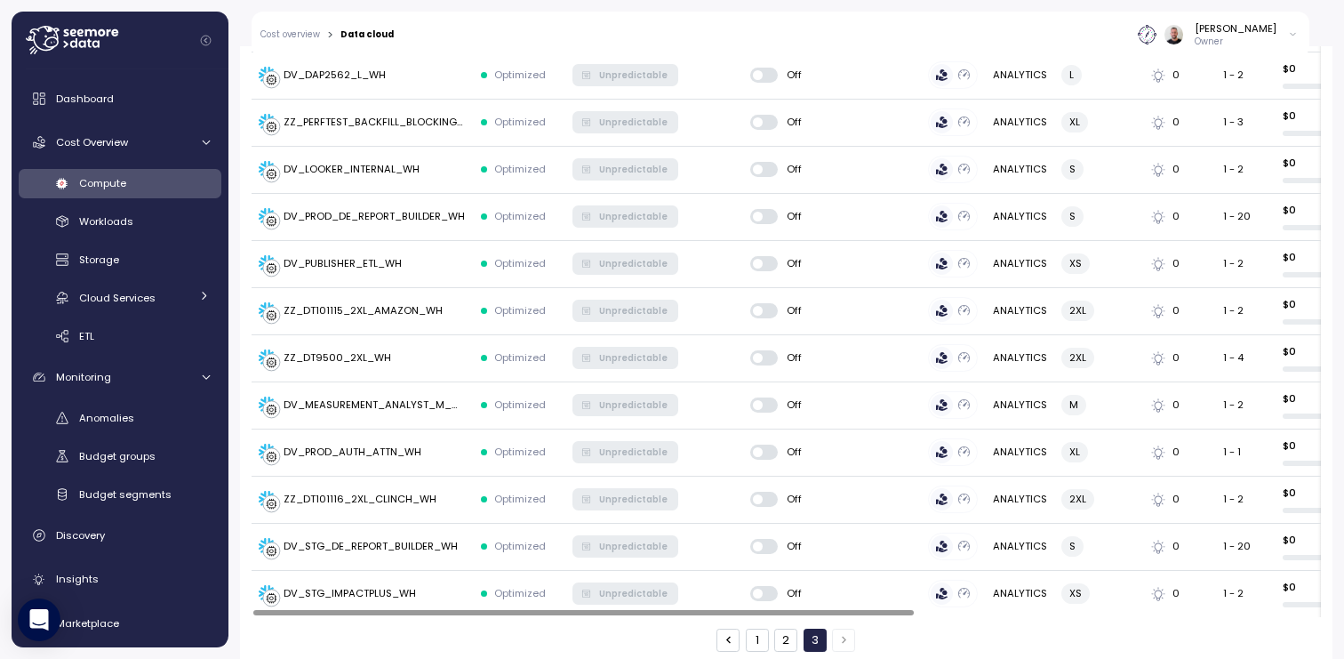
click at [782, 628] on button "2" at bounding box center [785, 639] width 23 height 23
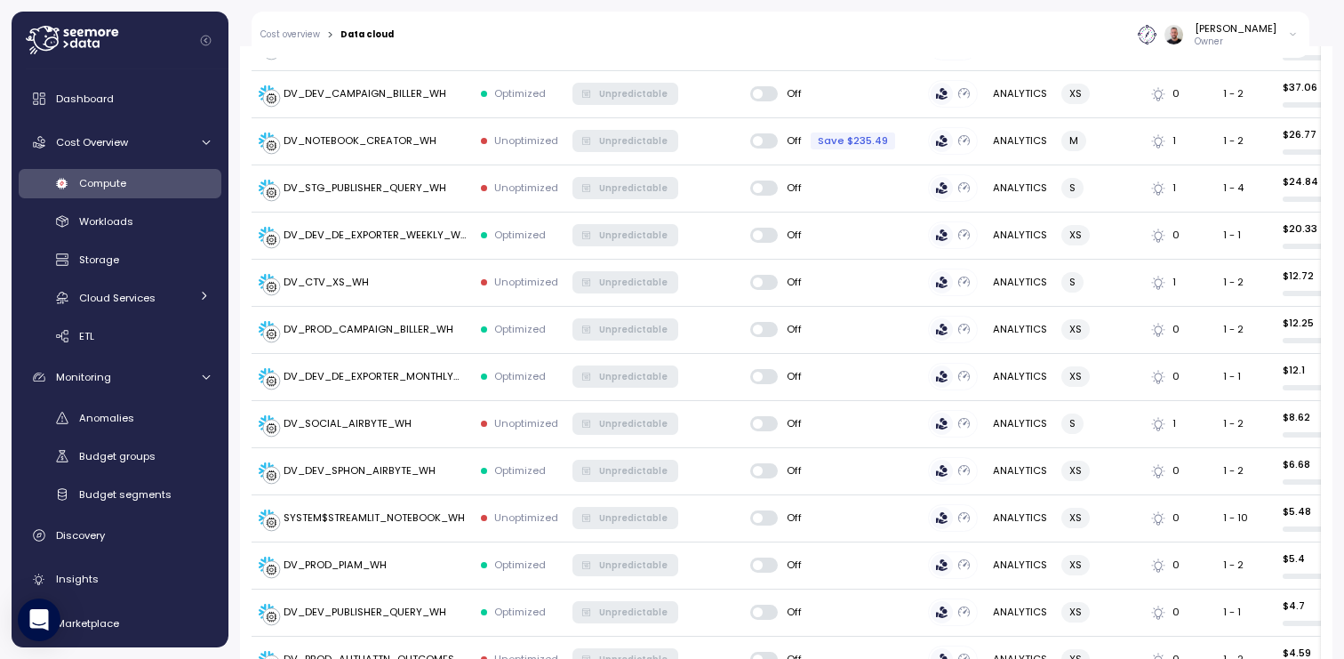
scroll to position [2391, 0]
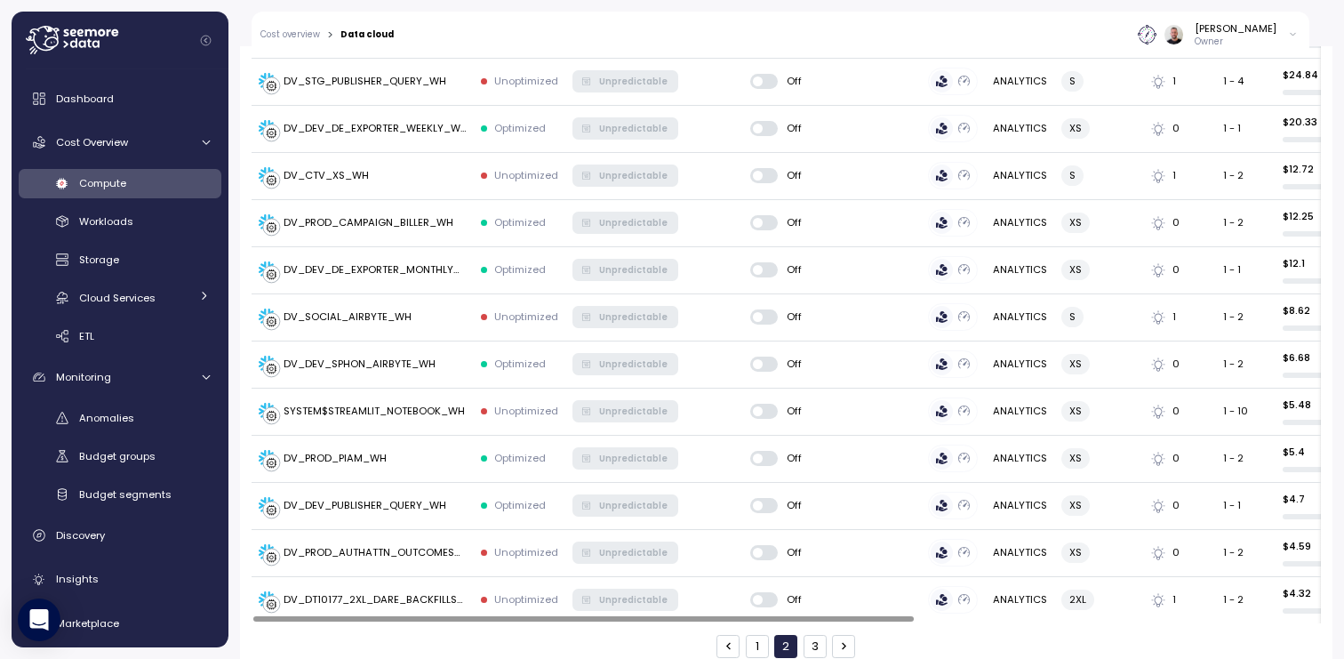
click at [748, 635] on button "1" at bounding box center [757, 646] width 23 height 23
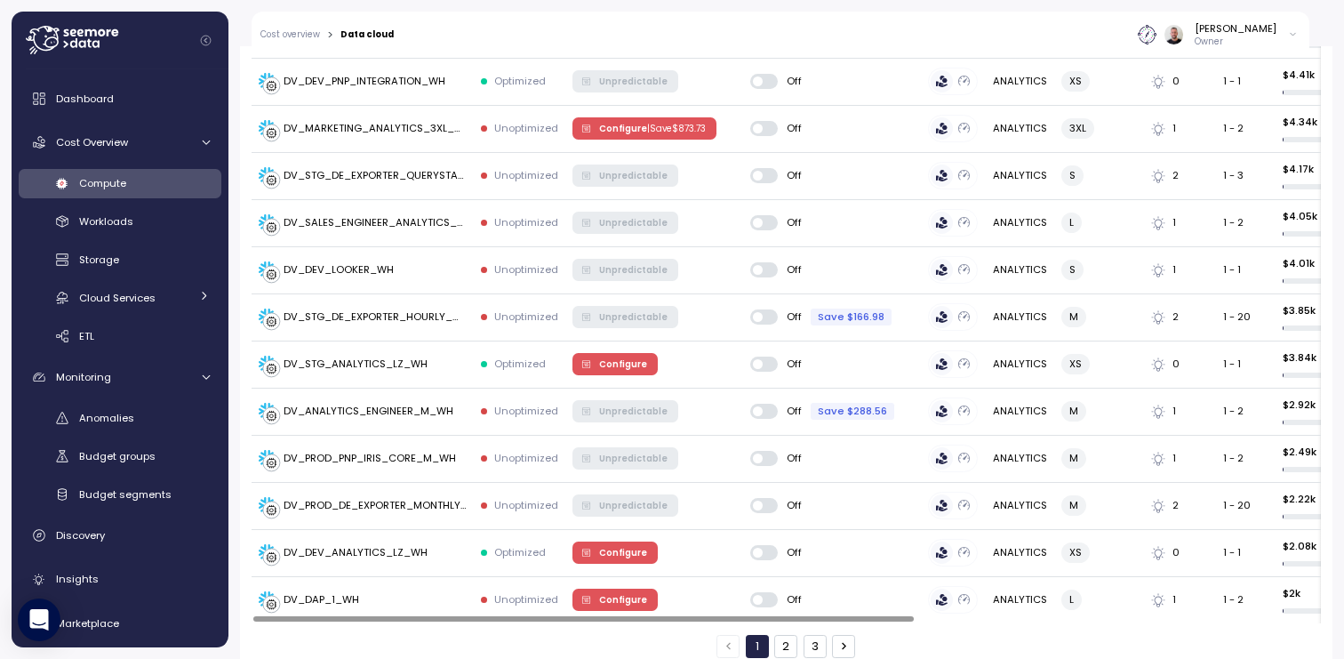
click at [777, 635] on button "2" at bounding box center [785, 646] width 23 height 23
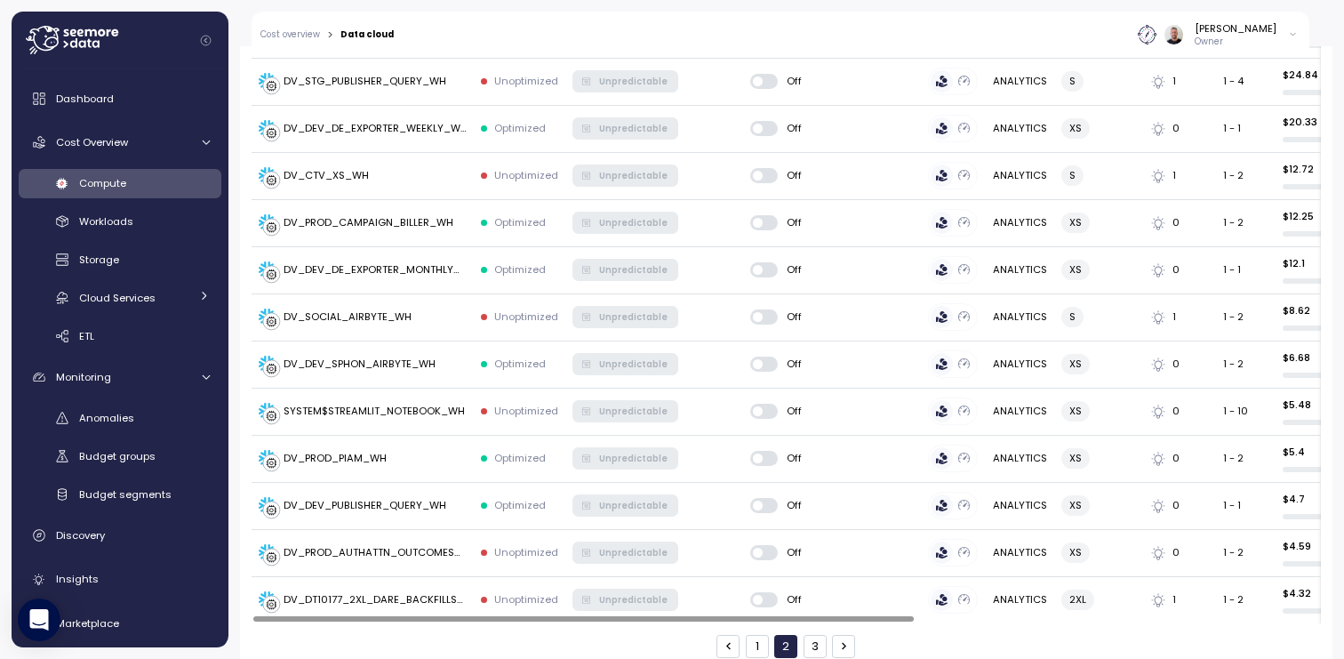
click at [750, 635] on button "1" at bounding box center [757, 646] width 23 height 23
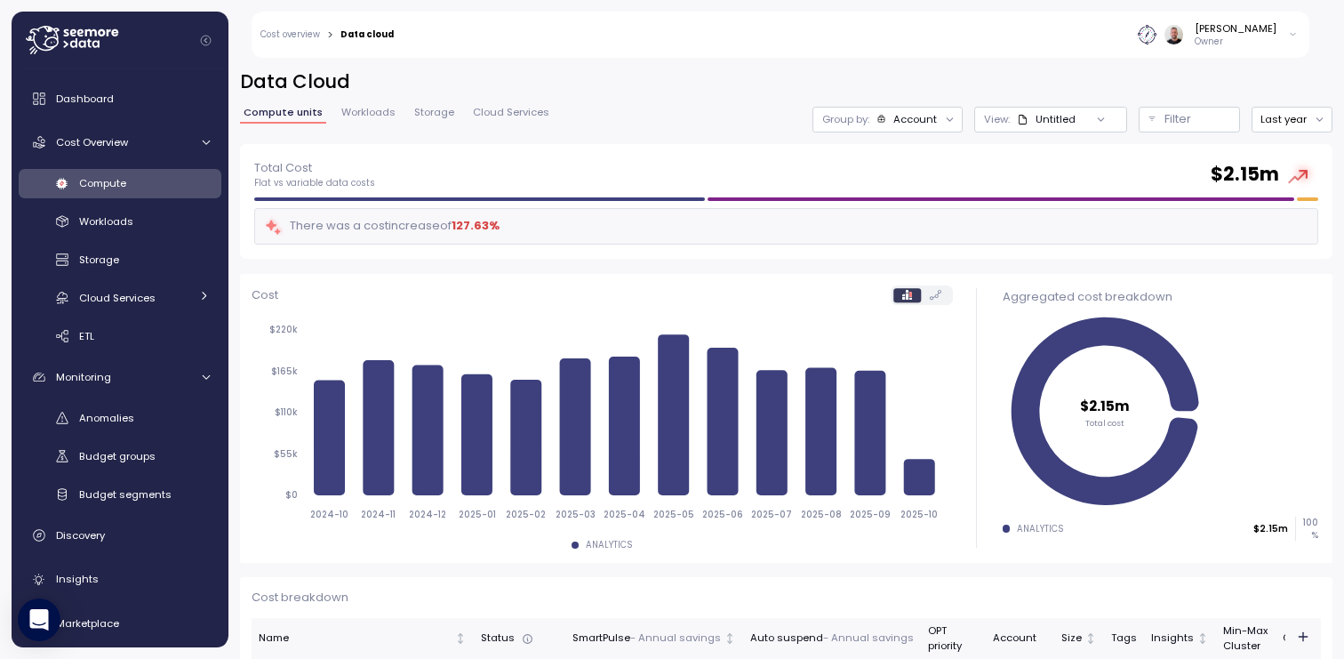
scroll to position [2391, 0]
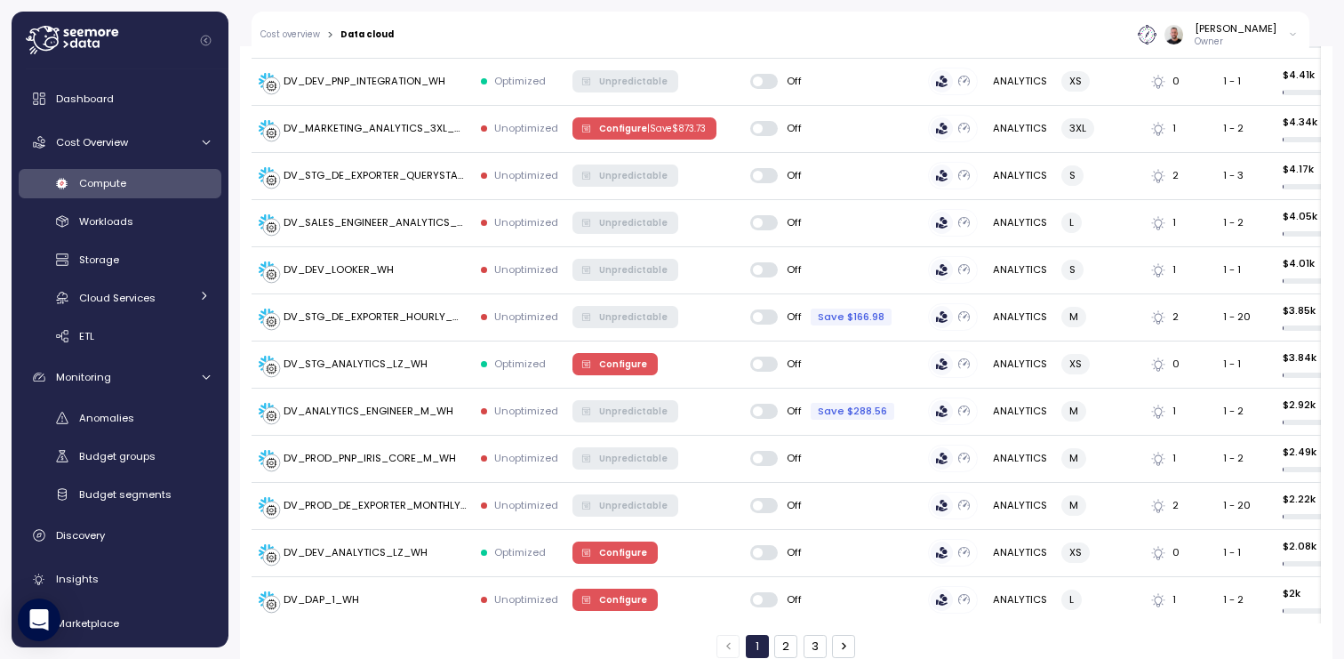
click at [809, 635] on button "3" at bounding box center [815, 646] width 23 height 23
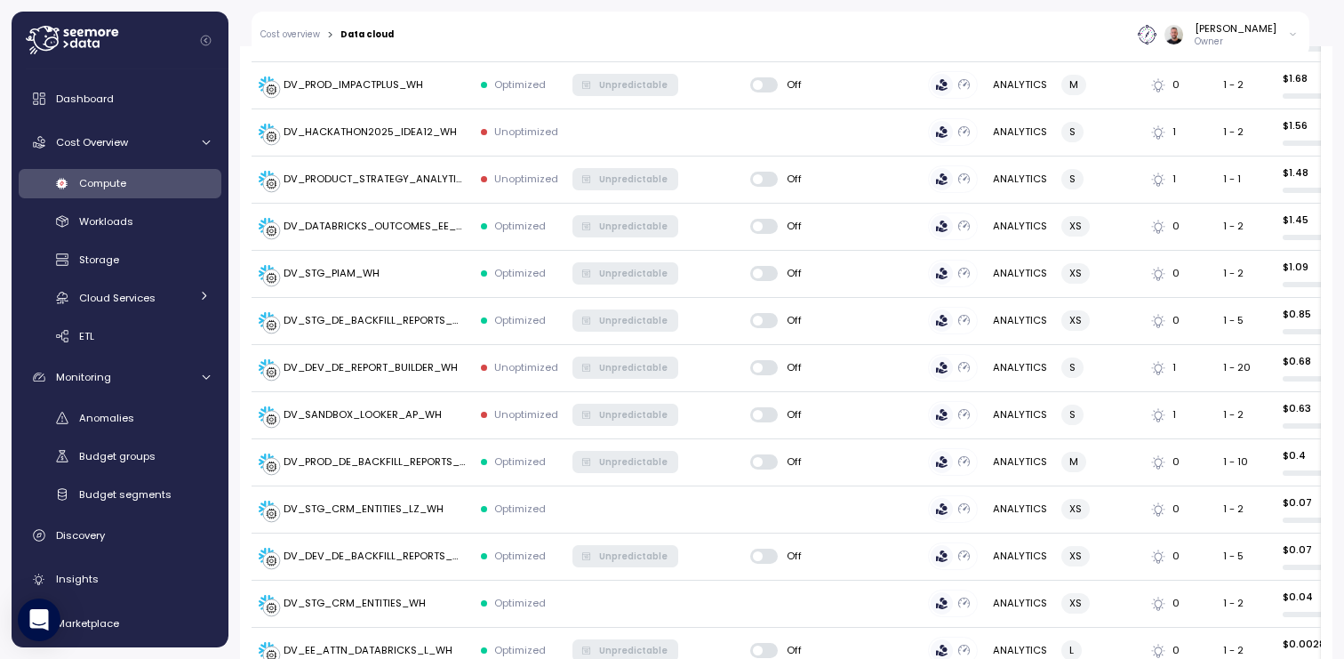
scroll to position [731, 0]
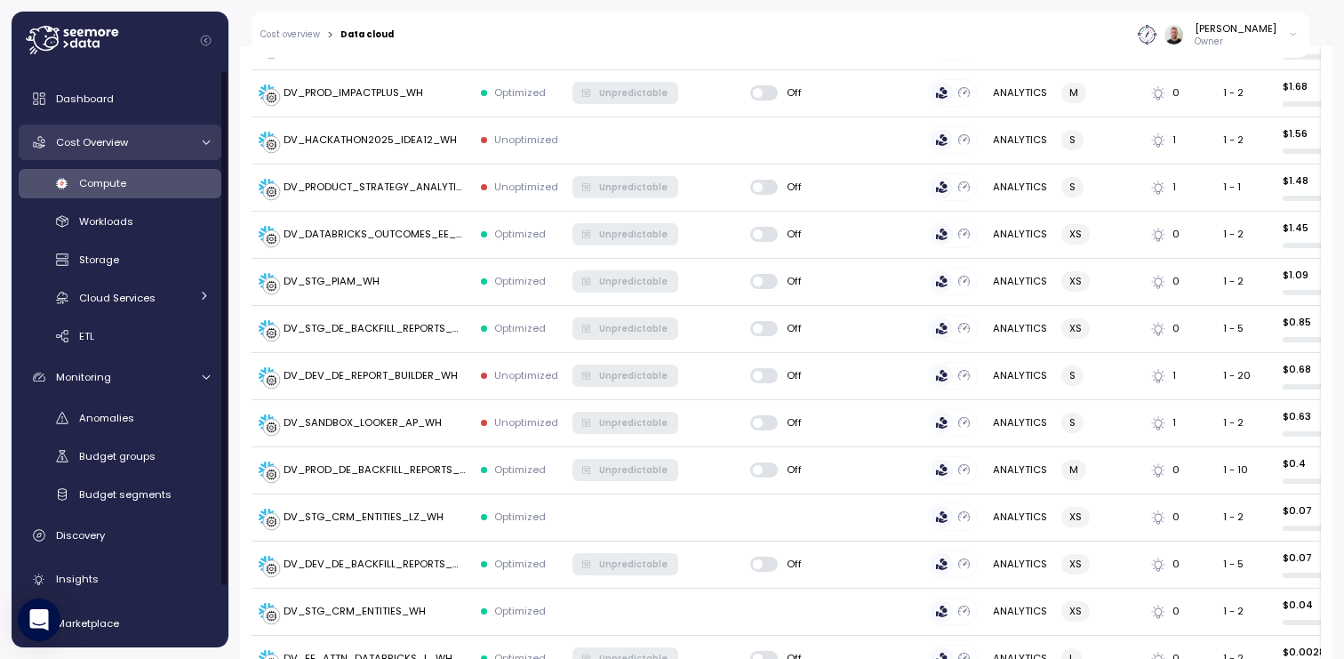
click at [101, 142] on span "Cost Overview" at bounding box center [92, 142] width 72 height 14
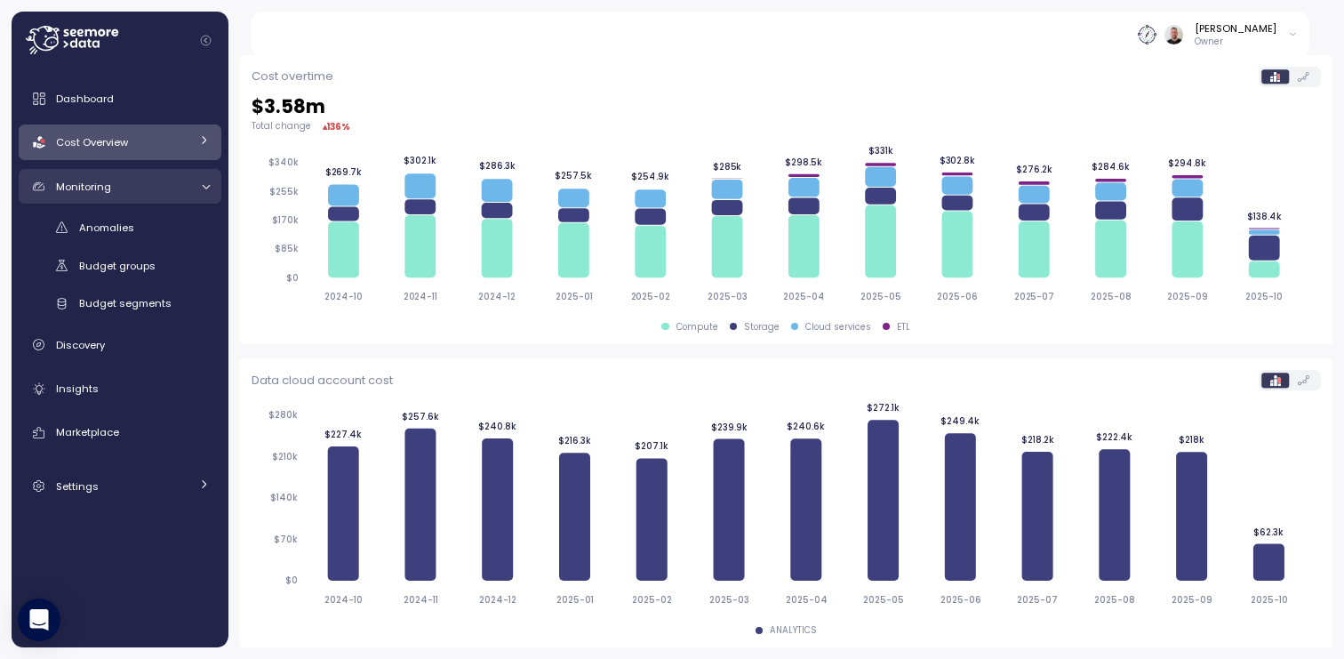
click at [111, 196] on link "Monitoring" at bounding box center [120, 187] width 203 height 36
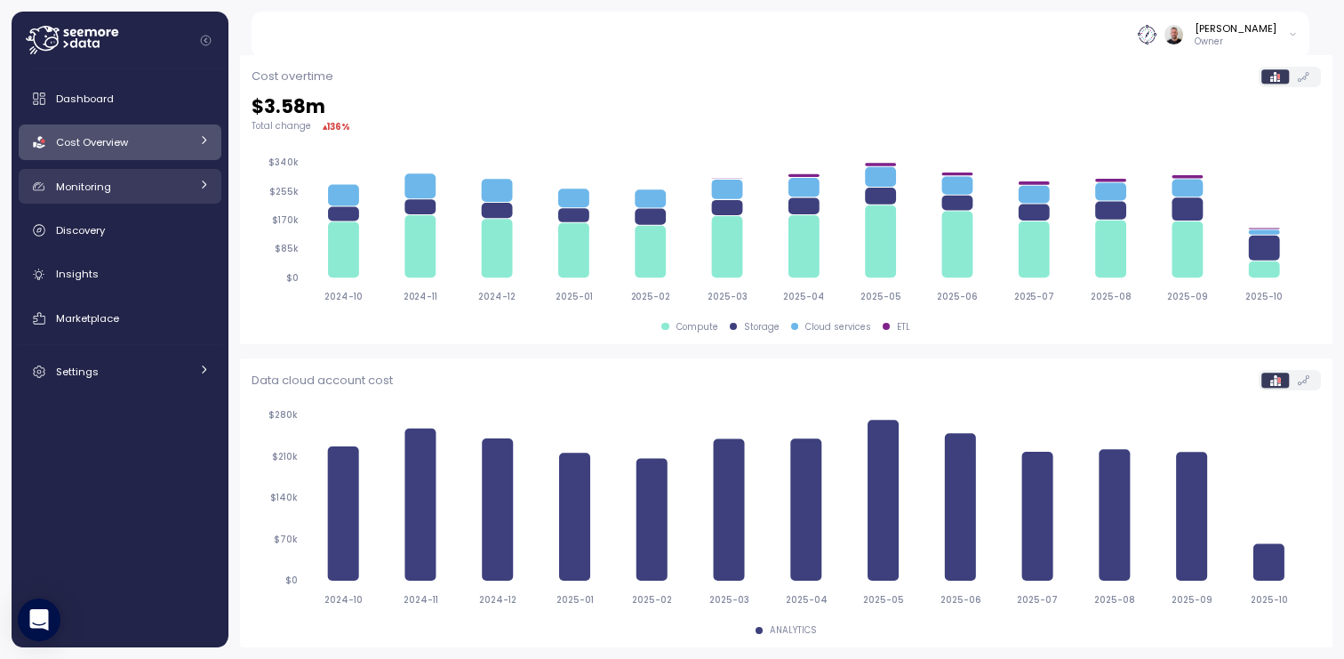
click at [116, 186] on div "Monitoring" at bounding box center [122, 187] width 133 height 18
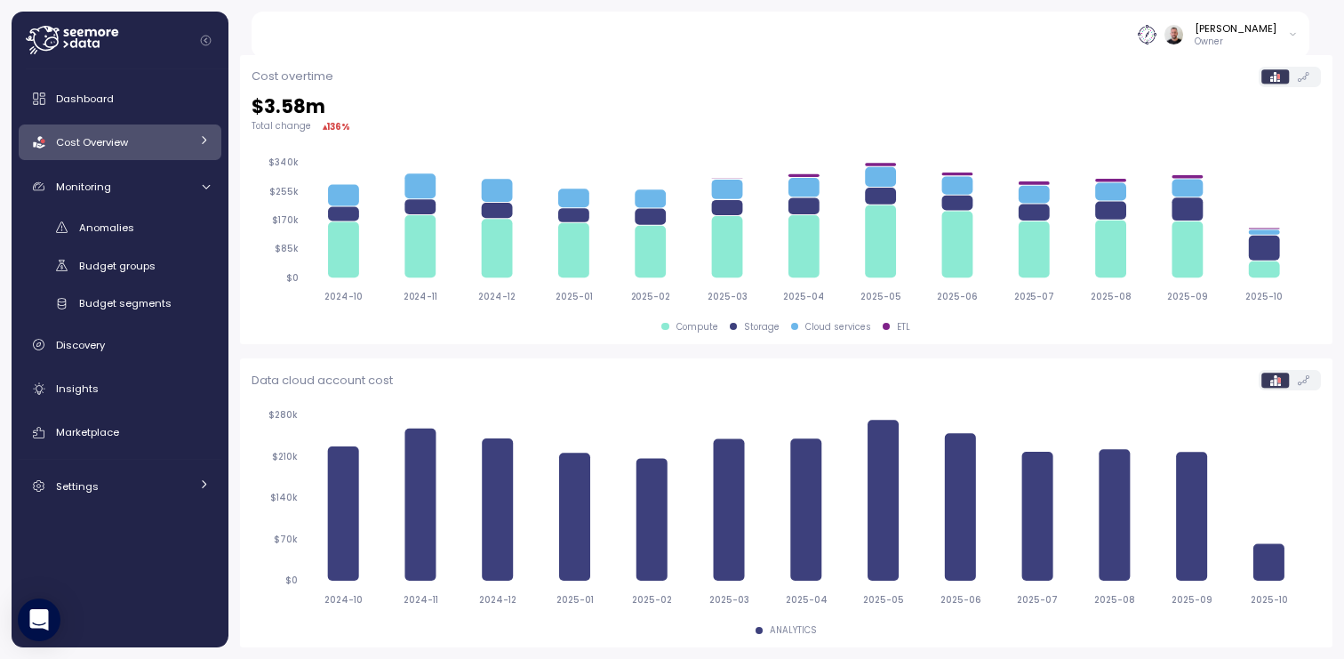
click at [114, 140] on span "Cost Overview" at bounding box center [92, 142] width 72 height 14
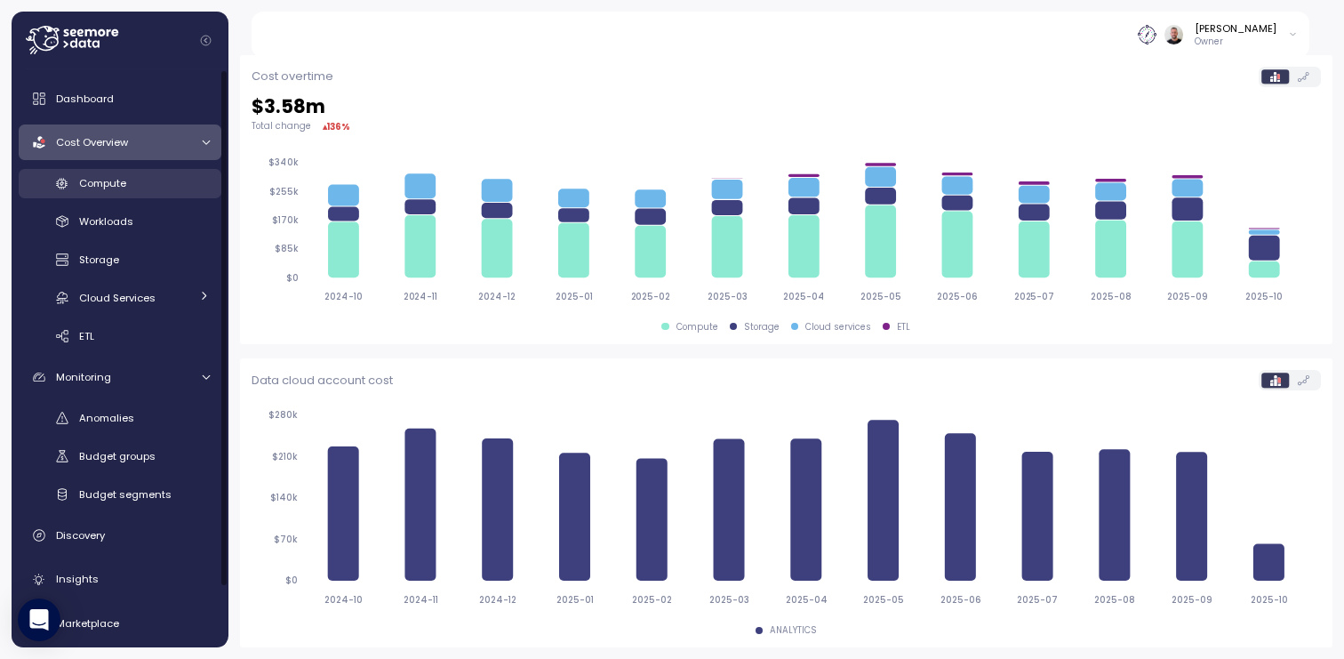
click at [103, 183] on span "Compute" at bounding box center [102, 183] width 47 height 14
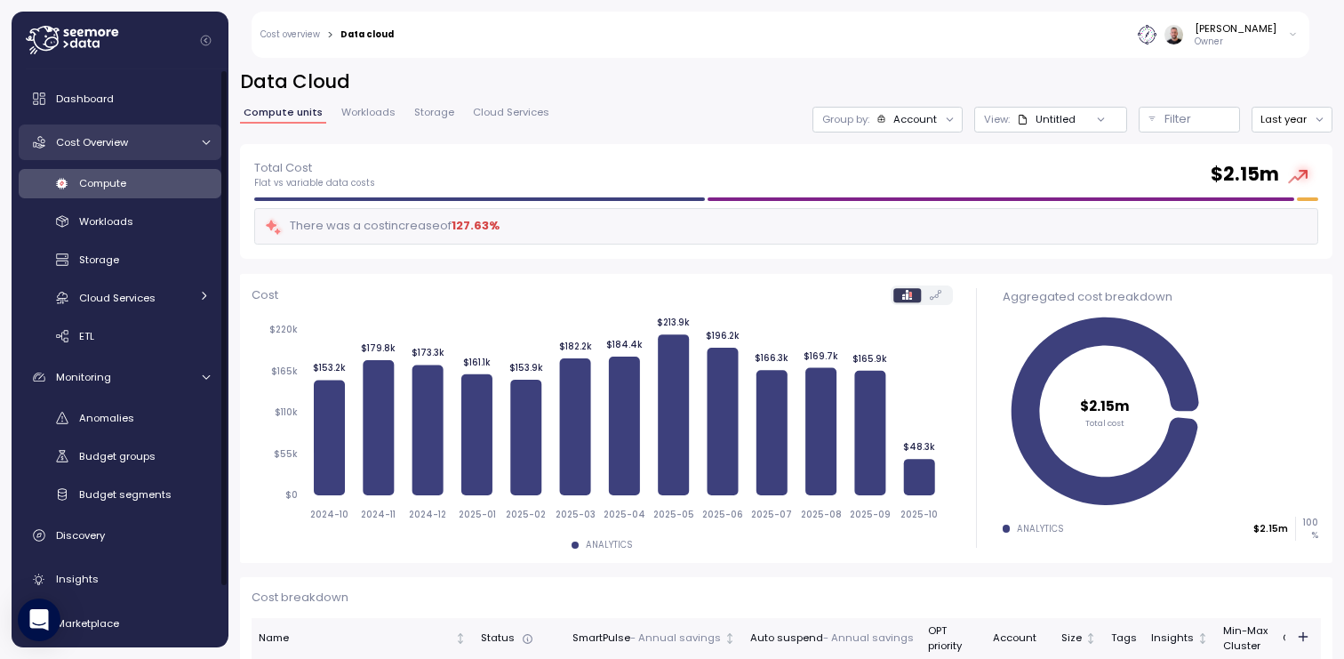
click at [100, 144] on span "Cost Overview" at bounding box center [92, 142] width 72 height 14
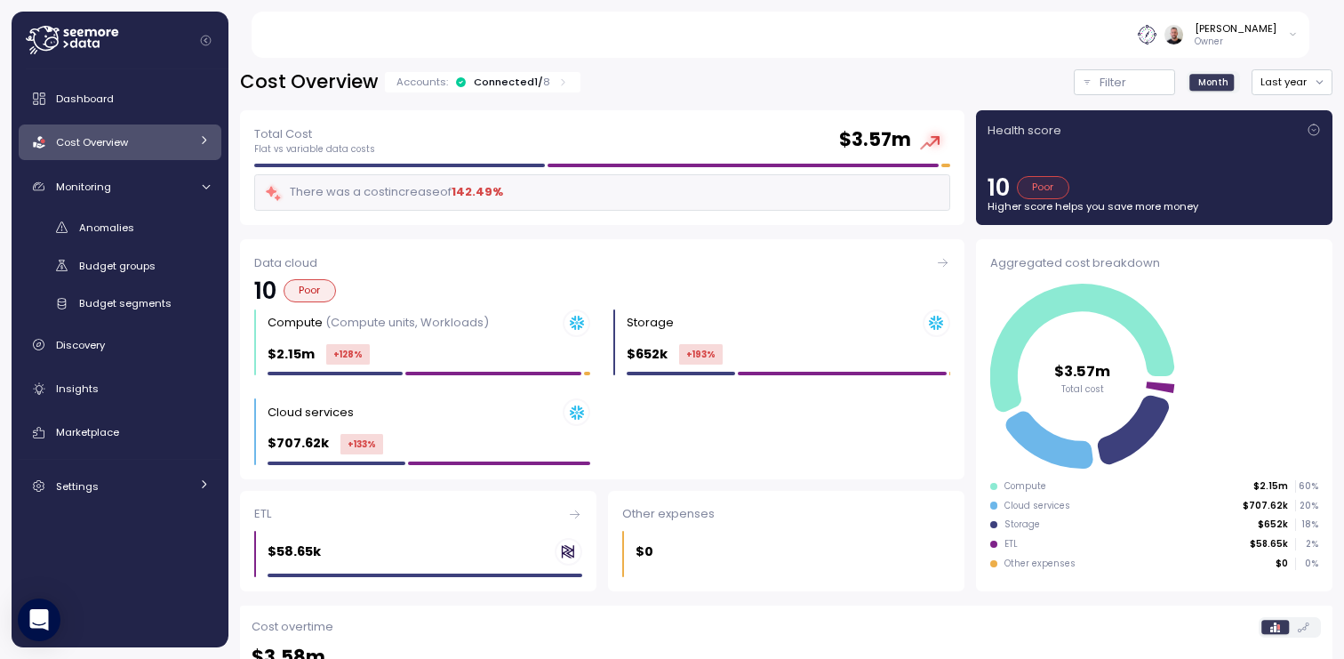
click at [501, 88] on div "Connected 1 / 8" at bounding box center [512, 82] width 76 height 14
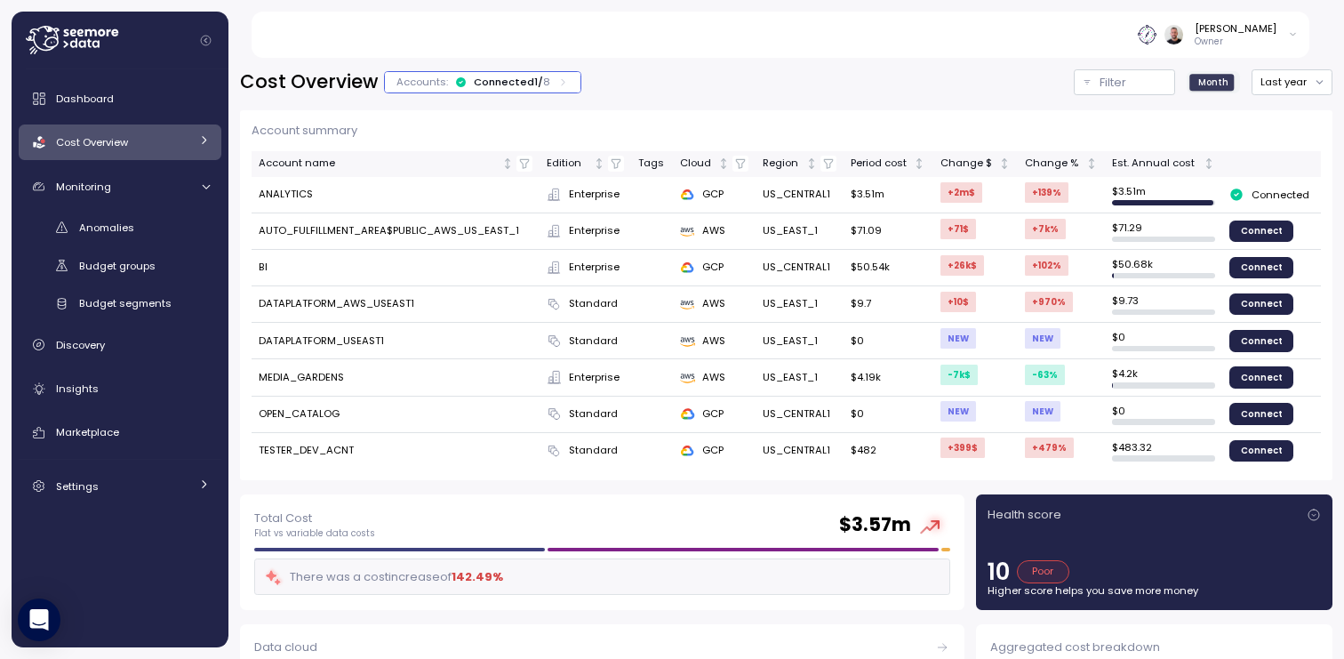
click at [1261, 202] on div "Connected" at bounding box center [1271, 194] width 84 height 21
click at [340, 193] on td "ANALYTICS" at bounding box center [396, 195] width 288 height 36
click at [563, 195] on div "Enterprise" at bounding box center [585, 195] width 76 height 16
click at [1088, 94] on button "Filter" at bounding box center [1124, 82] width 101 height 26
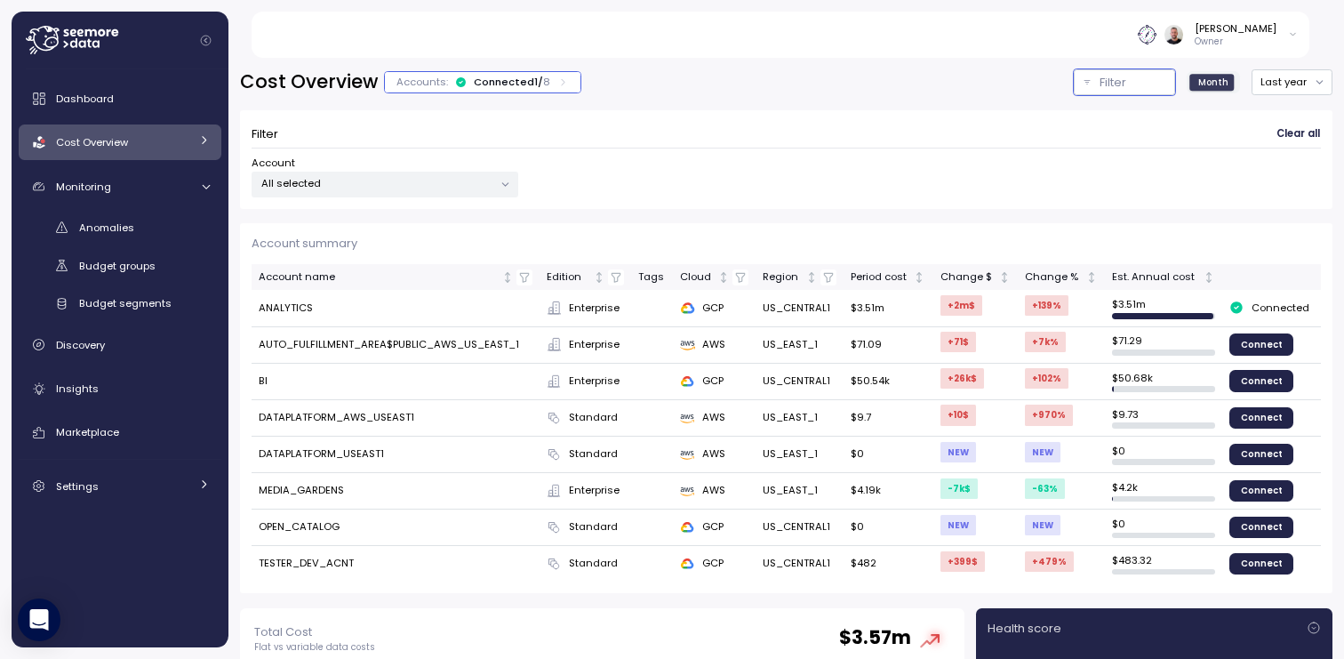
click at [511, 192] on div at bounding box center [504, 184] width 25 height 25
click at [473, 188] on p "All selected" at bounding box center [377, 183] width 232 height 14
click at [595, 193] on div "Account All selected" at bounding box center [786, 177] width 1069 height 42
click at [1198, 84] on span "Month" at bounding box center [1213, 82] width 30 height 13
click at [1205, 104] on div "Filter Clear all Account All selected" at bounding box center [786, 152] width 1092 height 114
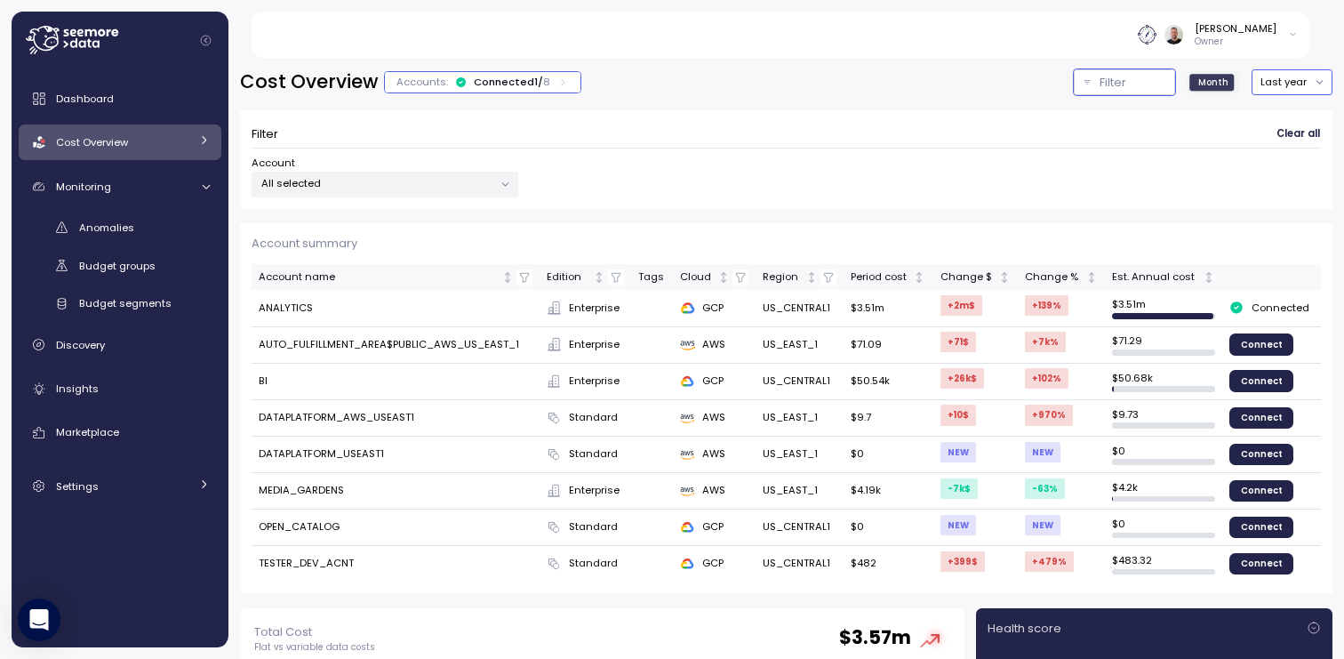
click at [1284, 70] on button "Last year" at bounding box center [1292, 82] width 81 height 26
click at [1211, 84] on span "Month" at bounding box center [1213, 82] width 30 height 13
click at [1129, 84] on div "Filter" at bounding box center [1133, 83] width 66 height 18
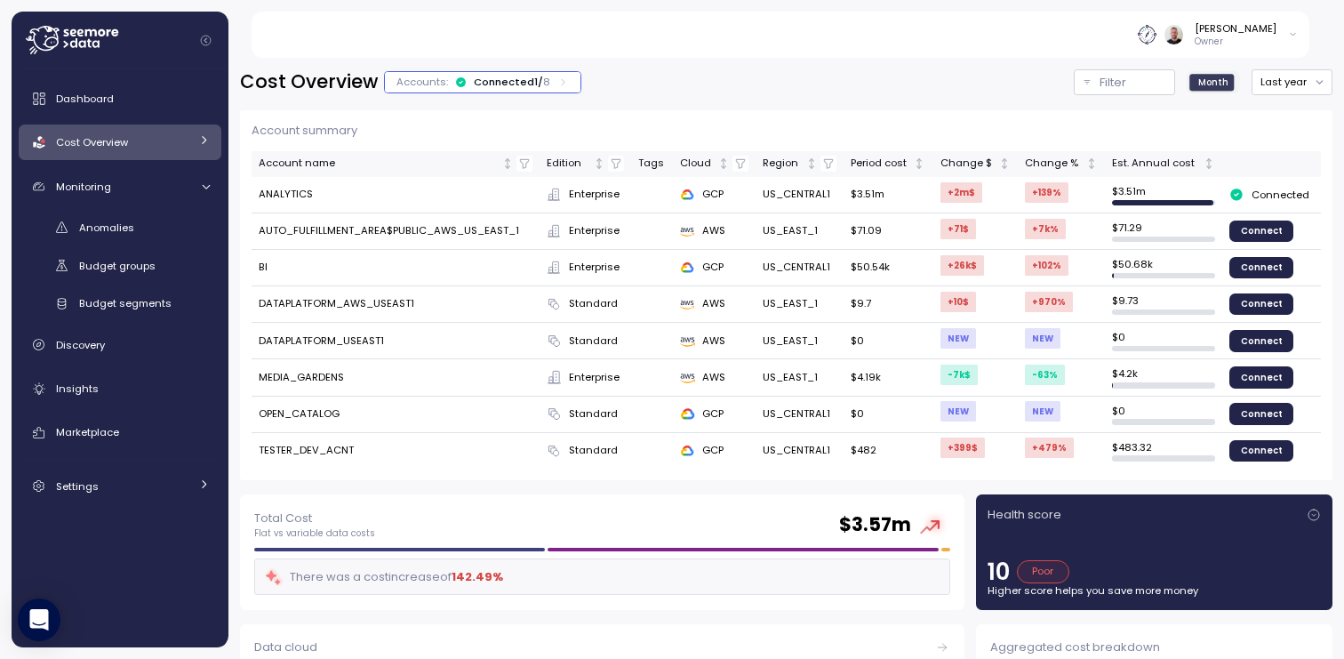
click at [1218, 84] on label "Month" at bounding box center [1213, 82] width 48 height 16
click at [120, 180] on div "Monitoring" at bounding box center [122, 187] width 133 height 18
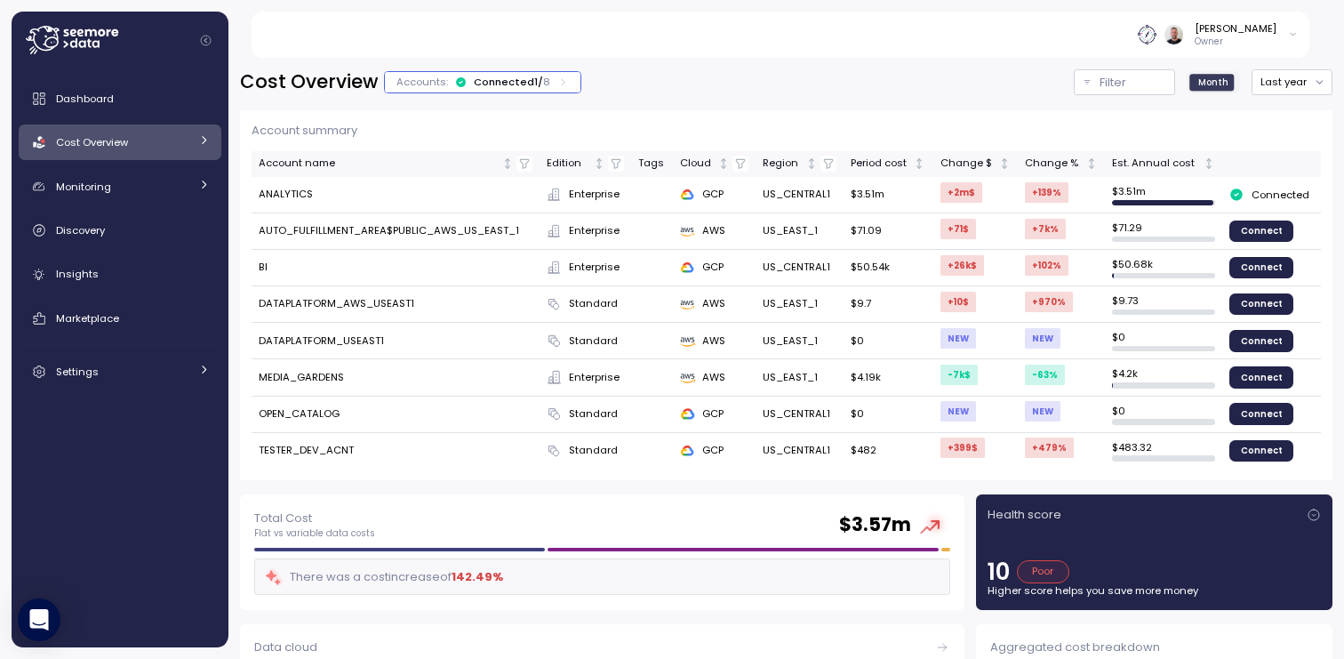
click at [213, 143] on link "Cost Overview" at bounding box center [120, 142] width 203 height 36
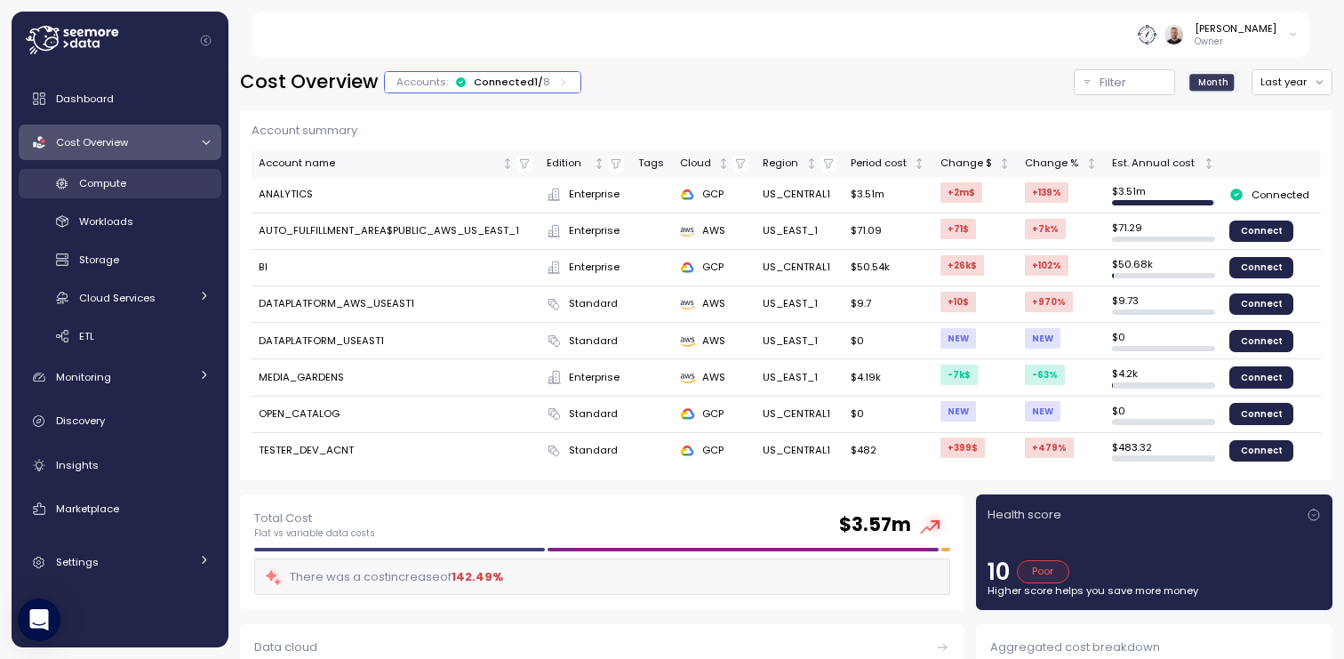
click at [124, 197] on link "Compute" at bounding box center [120, 183] width 203 height 29
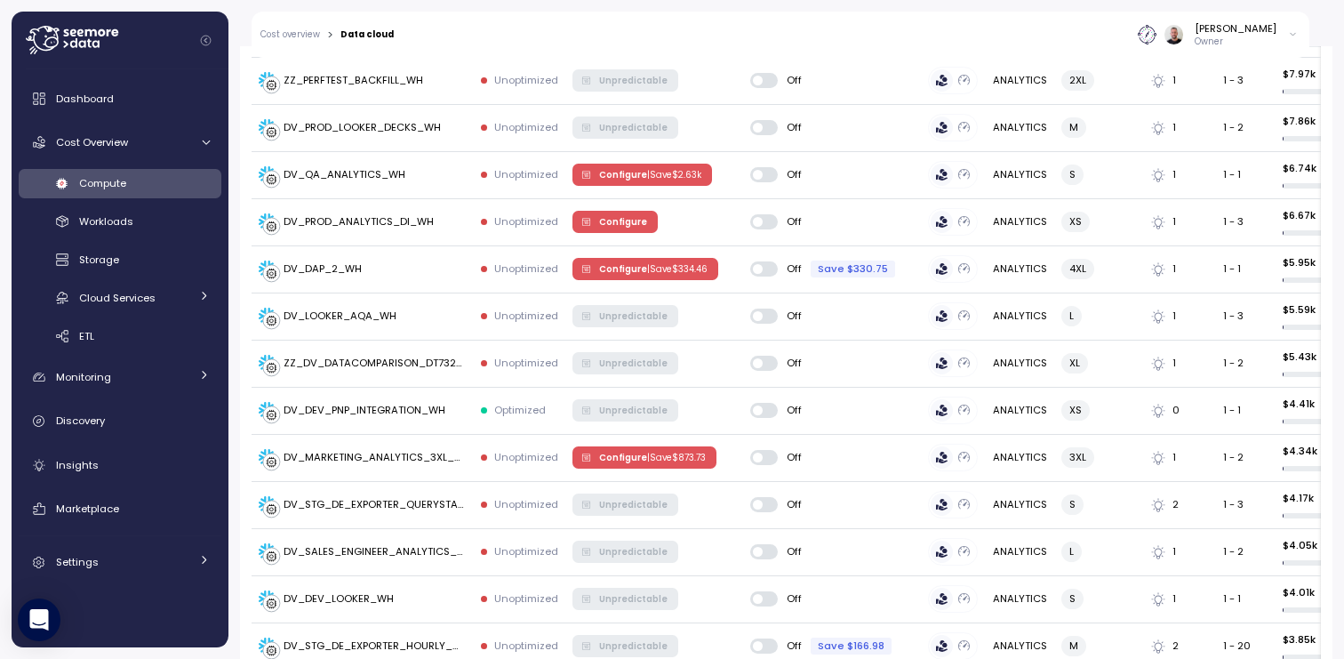
scroll to position [2391, 0]
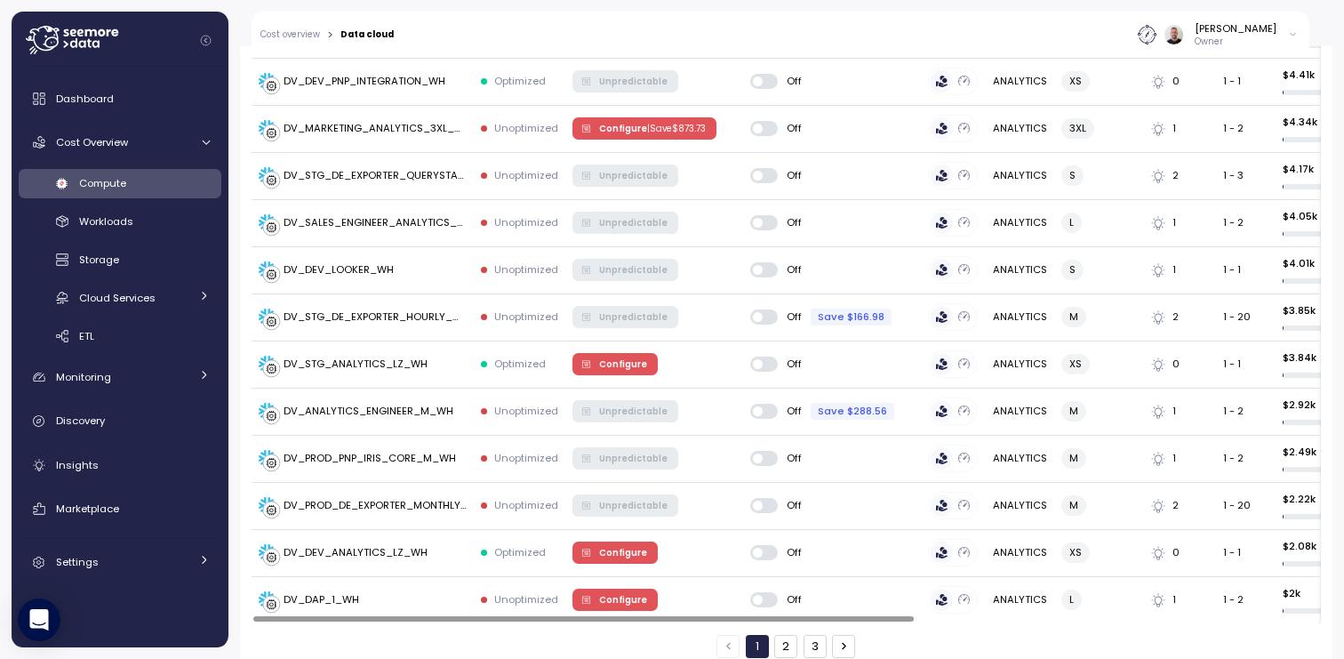
click at [779, 635] on button "2" at bounding box center [785, 646] width 23 height 23
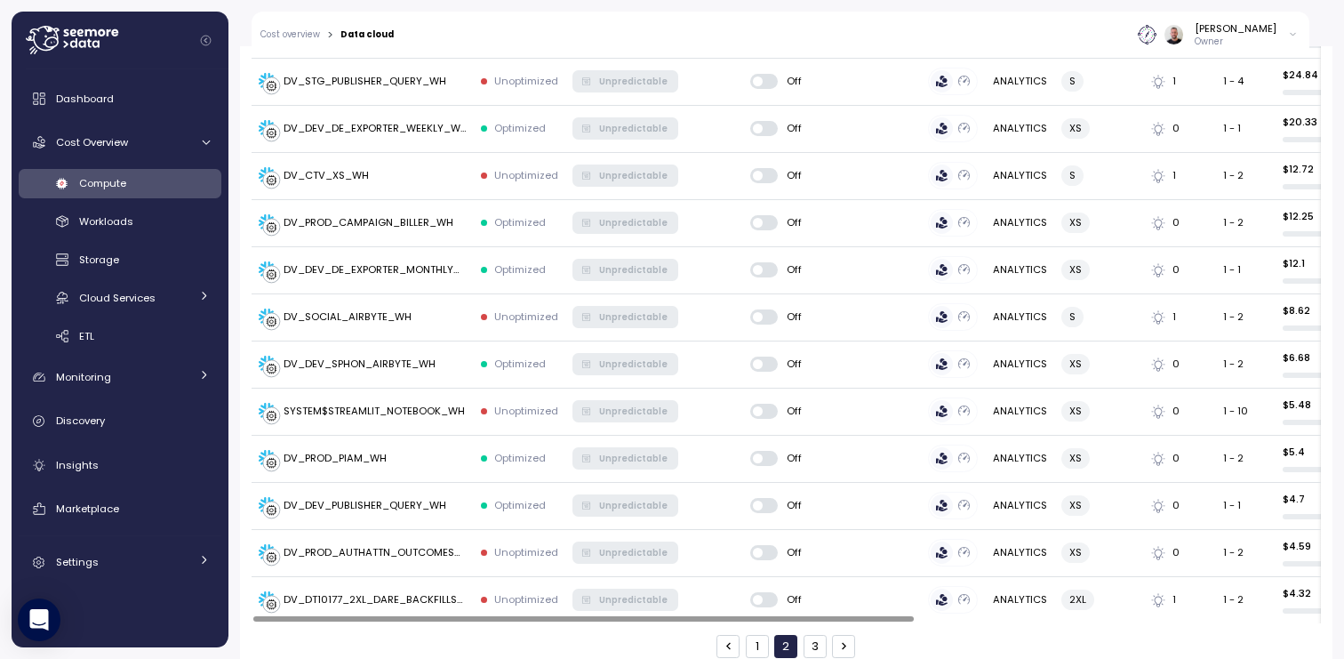
click at [813, 635] on button "3" at bounding box center [815, 646] width 23 height 23
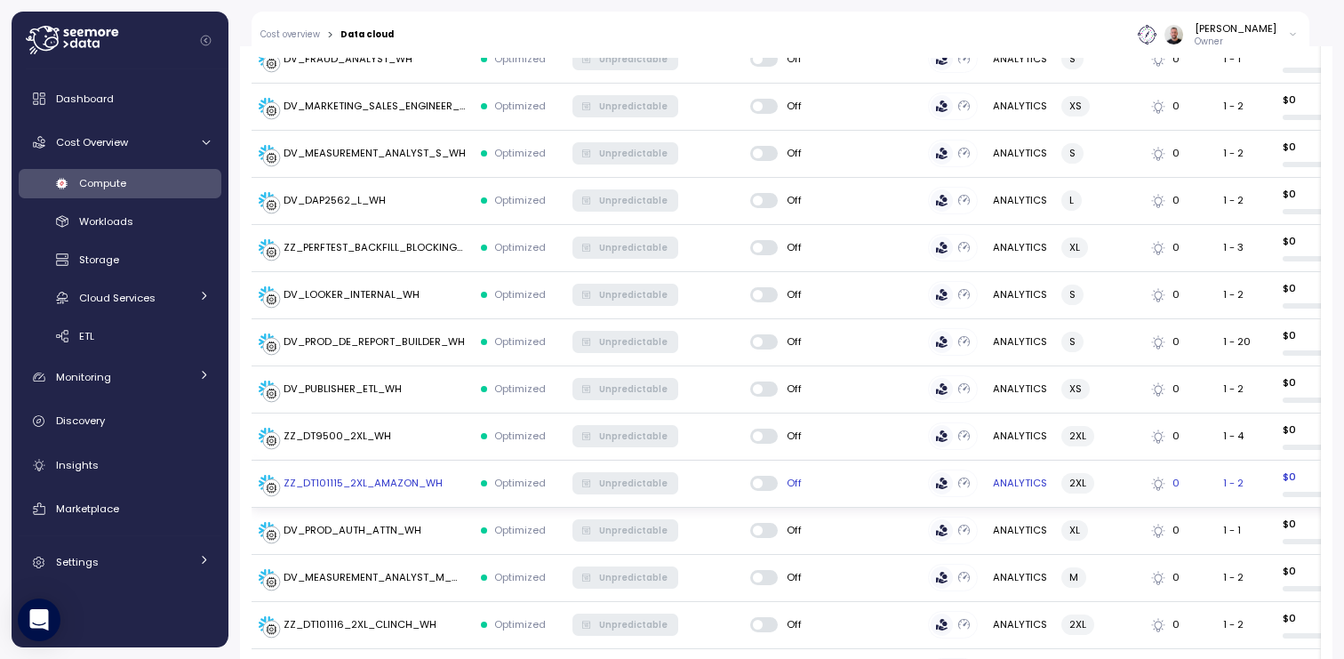
scroll to position [1691, 0]
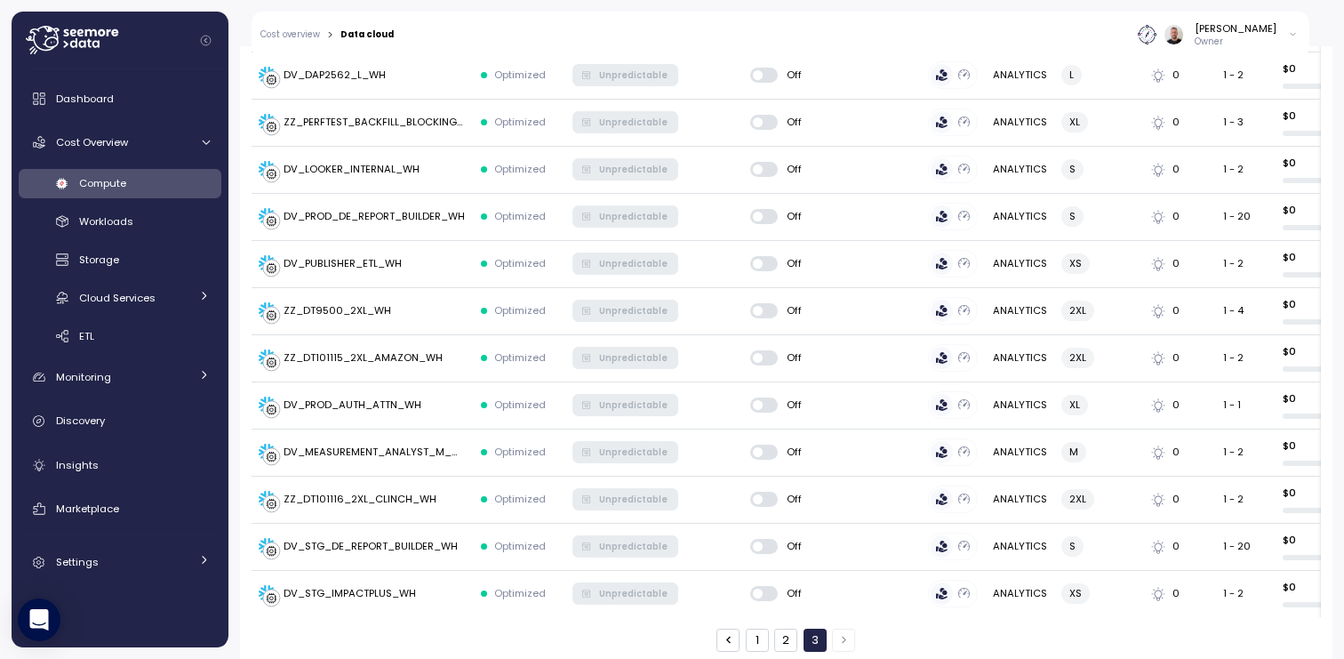
click at [780, 628] on button "2" at bounding box center [785, 639] width 23 height 23
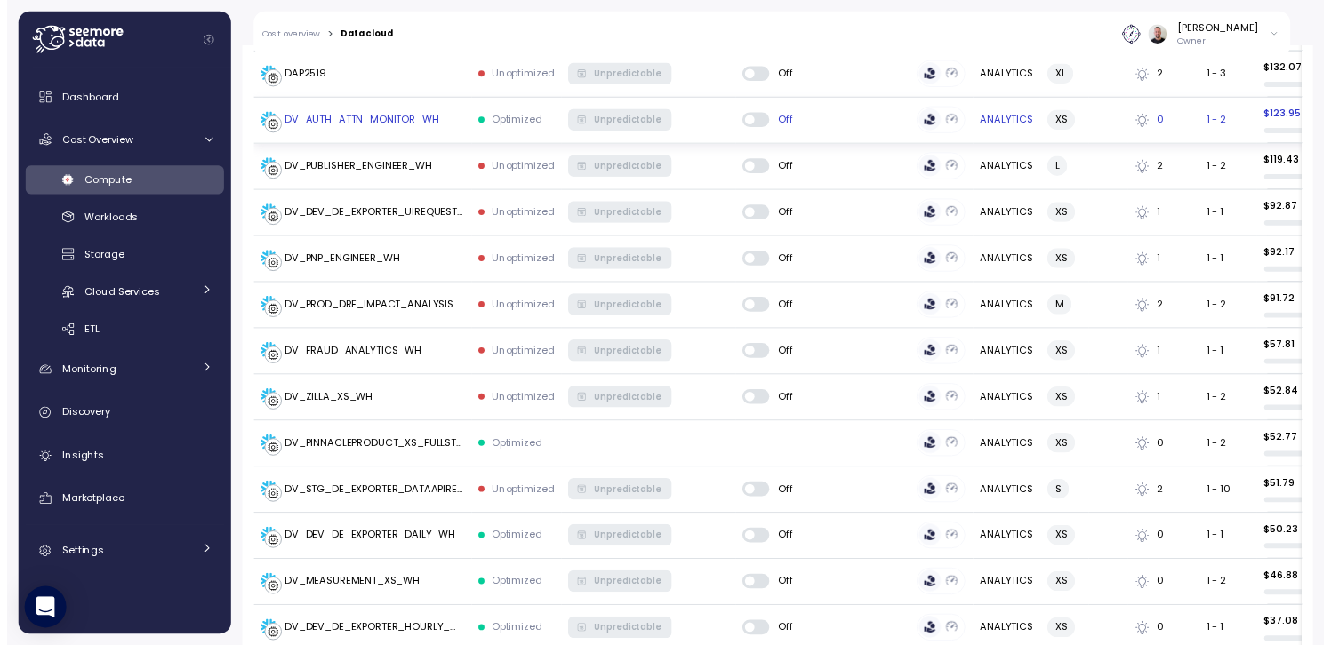
scroll to position [2391, 0]
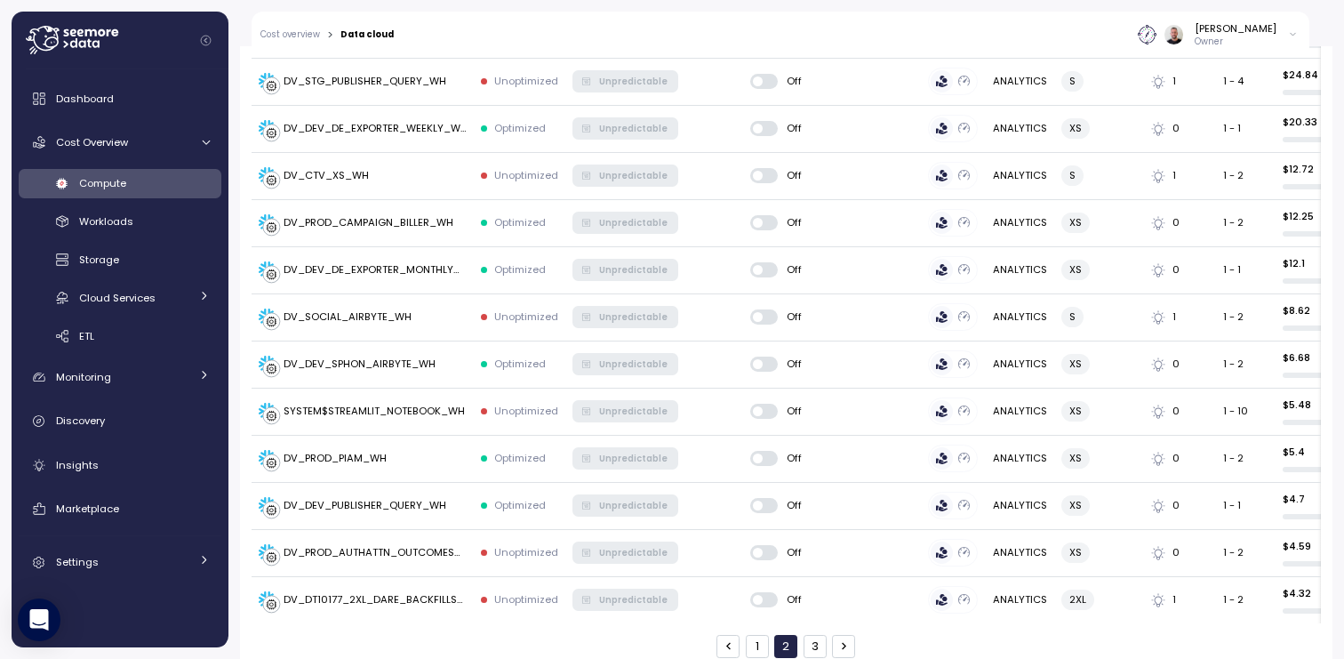
click at [751, 635] on button "1" at bounding box center [757, 646] width 23 height 23
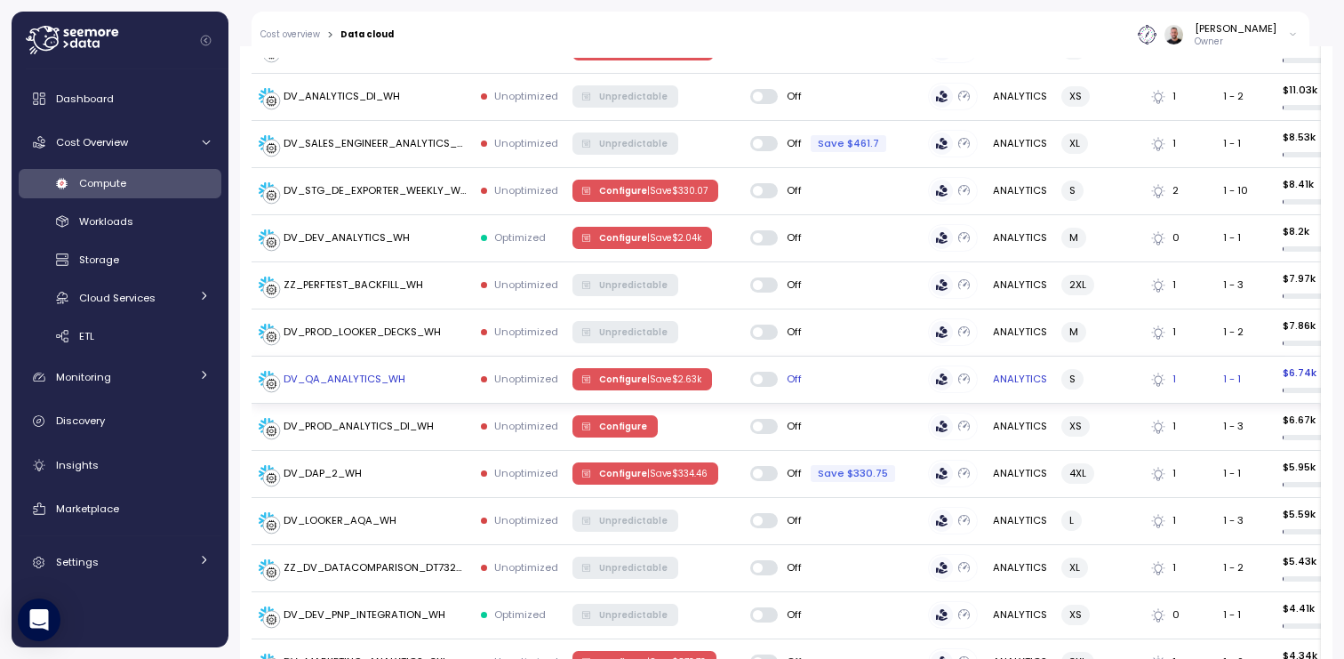
scroll to position [330, 0]
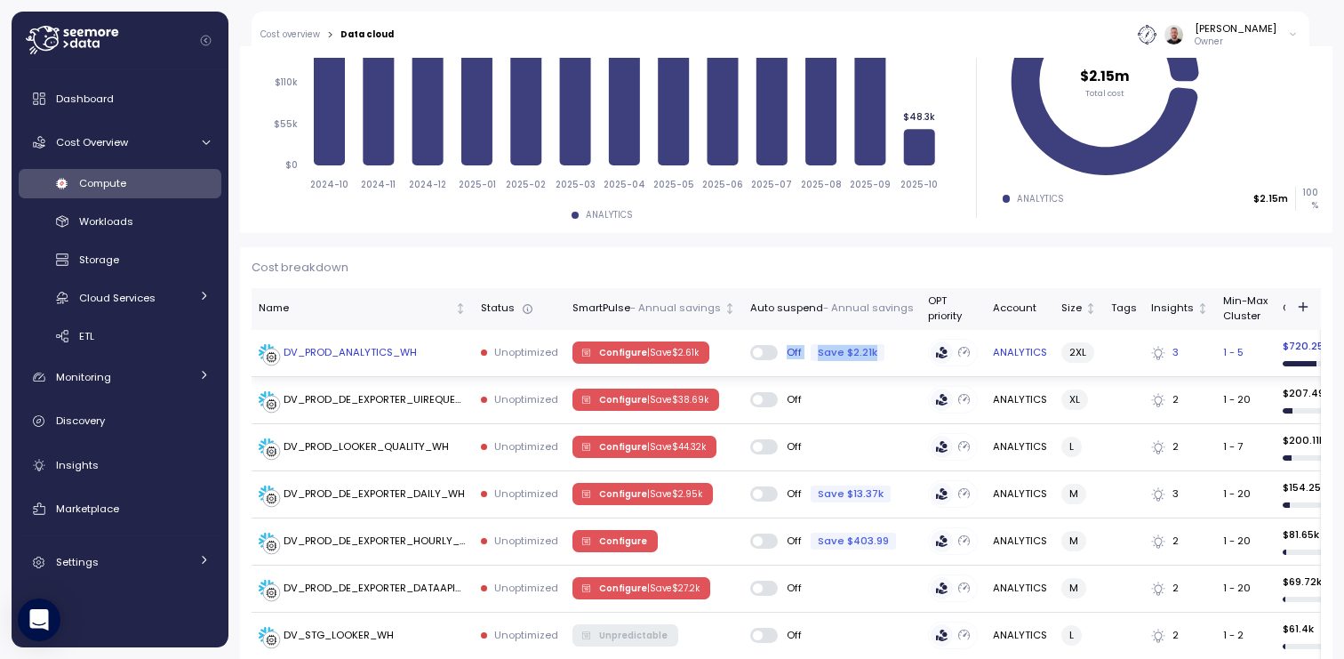
drag, startPoint x: 886, startPoint y: 352, endPoint x: 784, endPoint y: 354, distance: 102.2
click at [784, 354] on div "Off Save $2.21k" at bounding box center [832, 352] width 164 height 17
copy div "Off Save $2.21k"
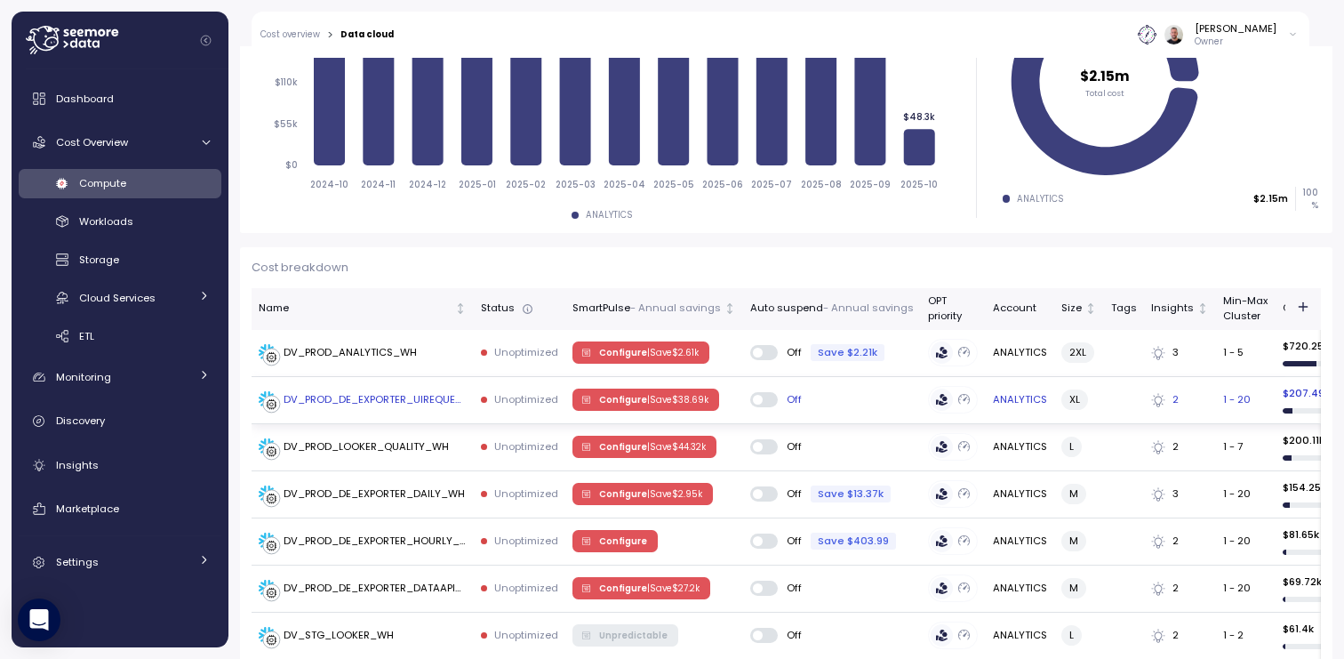
click at [763, 402] on span at bounding box center [772, 399] width 18 height 14
click at [762, 402] on body "Cost overview > Data cloud Gilad Shay Owner Dashboard Cost Overview Compute Wor…" at bounding box center [672, 329] width 1344 height 659
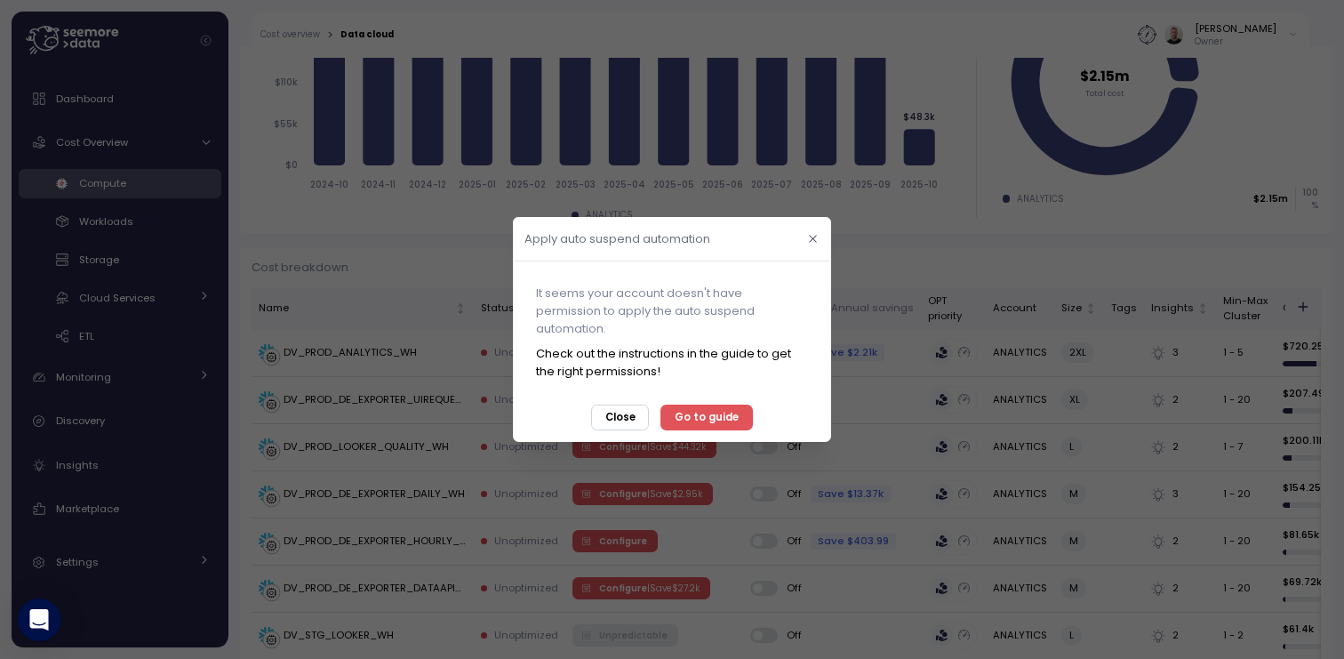
click at [805, 244] on button "button" at bounding box center [813, 238] width 20 height 20
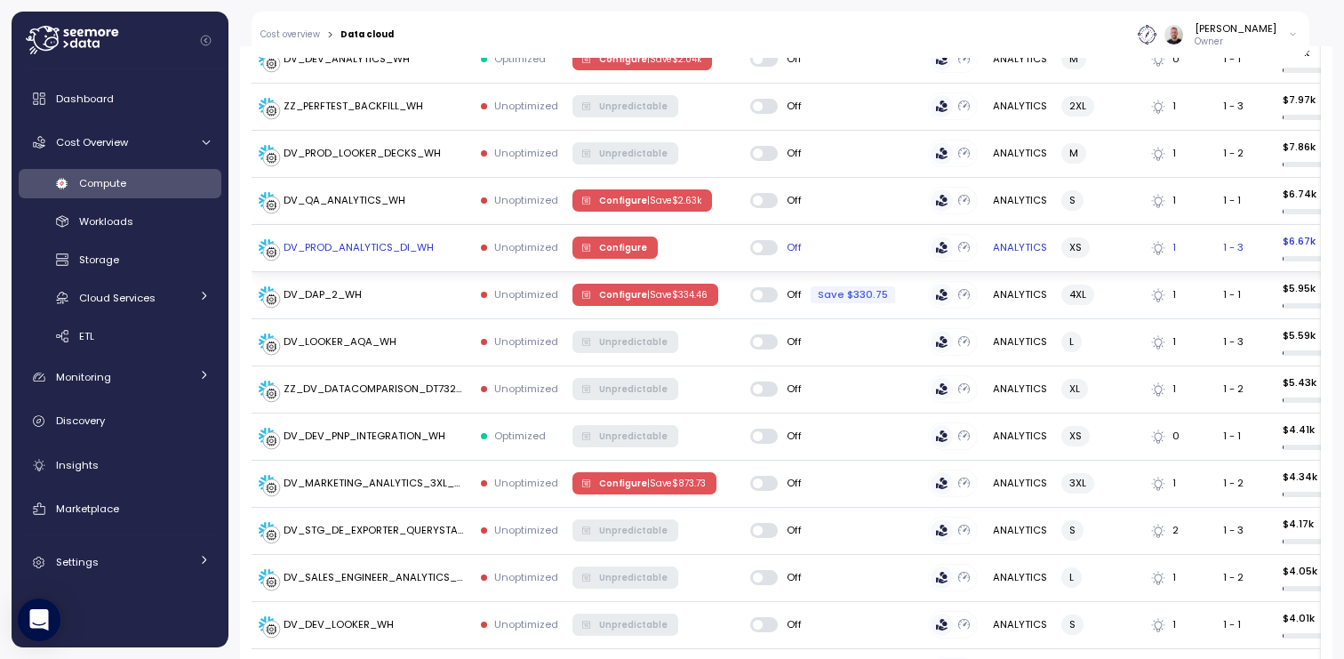
scroll to position [2391, 0]
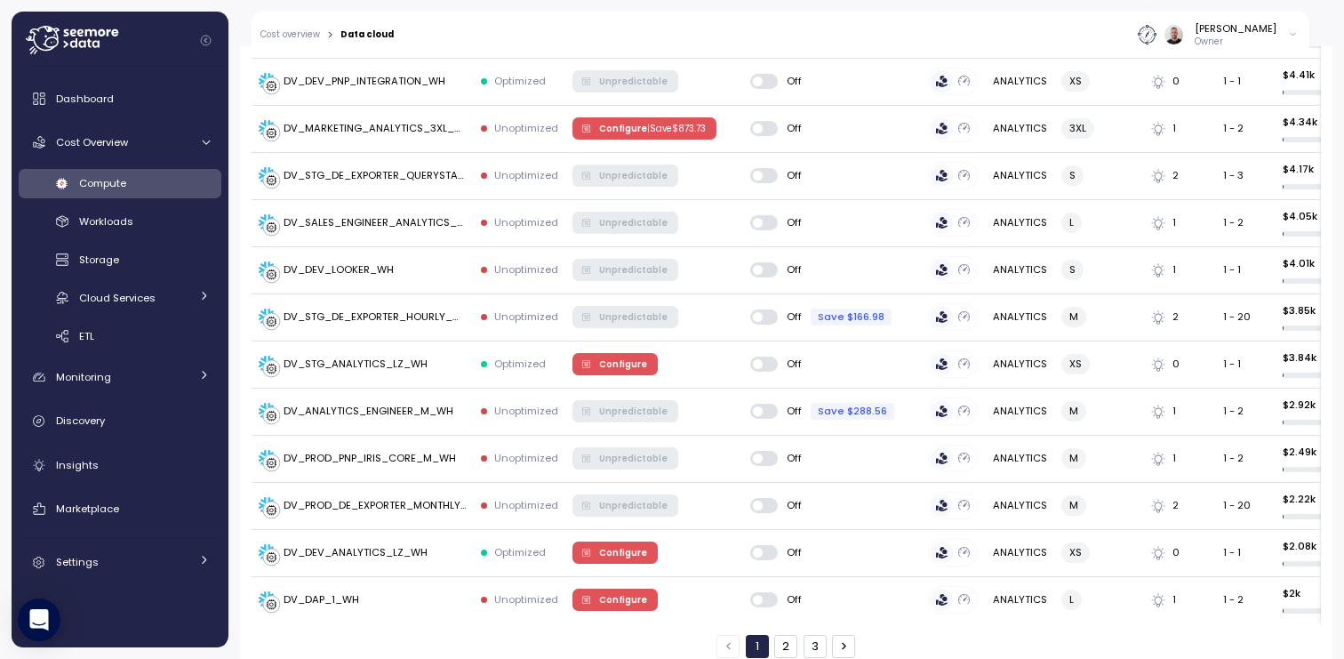
click at [776, 635] on button "2" at bounding box center [785, 646] width 23 height 23
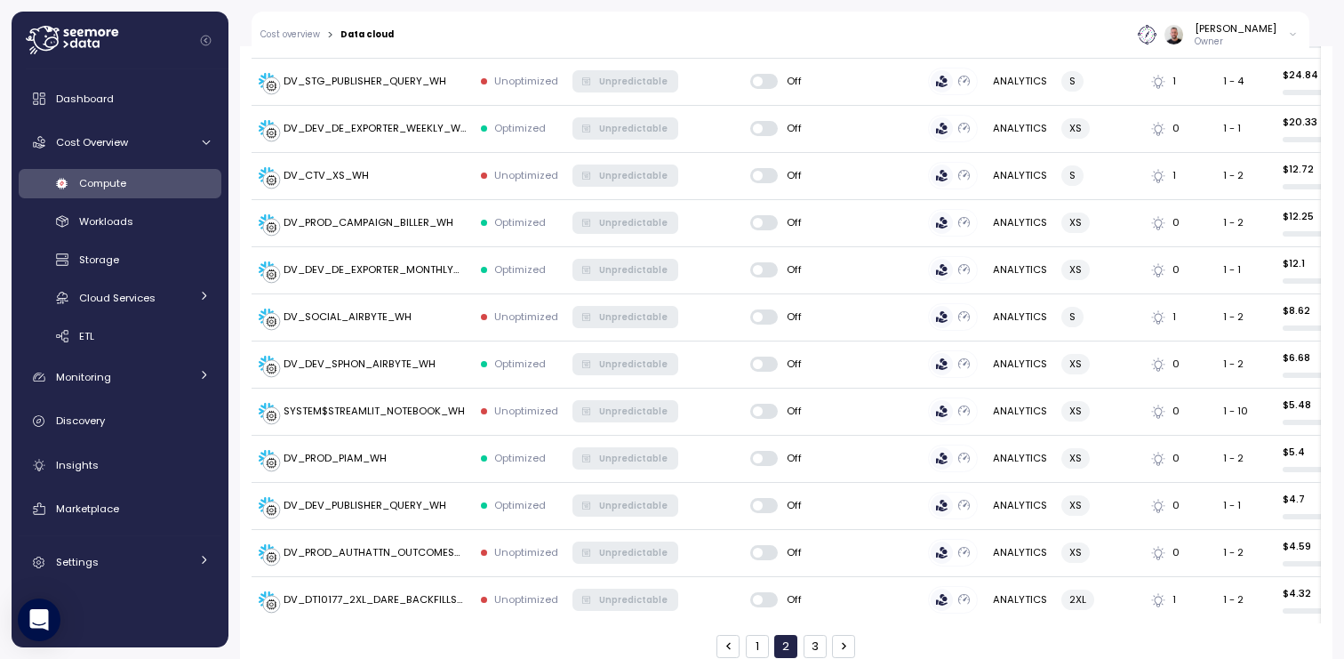
click at [804, 635] on button "3" at bounding box center [815, 646] width 23 height 23
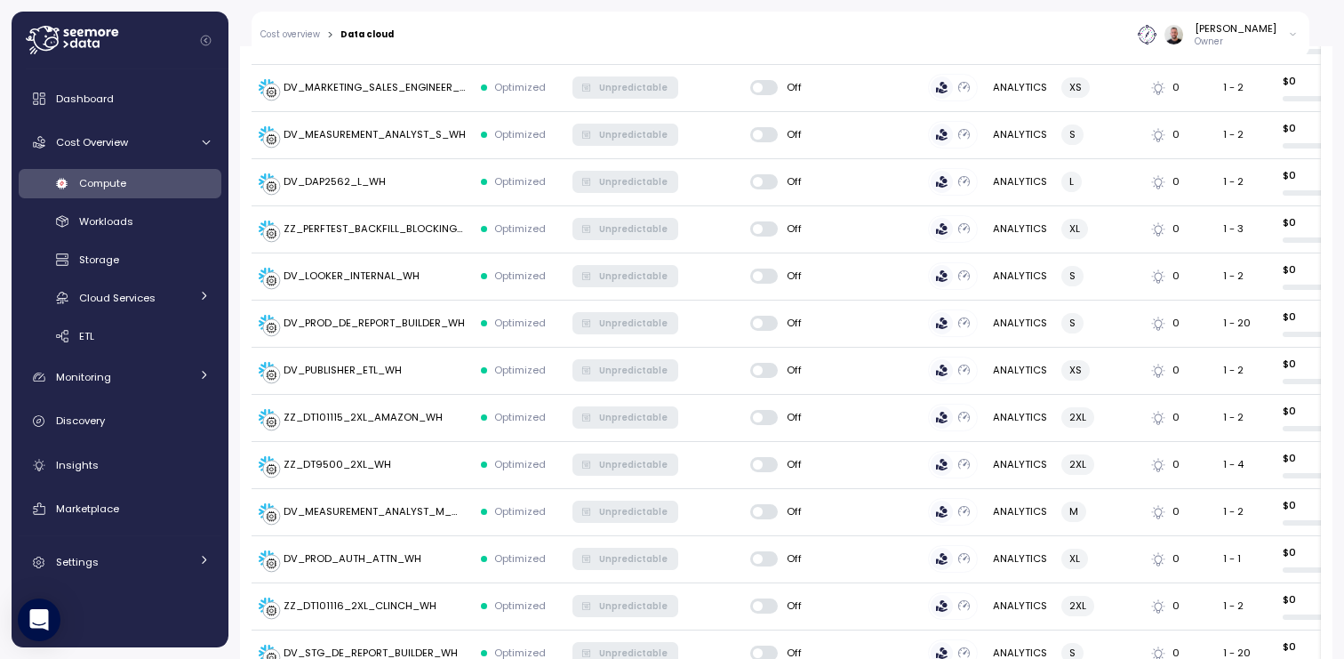
scroll to position [1691, 0]
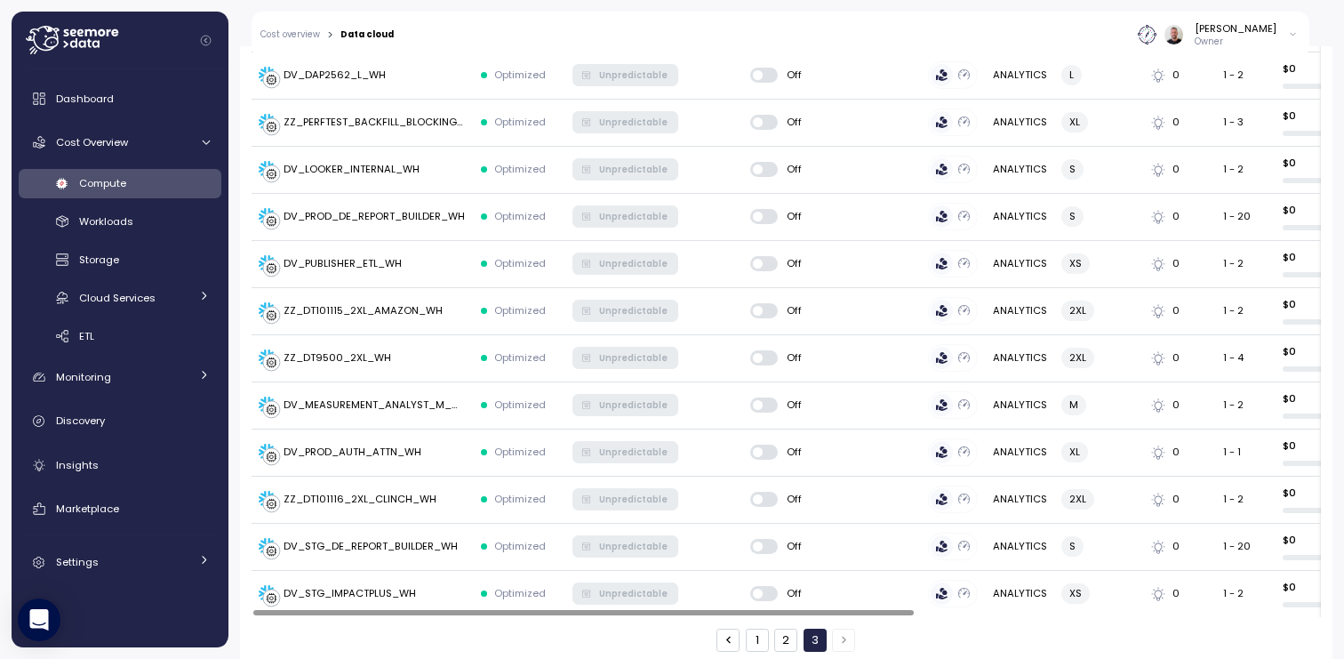
click at [756, 628] on button "1" at bounding box center [757, 639] width 23 height 23
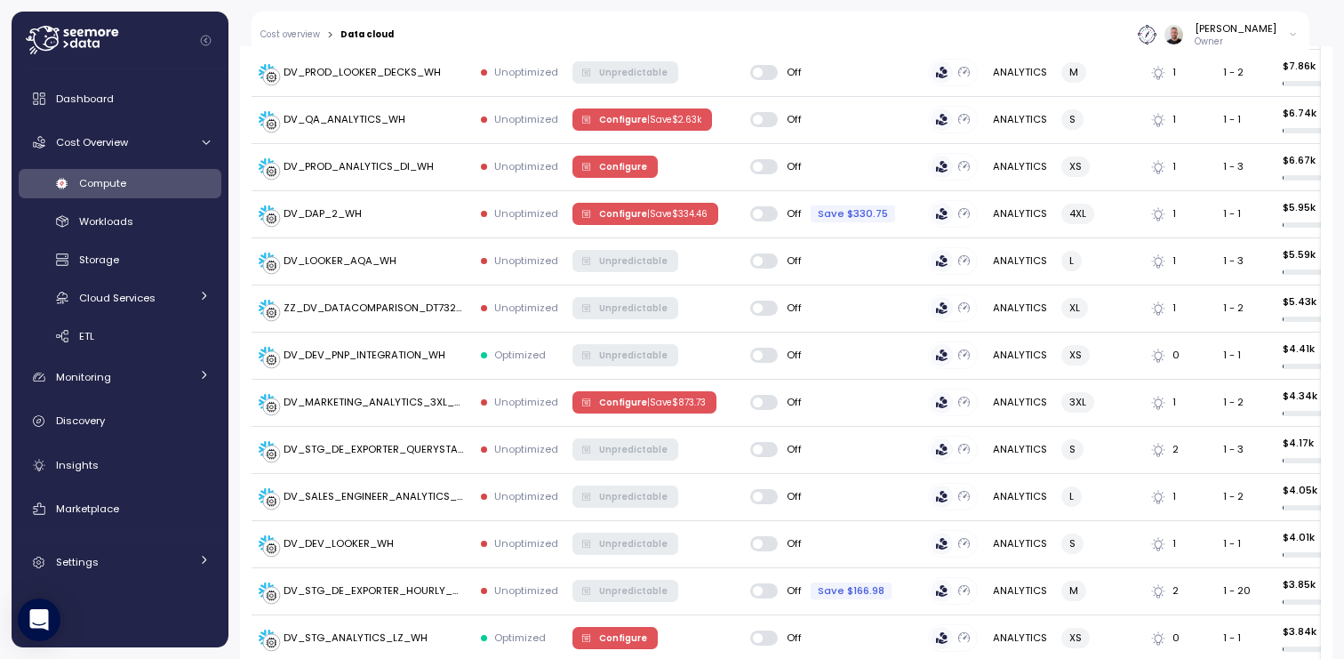
scroll to position [2391, 0]
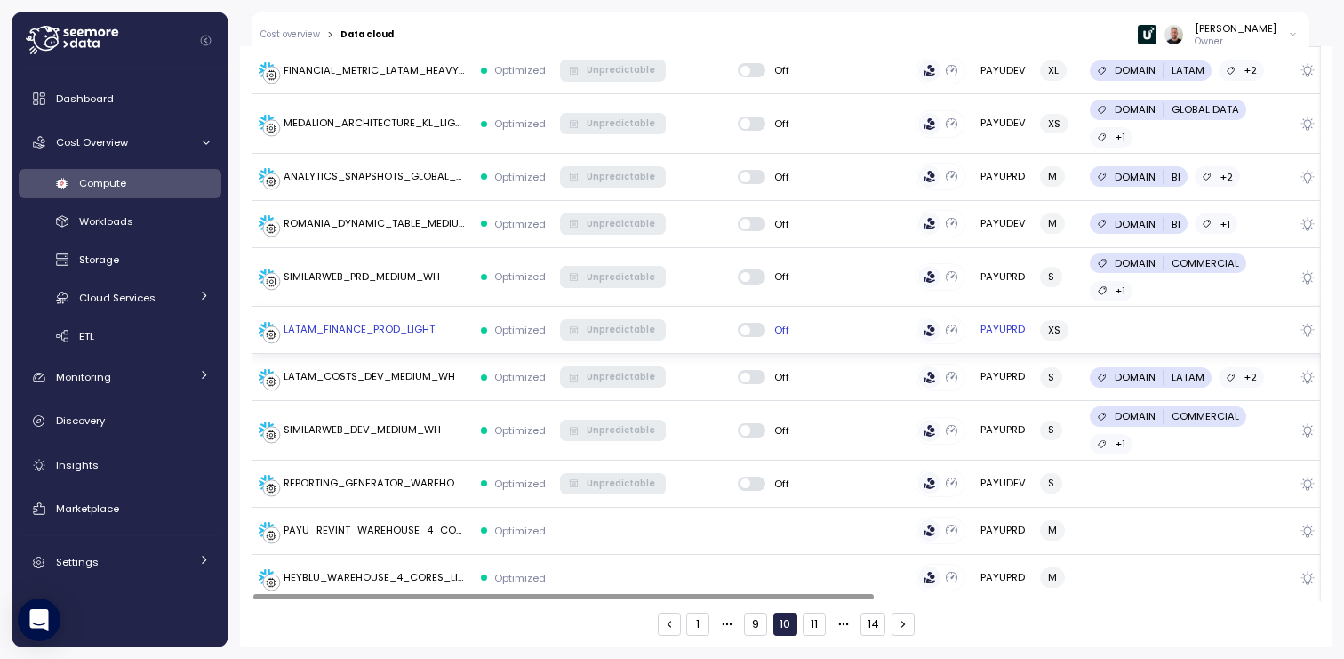
scroll to position [2726, 0]
click at [816, 627] on button "11" at bounding box center [814, 623] width 23 height 23
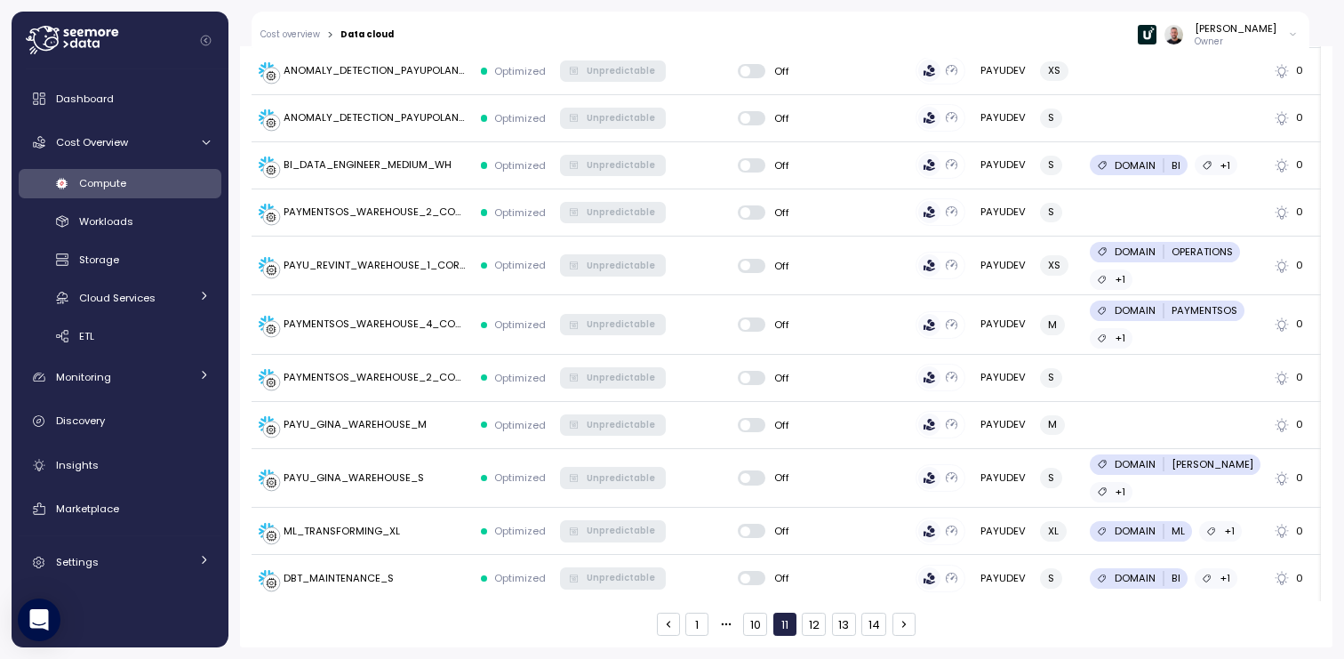
scroll to position [2463, 0]
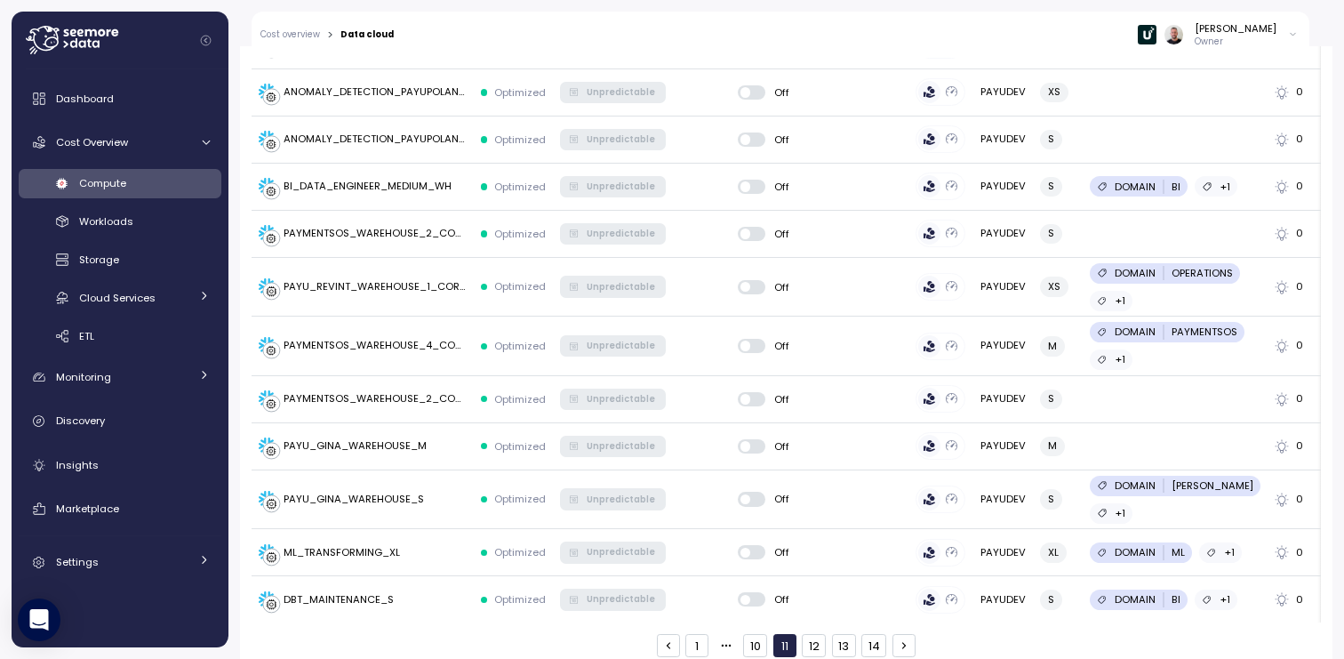
click at [691, 634] on button "1" at bounding box center [696, 645] width 23 height 23
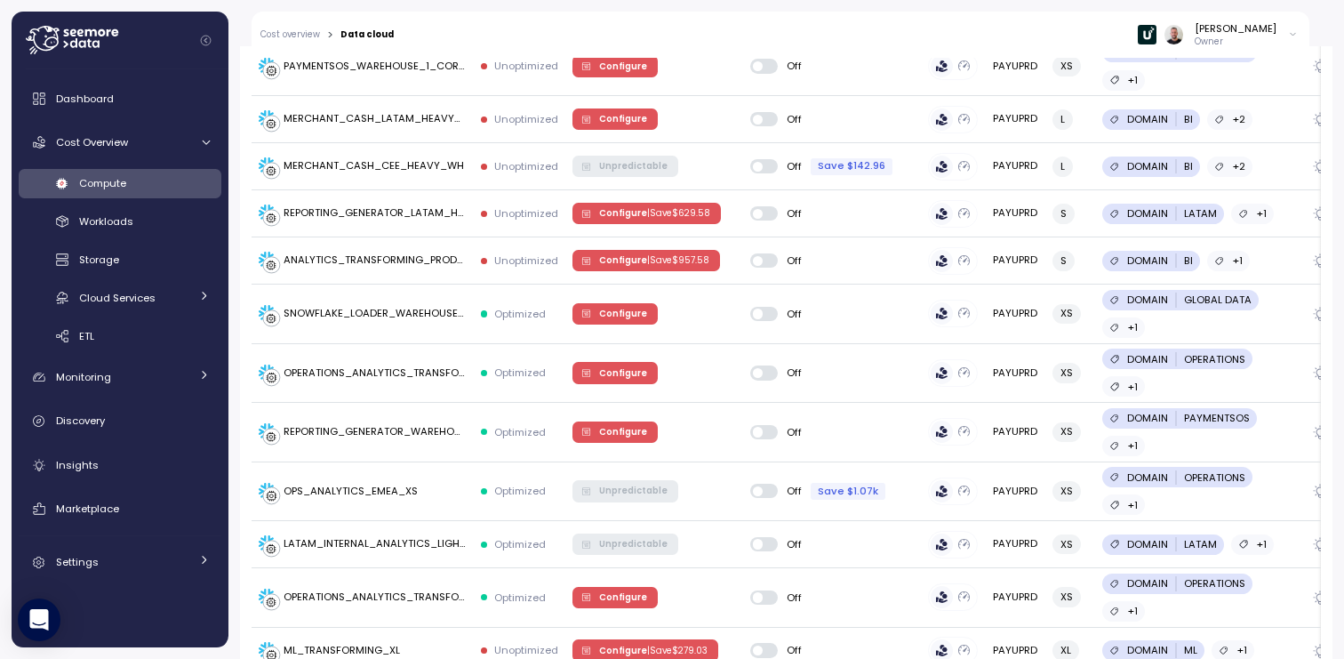
scroll to position [2583, 0]
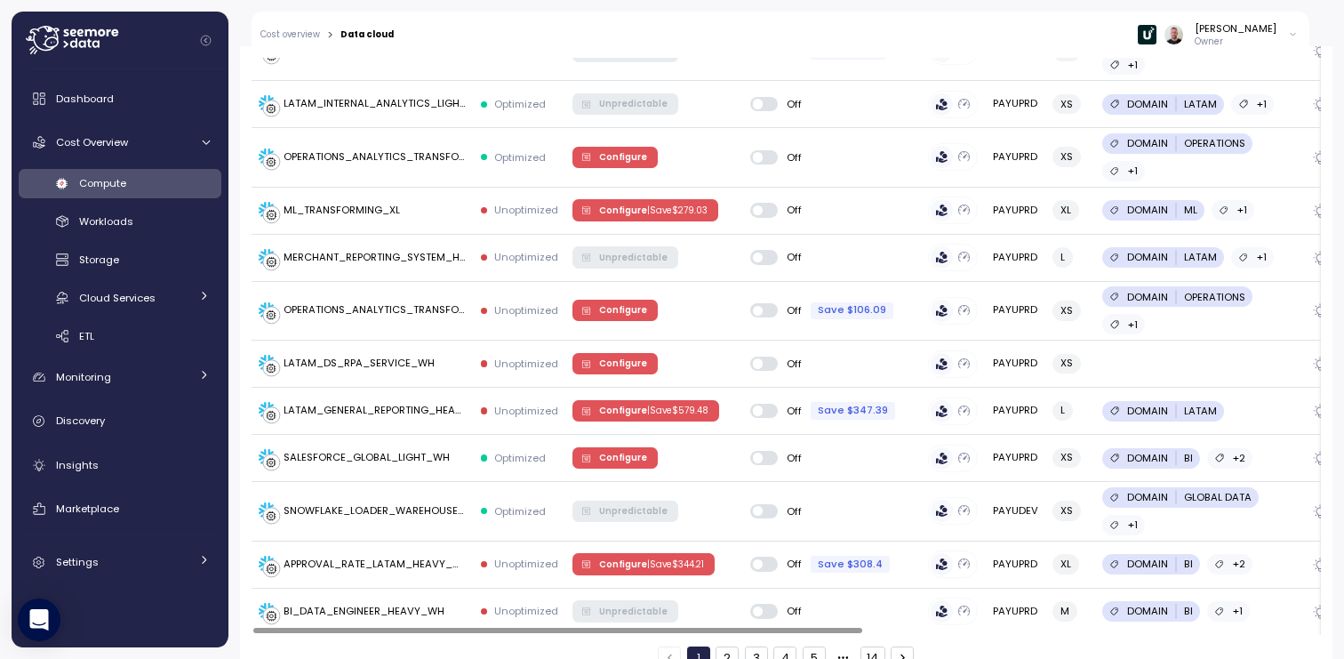
click at [732, 646] on div "1 2 3 4 5 14" at bounding box center [786, 657] width 256 height 23
click at [729, 646] on button "2" at bounding box center [727, 657] width 23 height 23
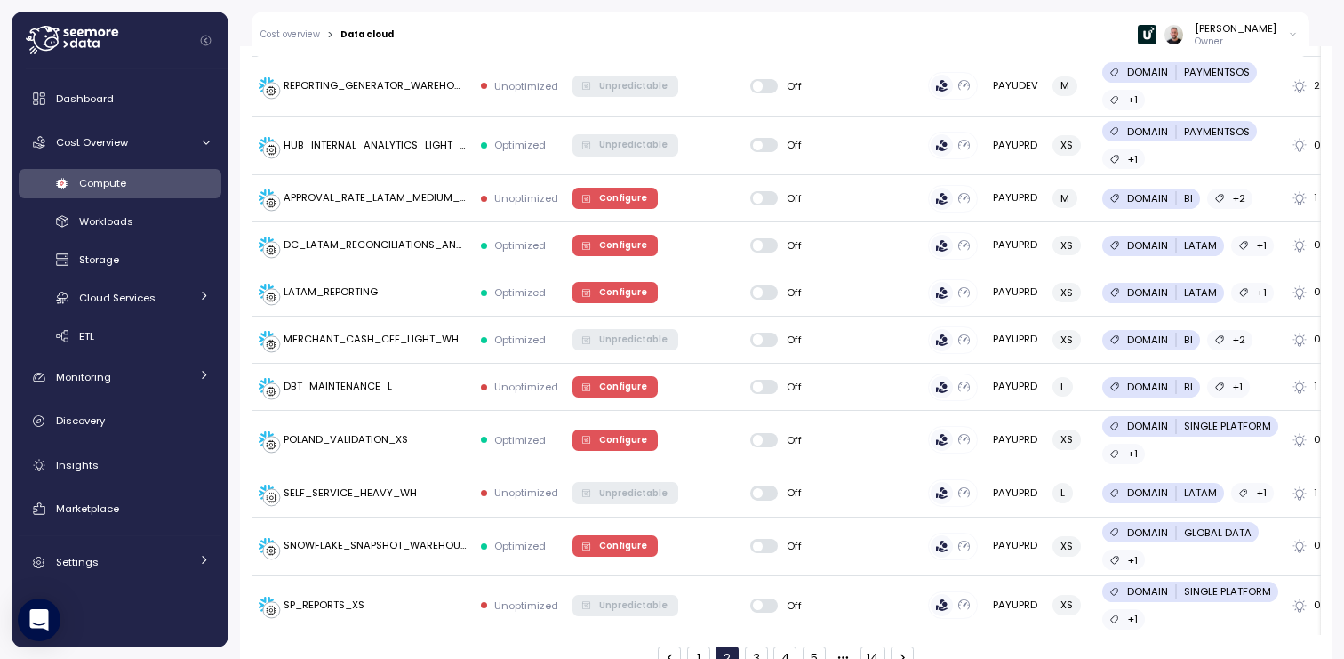
click at [693, 646] on button "1" at bounding box center [698, 657] width 23 height 23
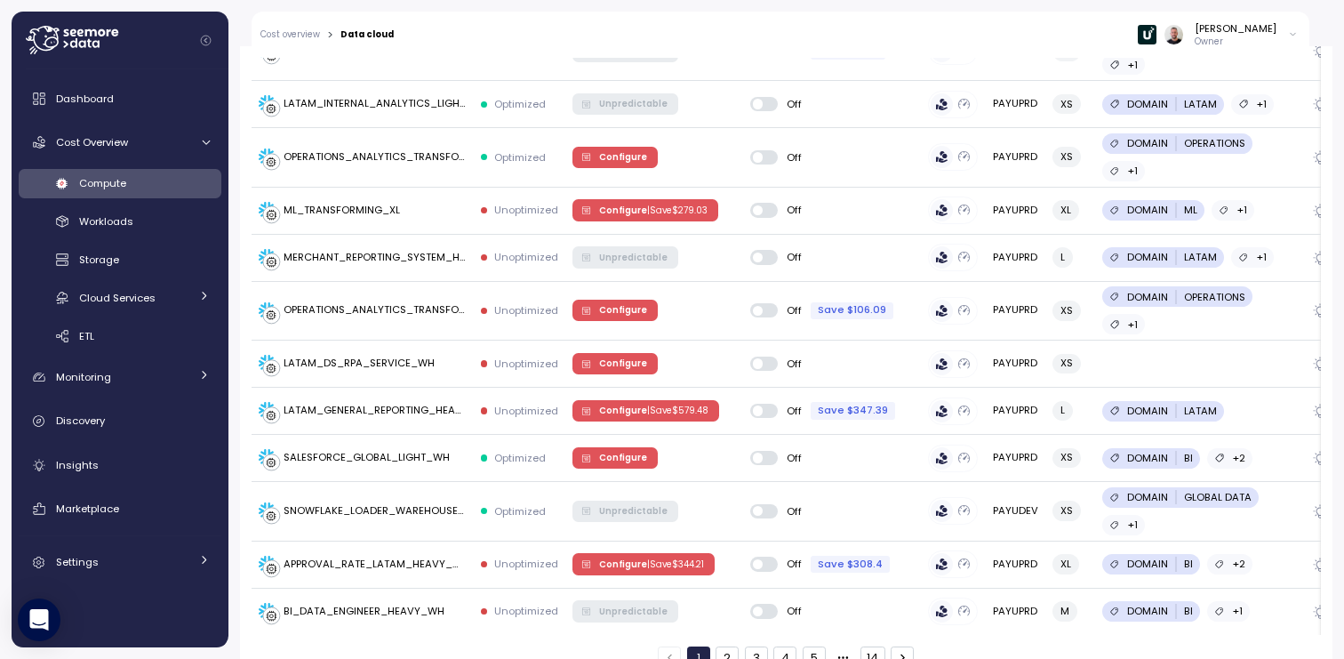
click at [720, 646] on button "2" at bounding box center [727, 657] width 23 height 23
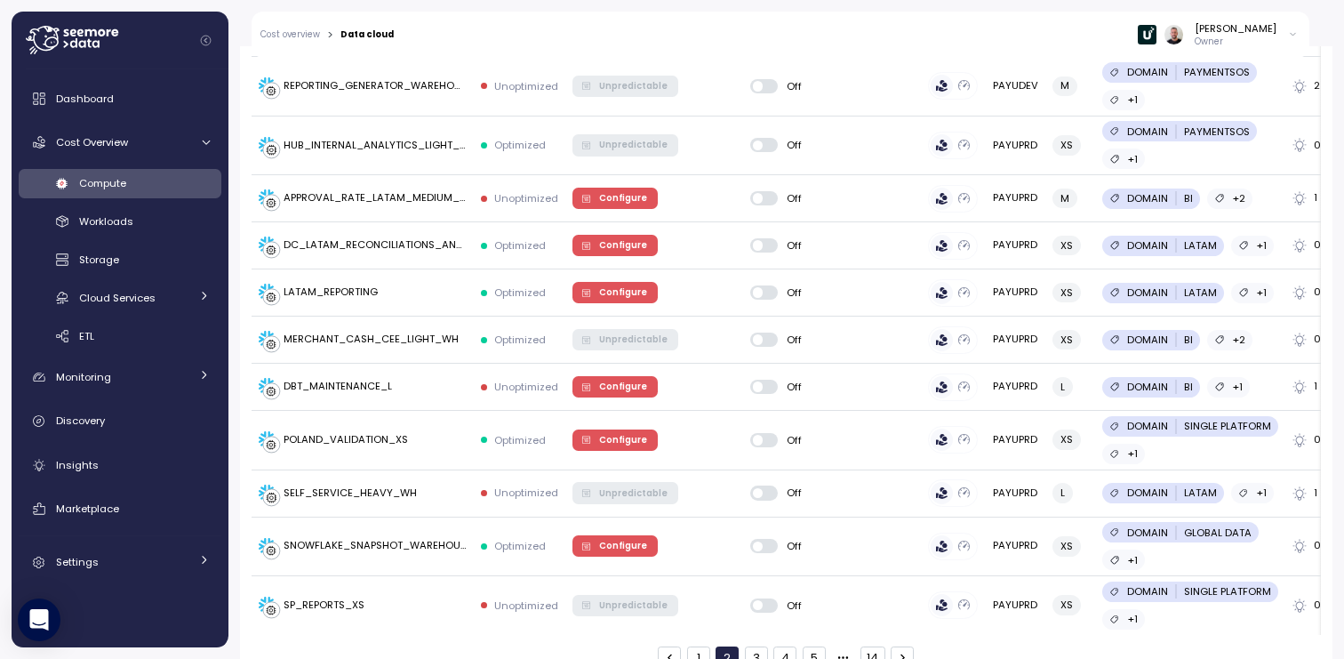
click at [755, 646] on button "3" at bounding box center [756, 657] width 23 height 23
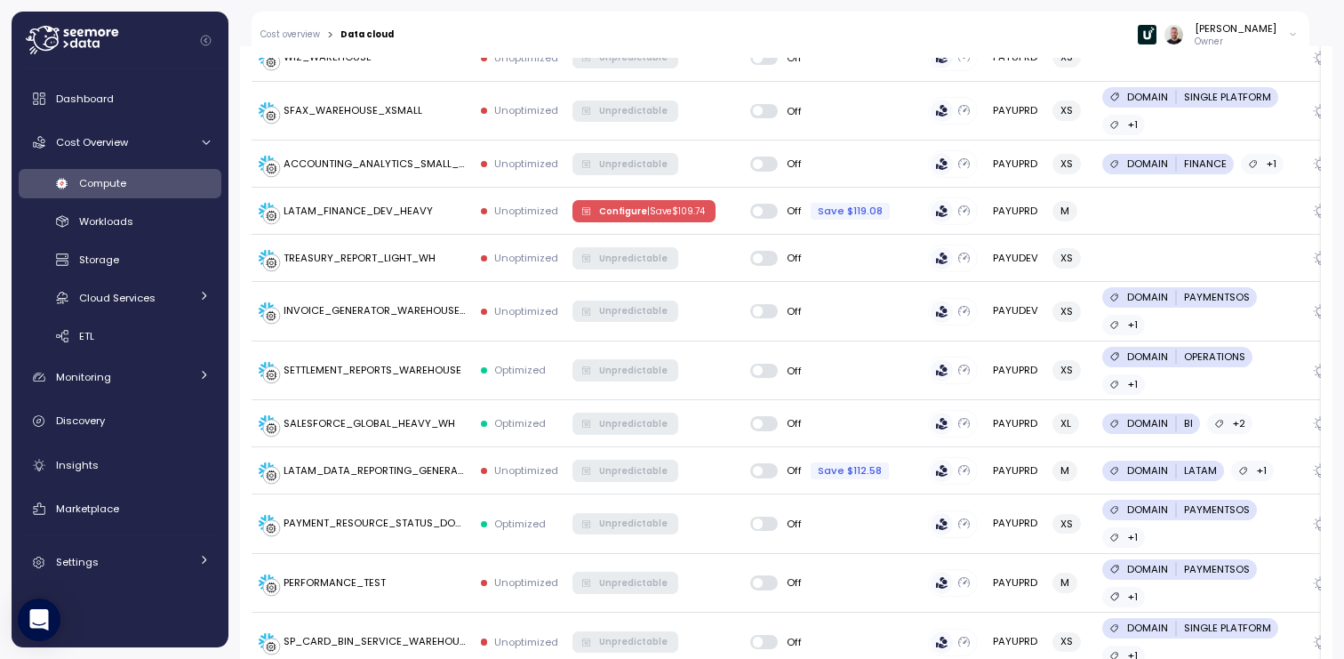
scroll to position [698, 0]
